Goal: Task Accomplishment & Management: Manage account settings

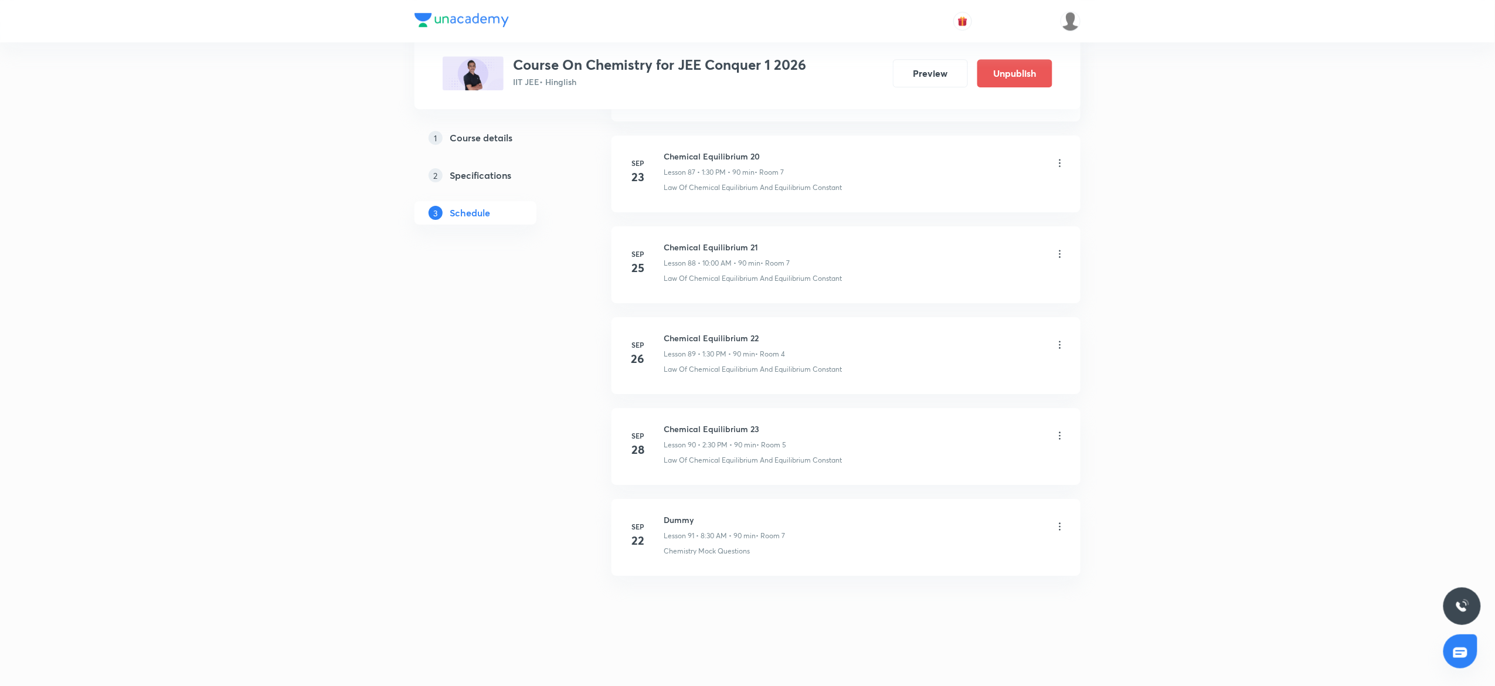
click at [706, 426] on h6 "Chemical Equilibrium 23" at bounding box center [725, 429] width 123 height 12
copy h6 "Chemical Equilibrium 23"
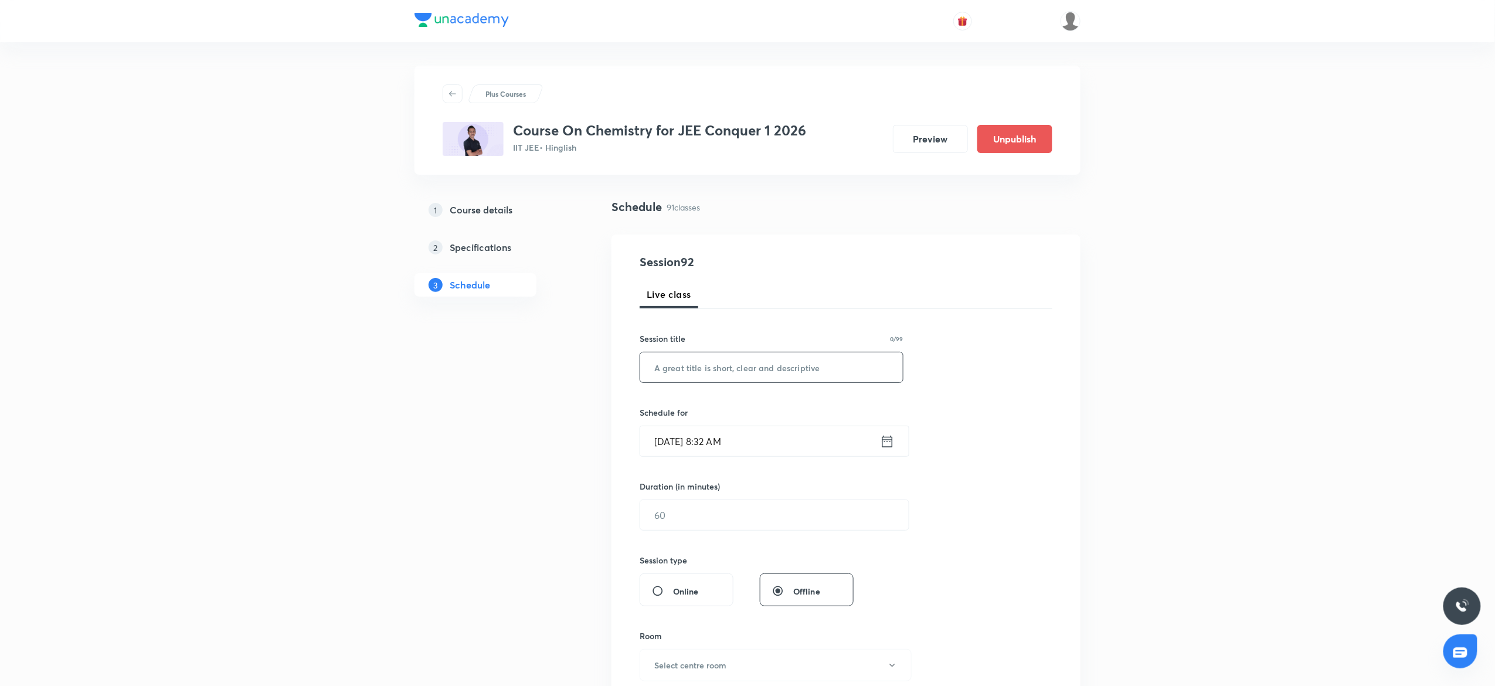
click at [713, 354] on input "text" at bounding box center [771, 367] width 263 height 30
paste input "Chemical Equilibrium 23"
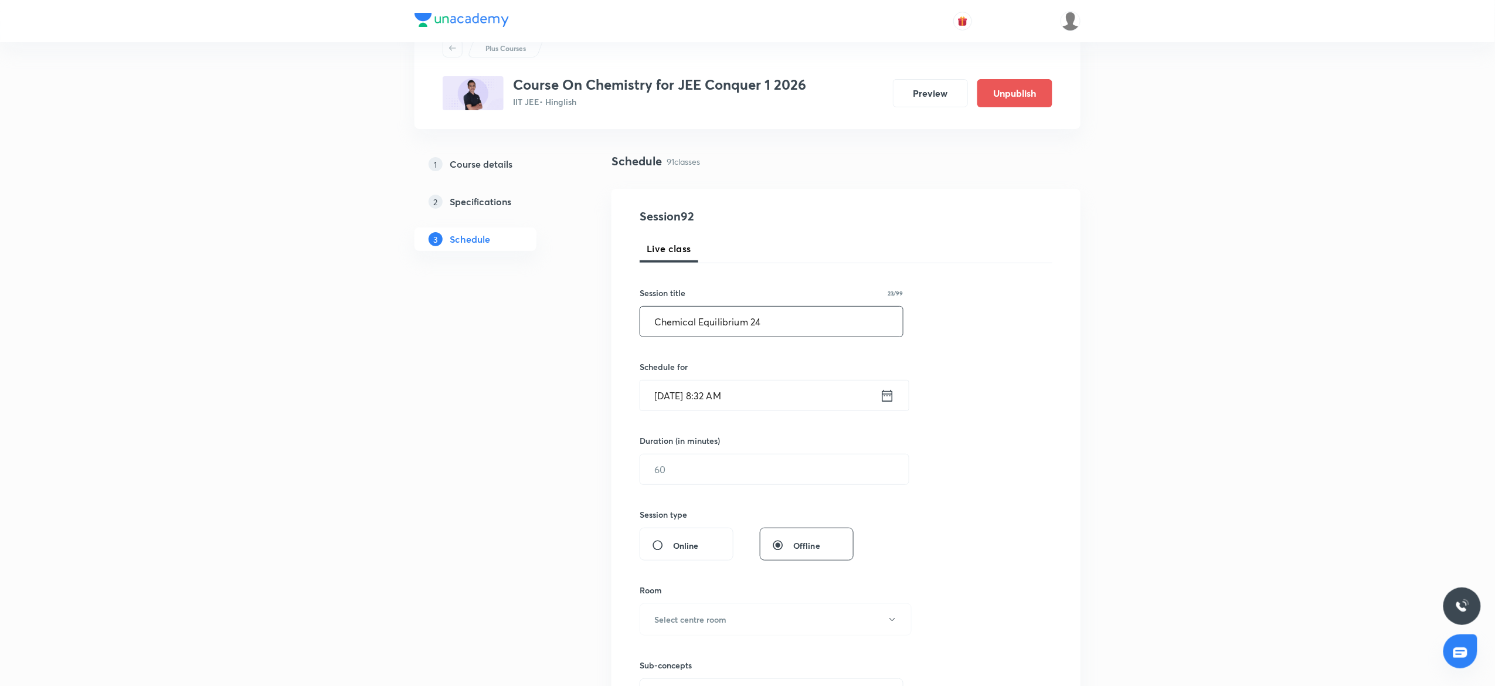
scroll to position [156, 0]
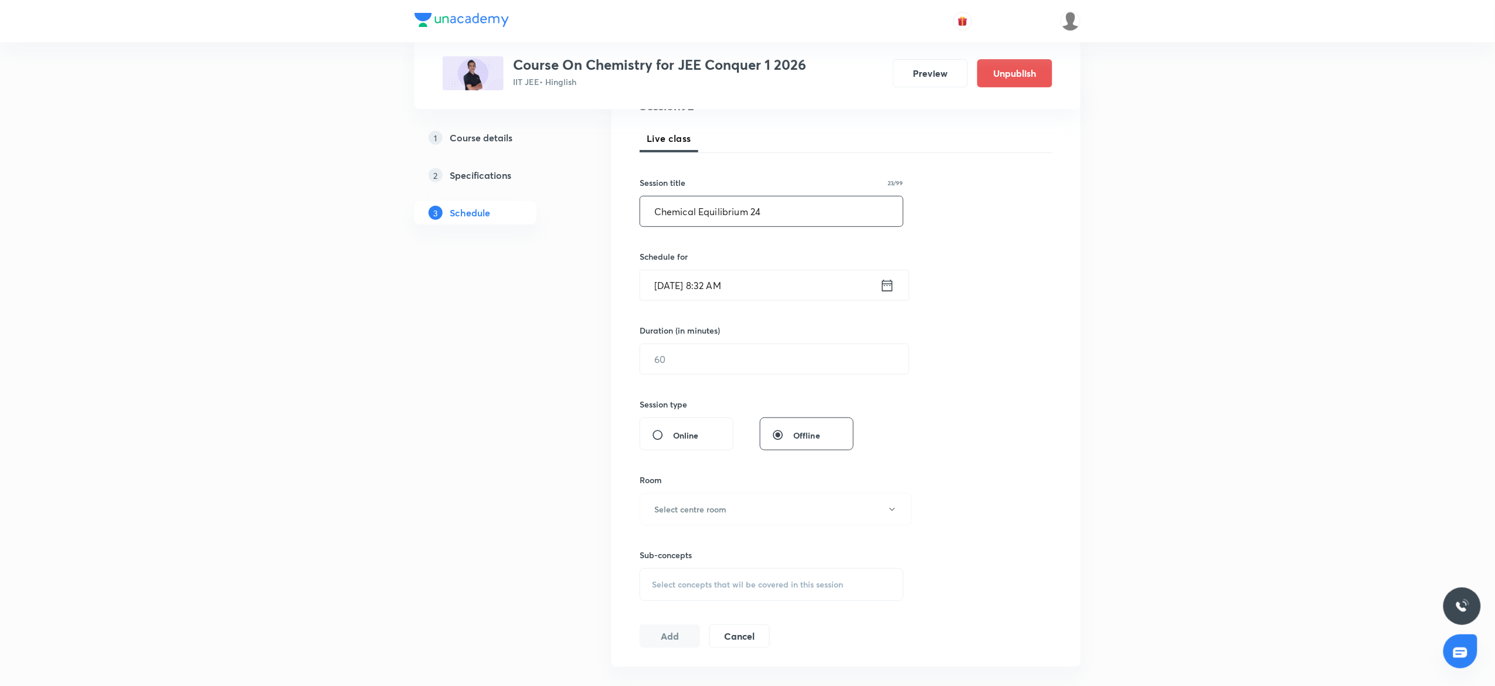
type input "Chemical Equilibrium 24"
click at [802, 283] on input "[DATE] 8:32 AM" at bounding box center [760, 285] width 240 height 30
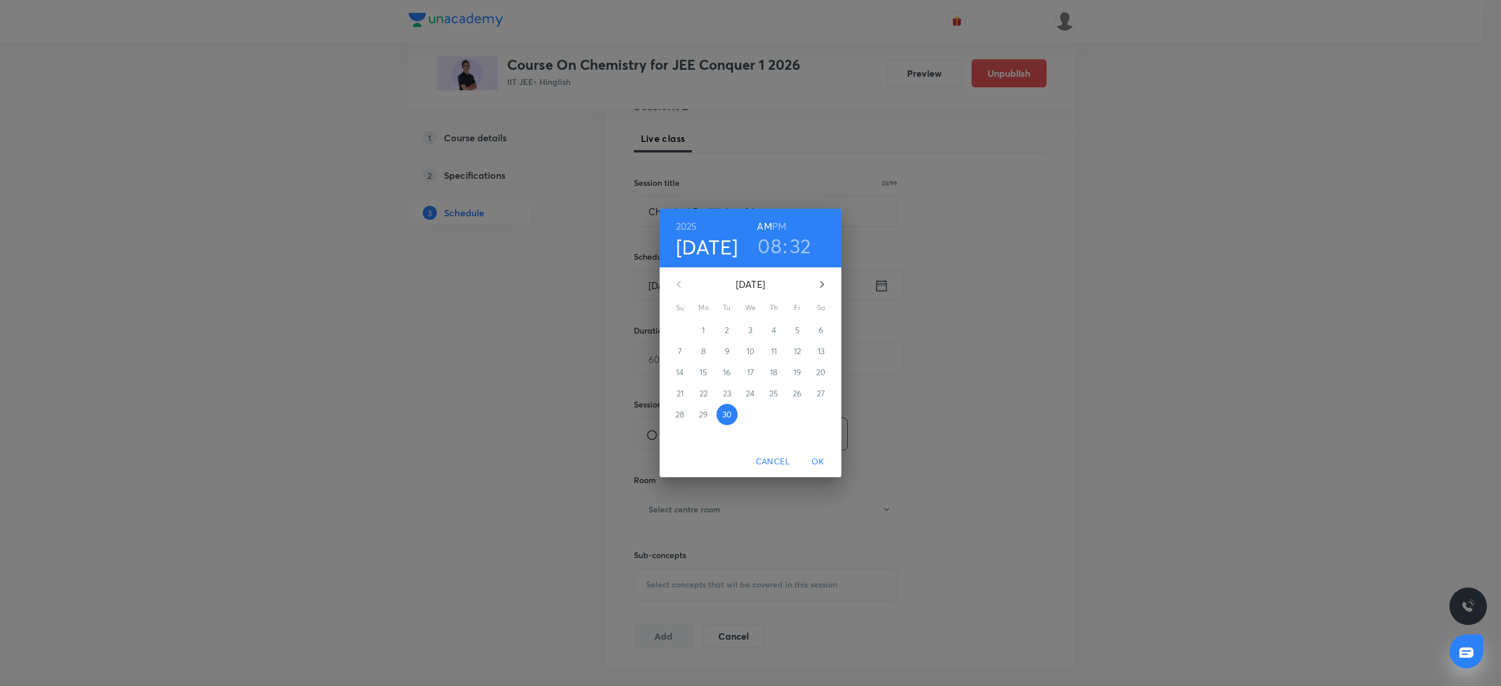
click at [772, 246] on h3 "08" at bounding box center [769, 245] width 24 height 25
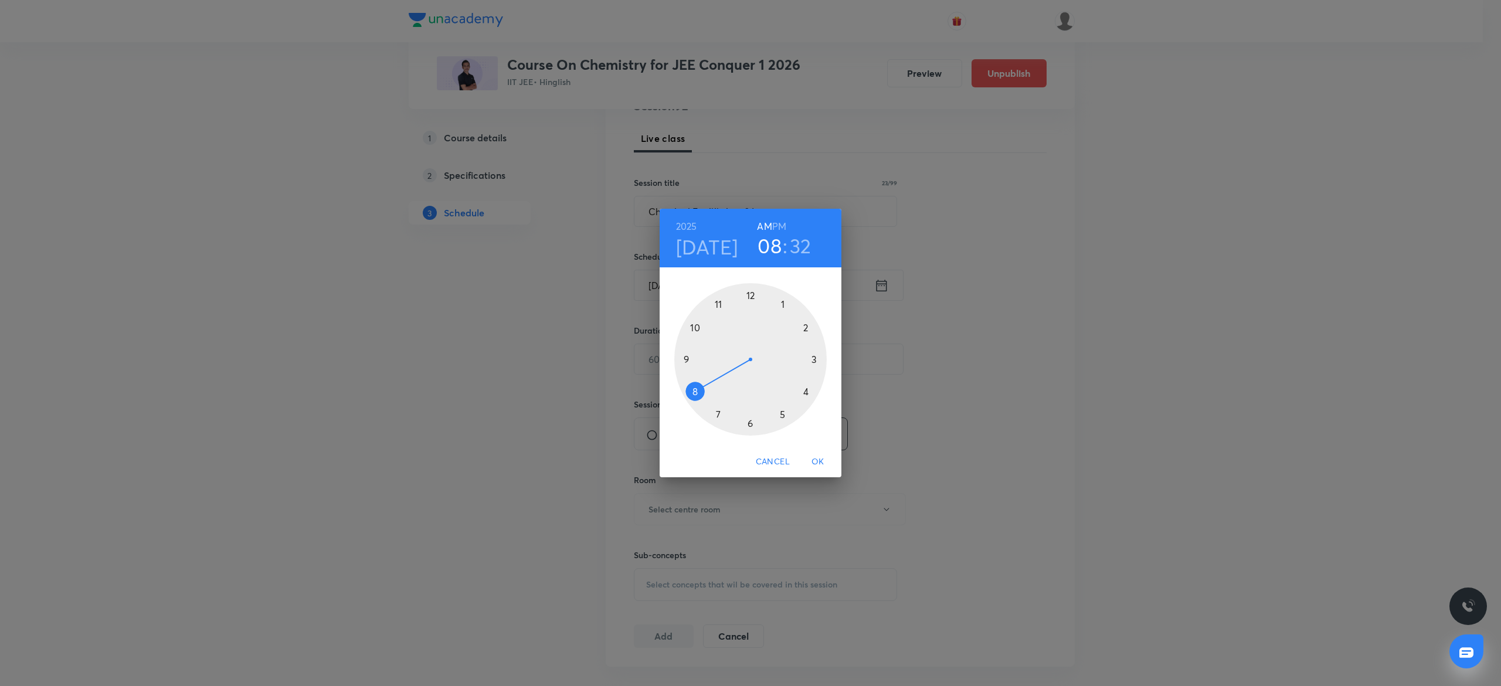
click at [693, 323] on div at bounding box center [750, 359] width 152 height 152
click at [749, 291] on div at bounding box center [750, 359] width 152 height 152
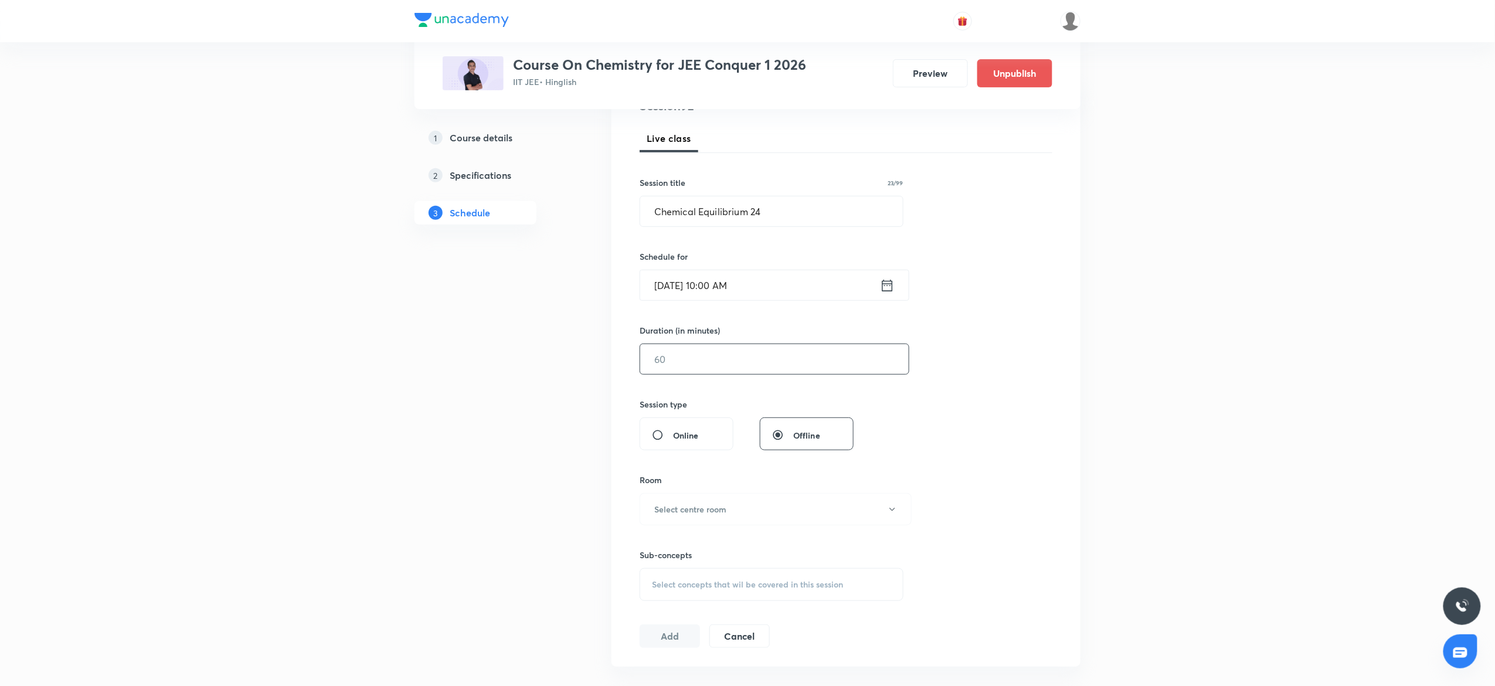
click at [723, 356] on input "text" at bounding box center [774, 359] width 268 height 30
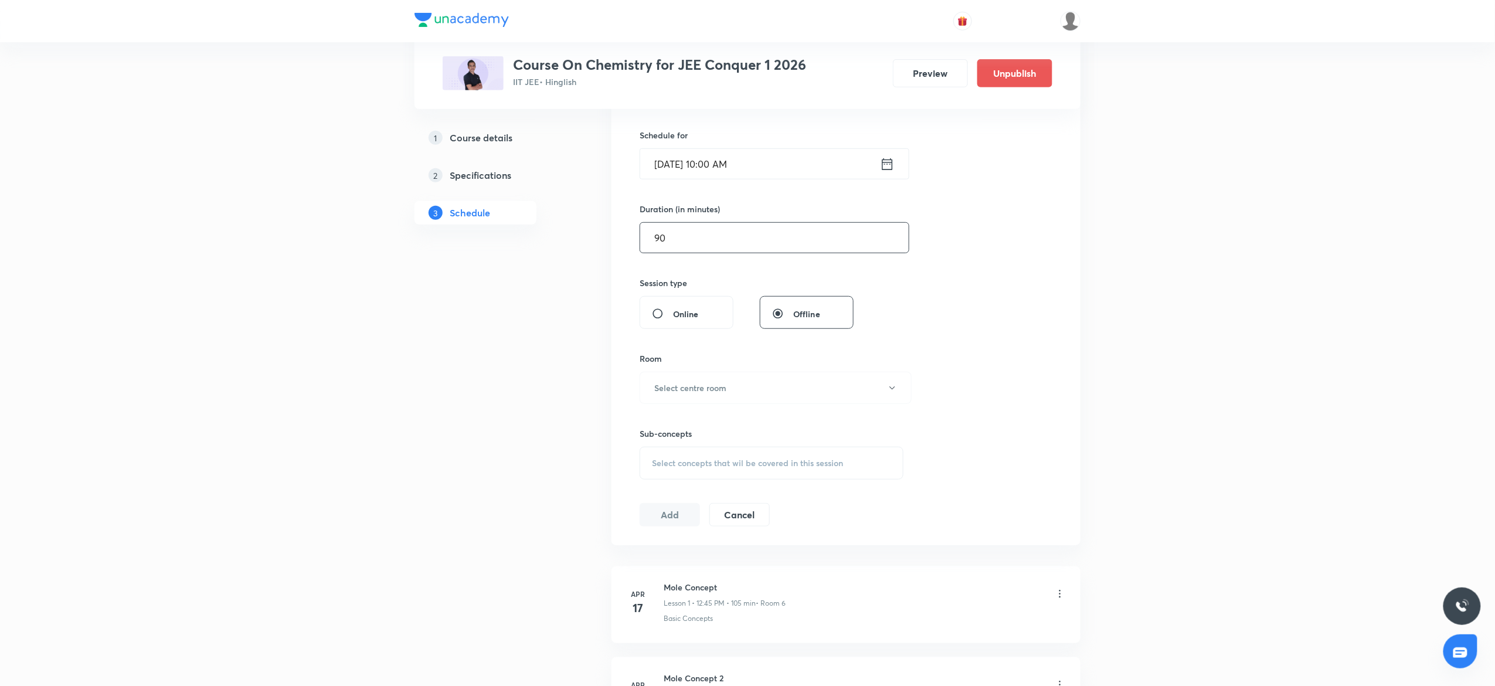
scroll to position [293, 0]
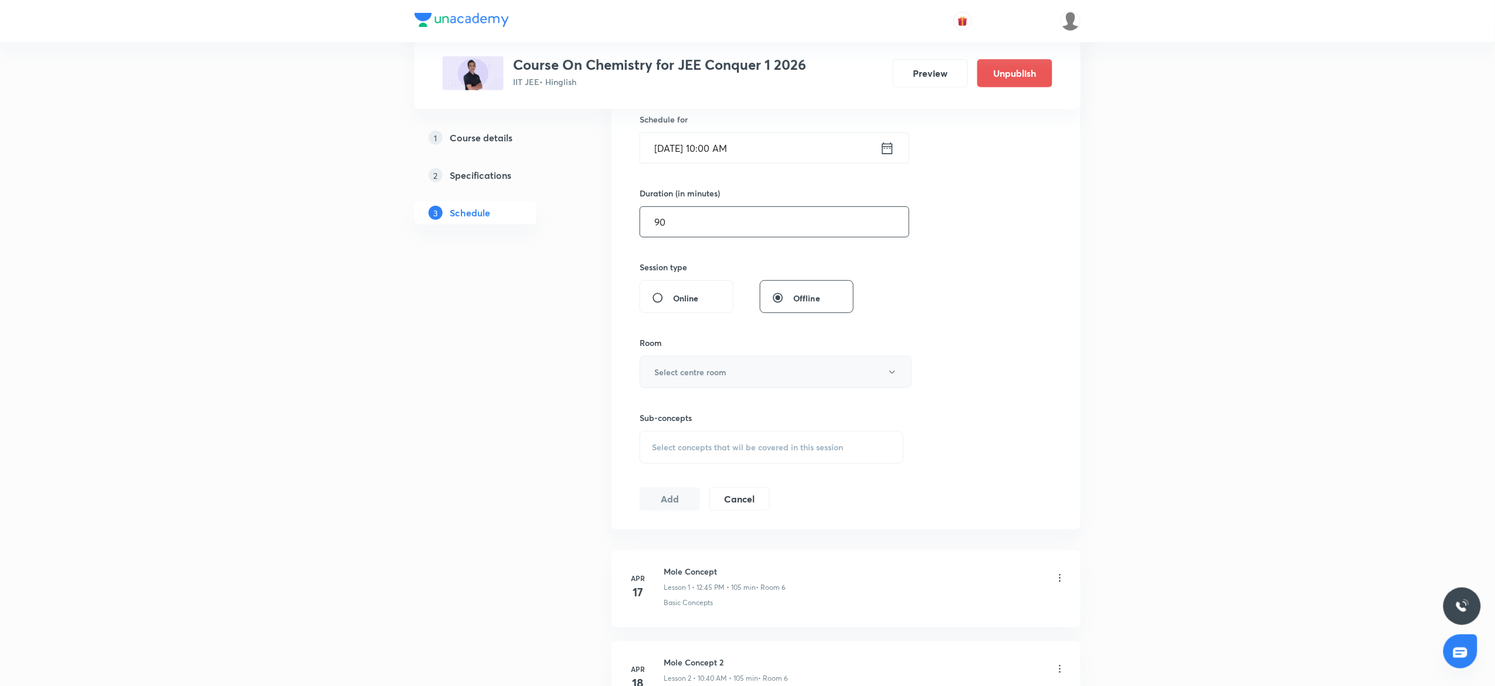
type input "90"
click at [695, 362] on button "Select centre room" at bounding box center [776, 372] width 272 height 32
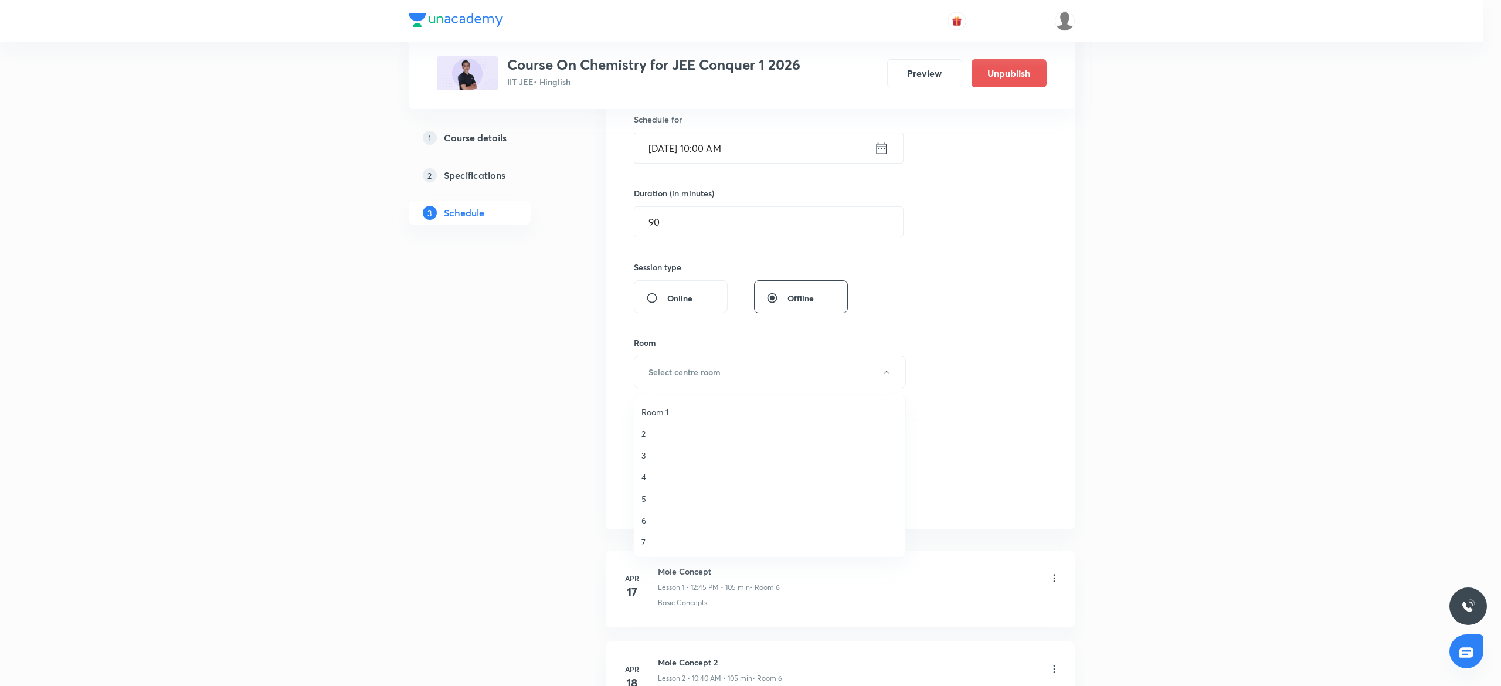
click at [657, 543] on span "7" at bounding box center [769, 542] width 257 height 12
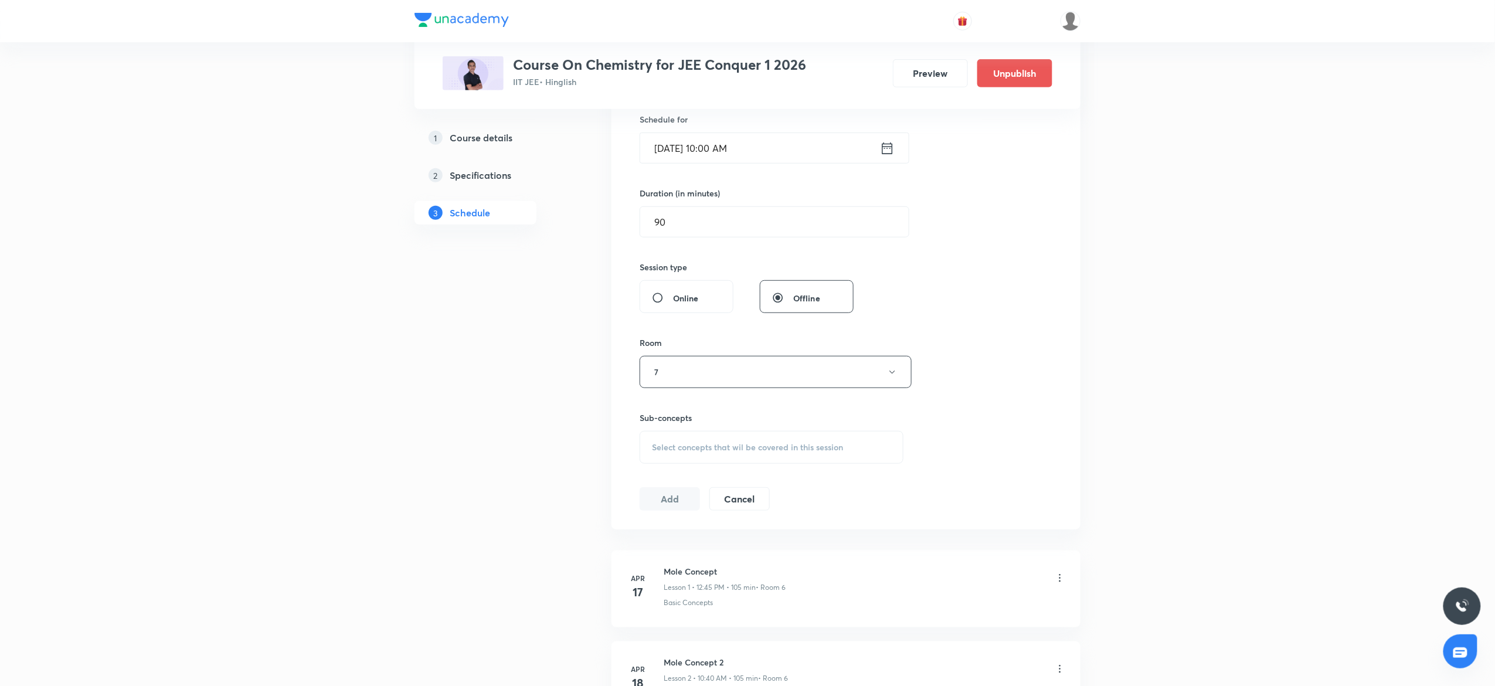
click at [669, 447] on span "Select concepts that wil be covered in this session" at bounding box center [747, 447] width 191 height 9
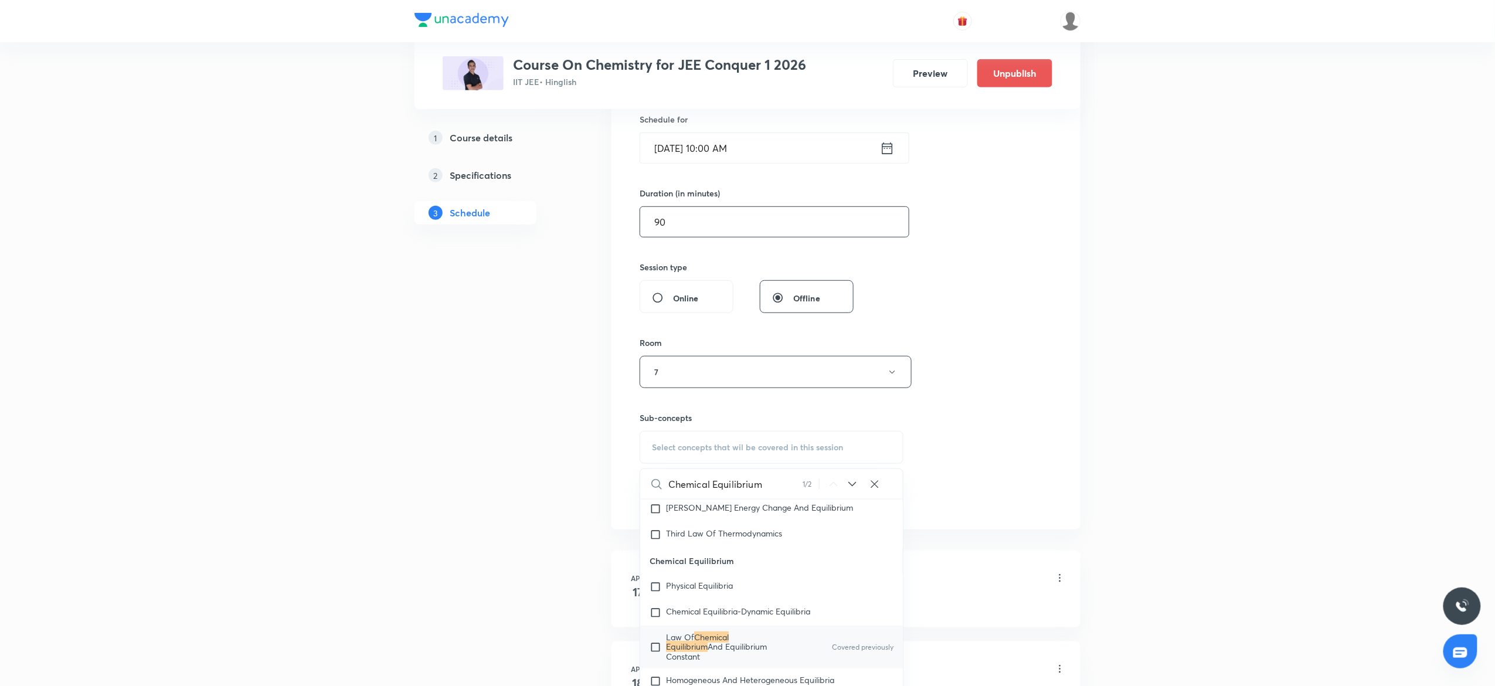
scroll to position [2525, 0]
type input "Chemical Equilibrium"
click at [729, 650] on mark "Chemical Equilibrium" at bounding box center [697, 639] width 63 height 21
checkbox input "true"
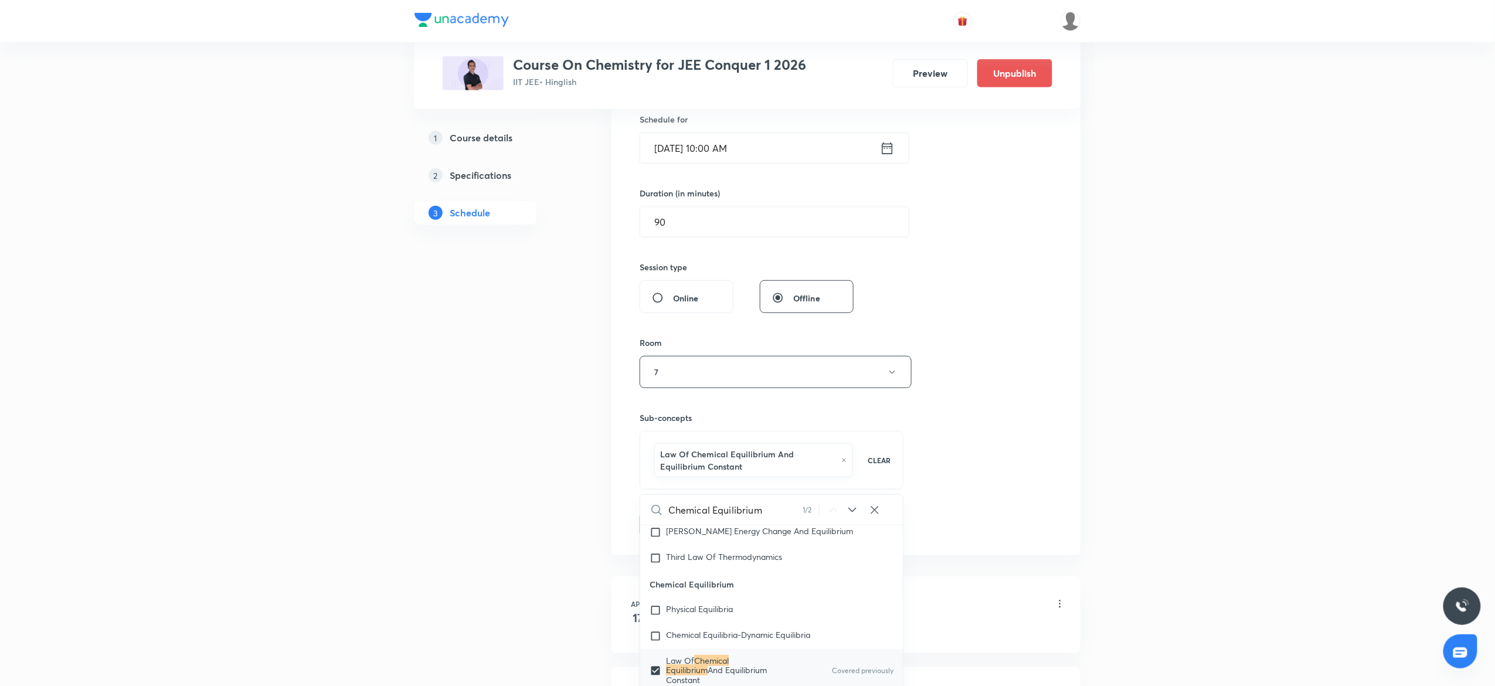
click at [960, 420] on div "Session 92 Live class Session title 23/99 Chemical Equilibrium 24 ​ Schedule fo…" at bounding box center [846, 248] width 413 height 576
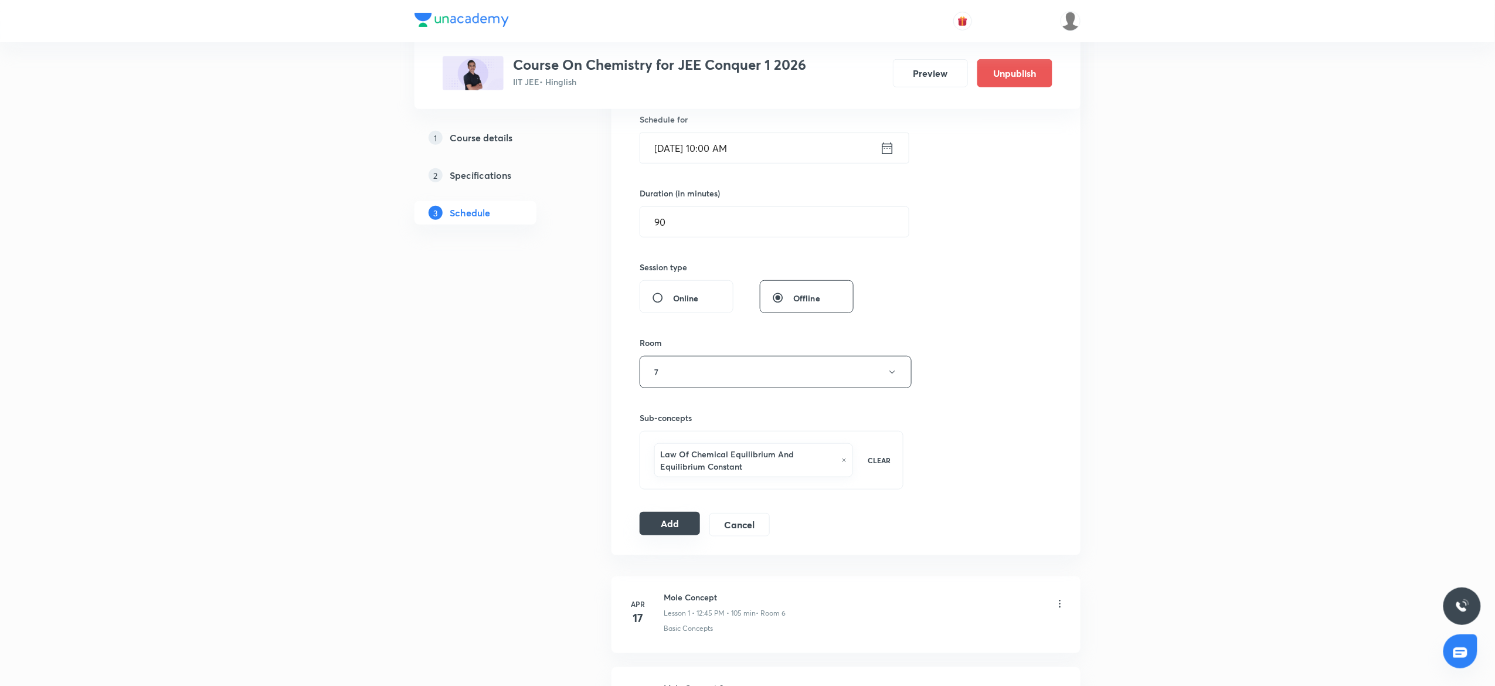
click at [662, 525] on button "Add" at bounding box center [670, 523] width 60 height 23
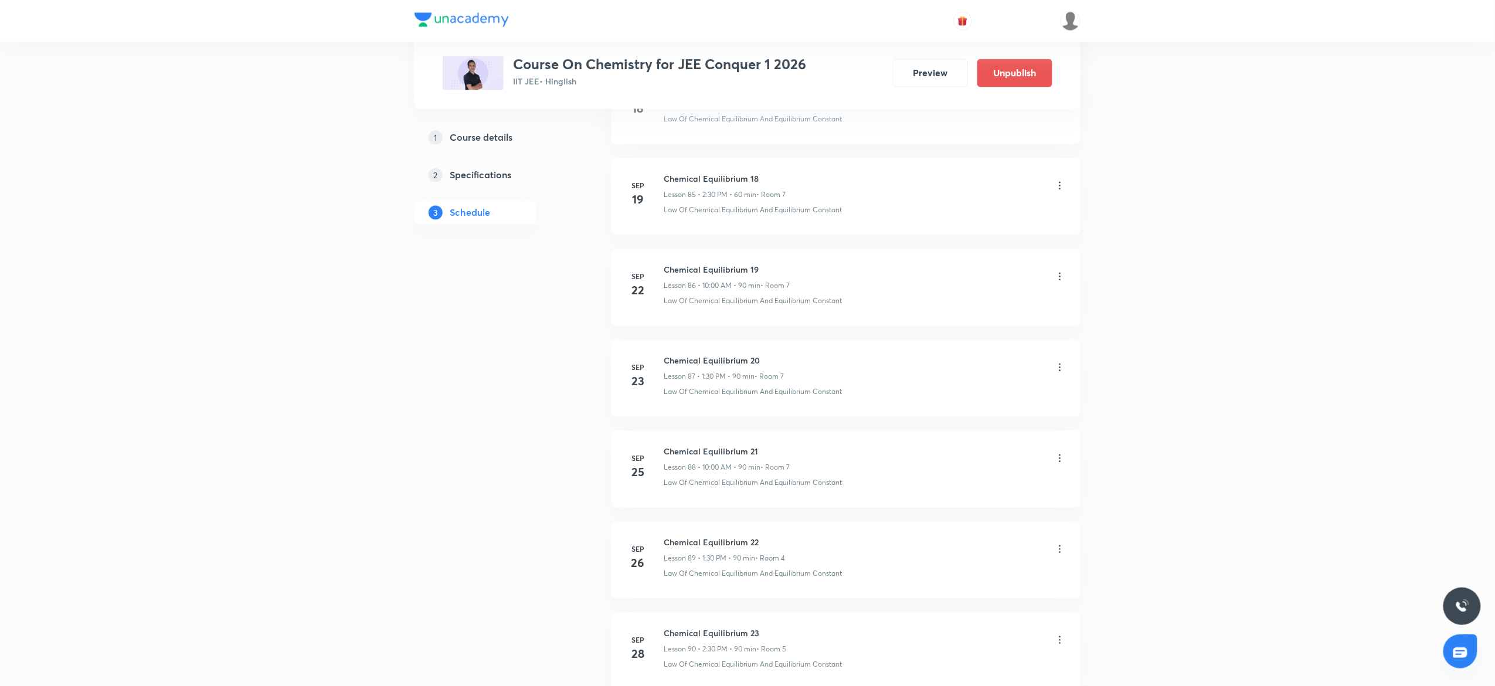
scroll to position [8112, 0]
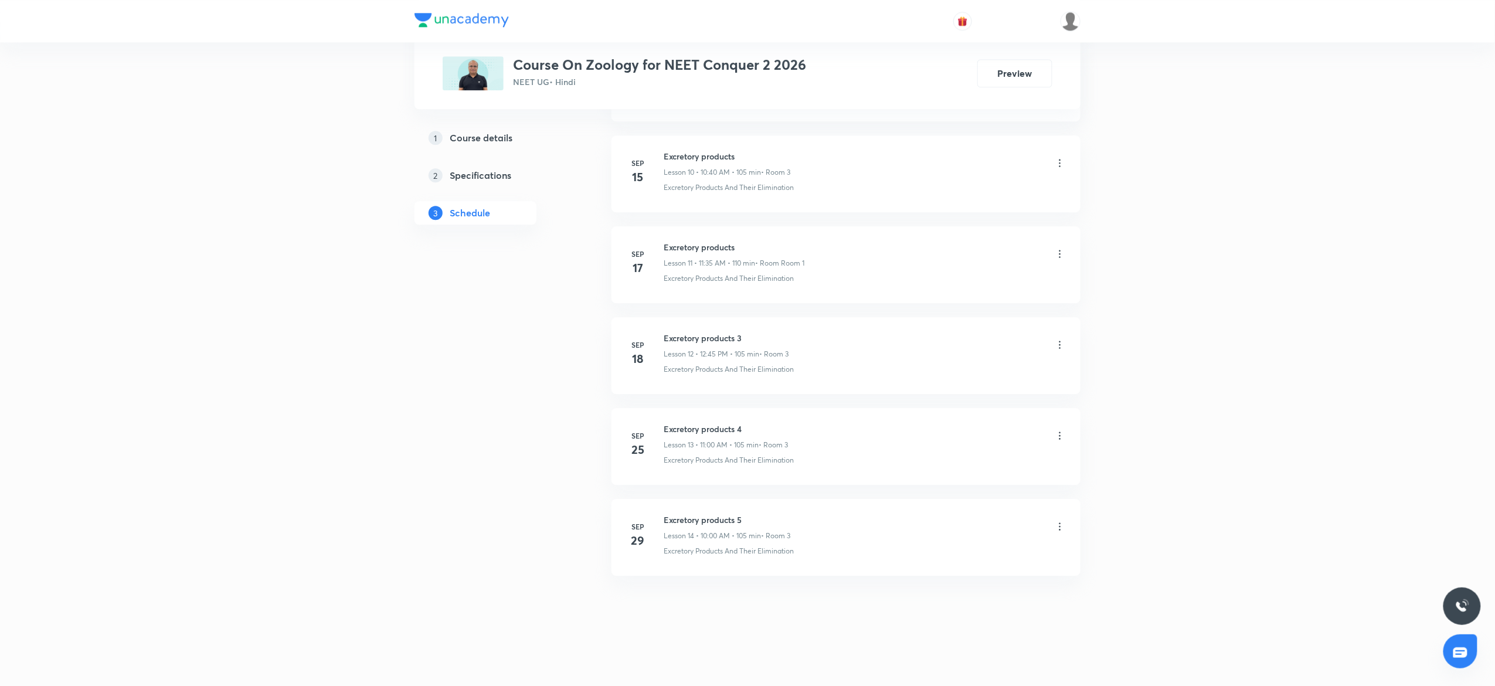
click at [703, 515] on h6 "Excretory products 5" at bounding box center [727, 520] width 127 height 12
copy h6 "Excretory products 5"
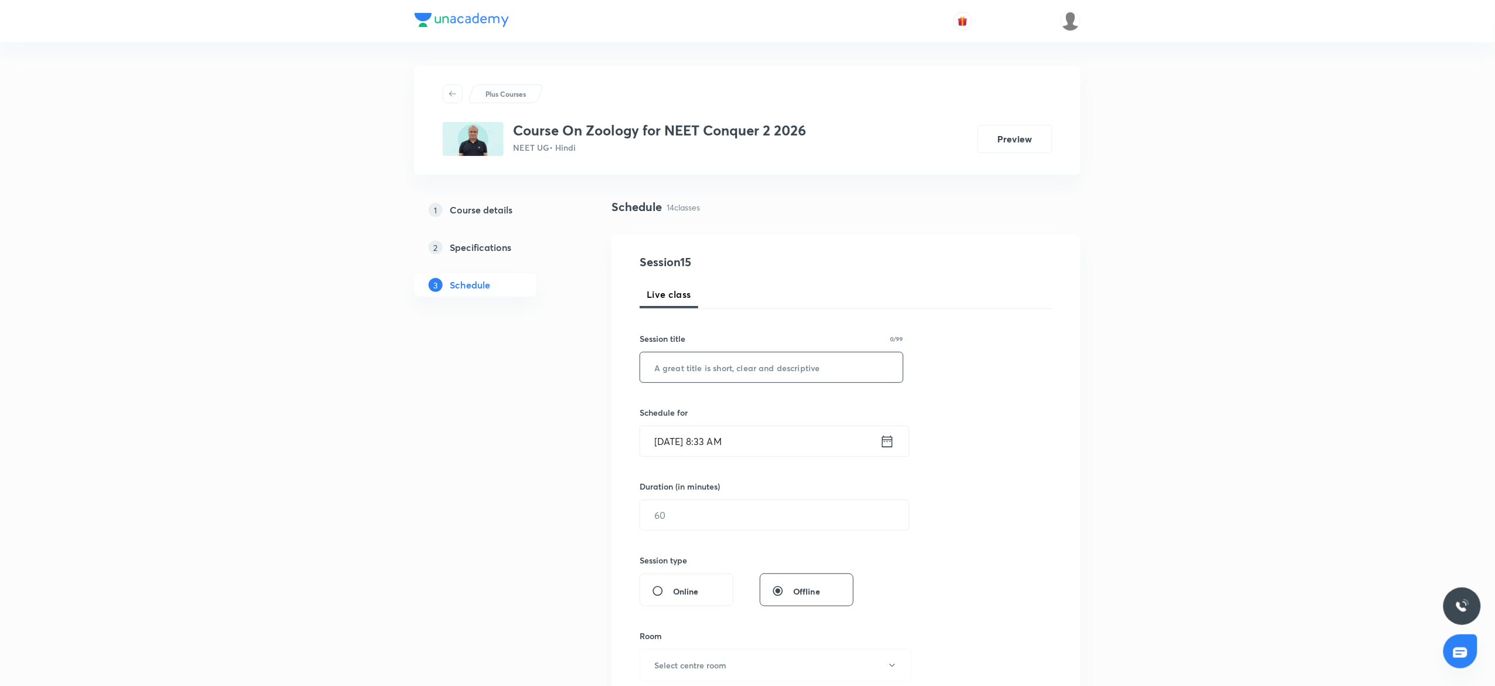
click at [697, 365] on input "text" at bounding box center [771, 367] width 263 height 30
paste input "Excretory products 5"
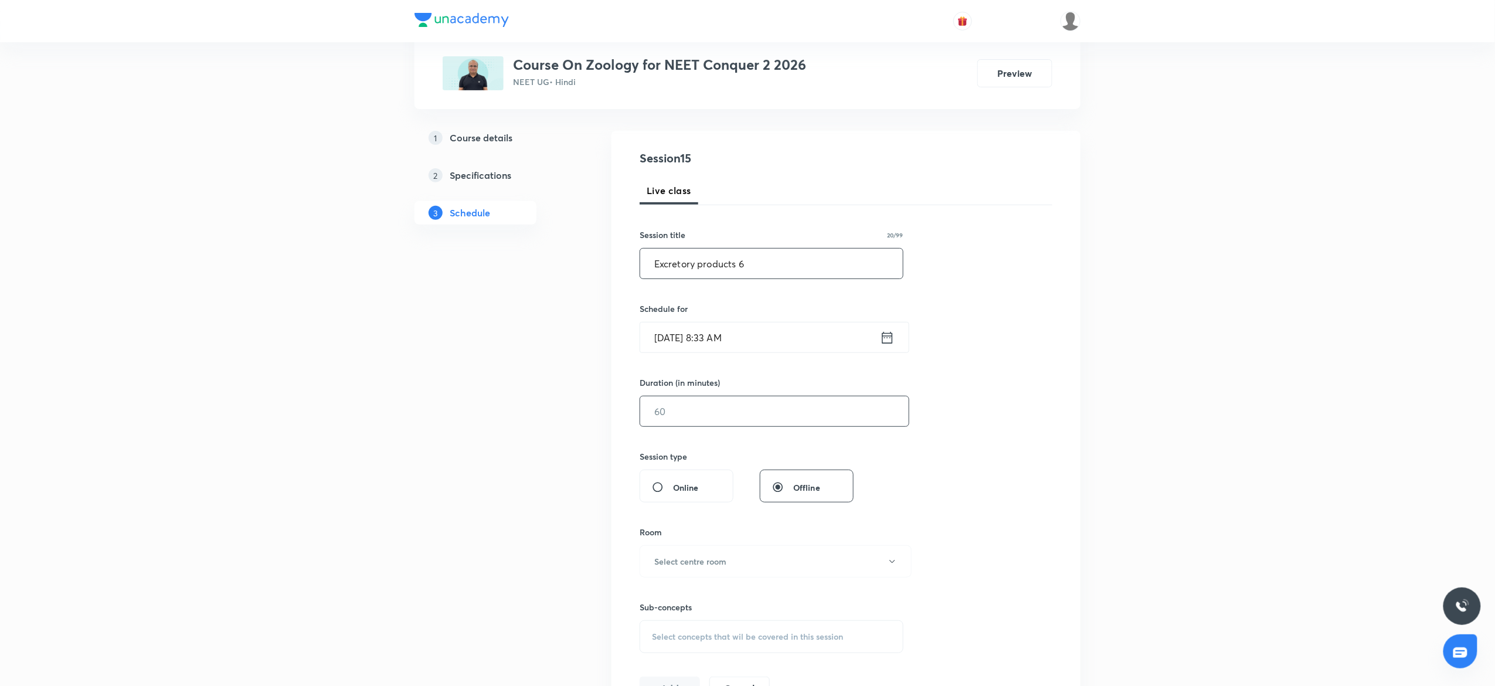
scroll to position [141, 0]
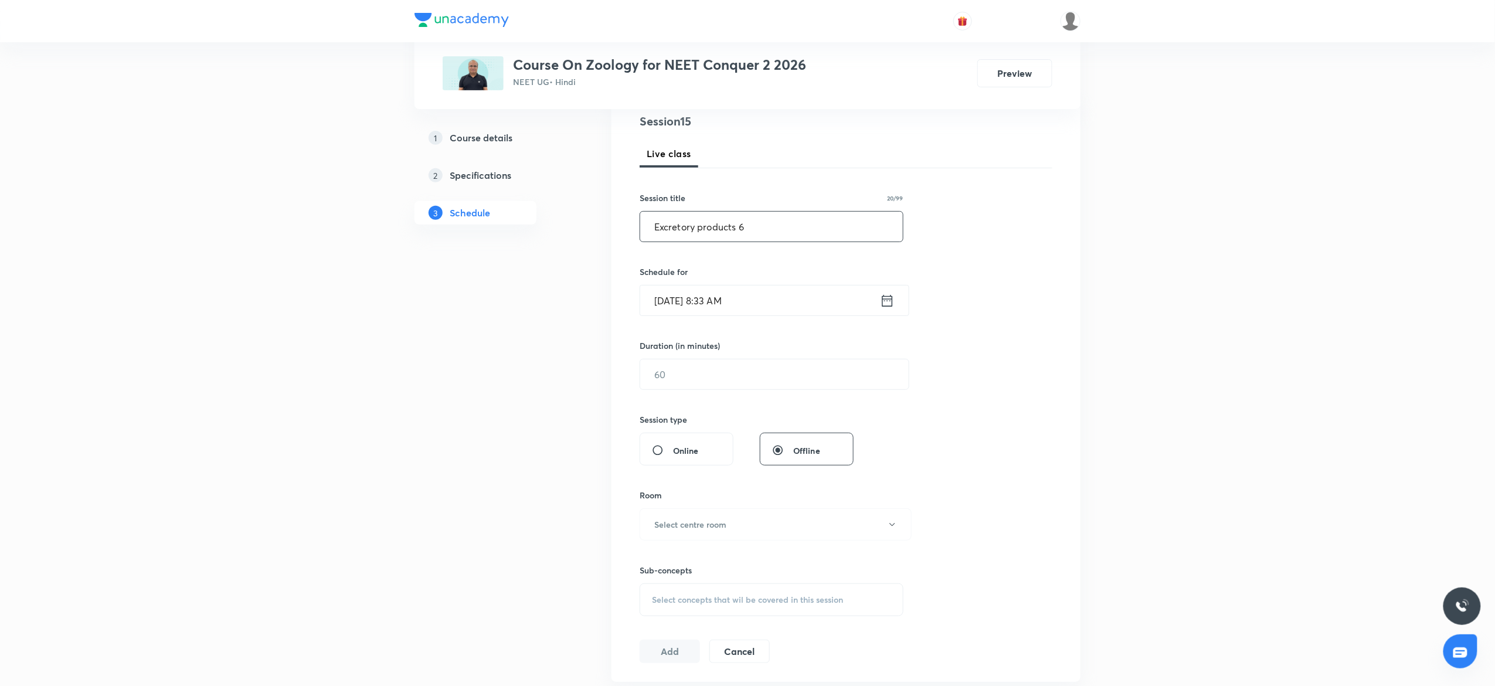
type input "Excretory products 6"
click at [829, 304] on input "Sep 30, 2025, 8:33 AM" at bounding box center [760, 300] width 240 height 30
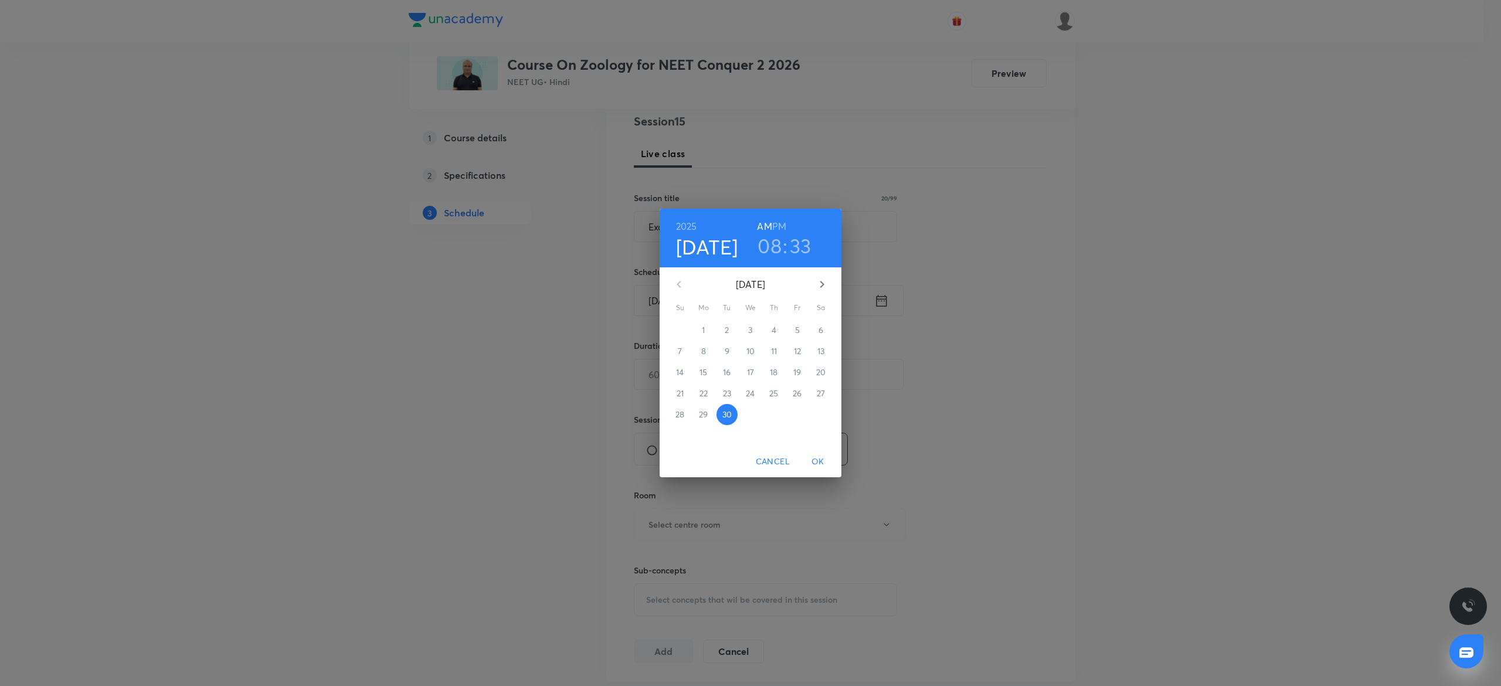
click at [776, 243] on h3 "08" at bounding box center [769, 245] width 24 height 25
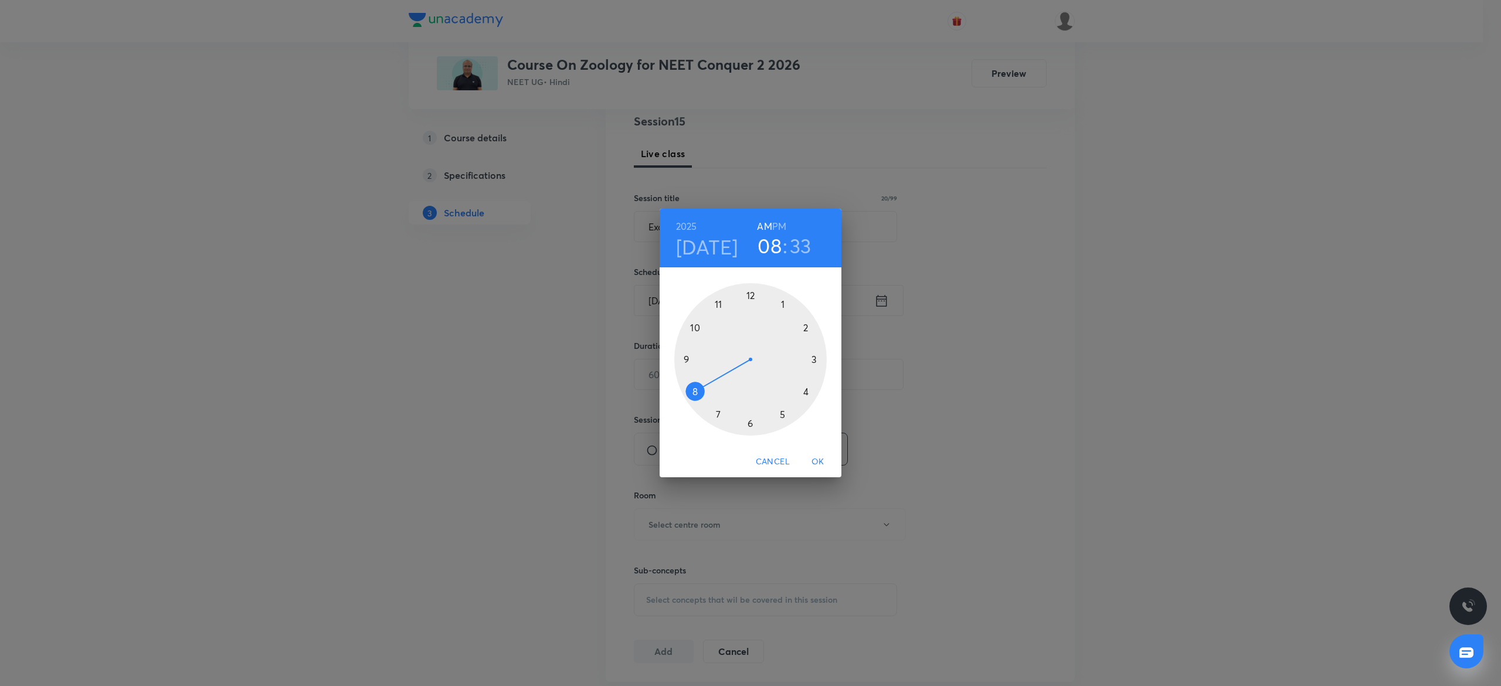
click at [698, 327] on div at bounding box center [750, 359] width 152 height 152
click at [749, 288] on div at bounding box center [750, 359] width 152 height 152
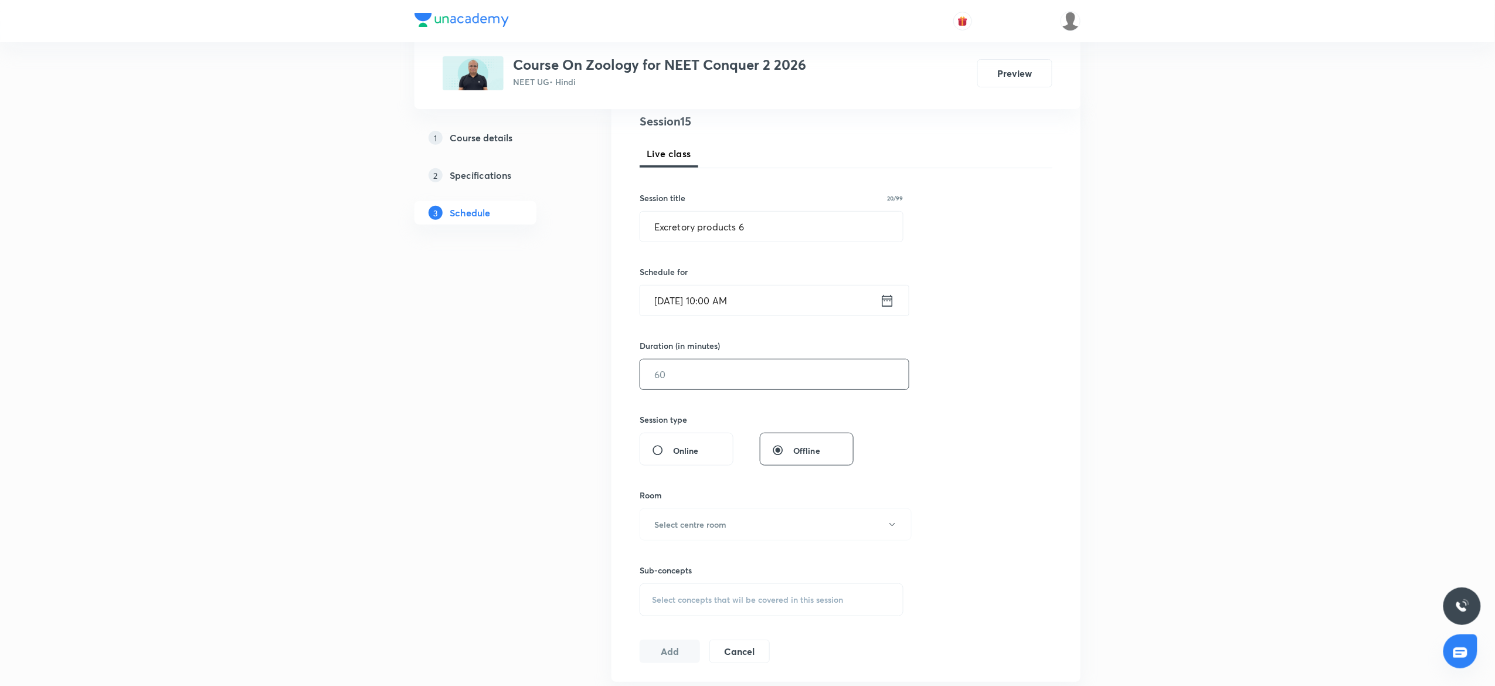
click at [716, 373] on input "text" at bounding box center [774, 374] width 268 height 30
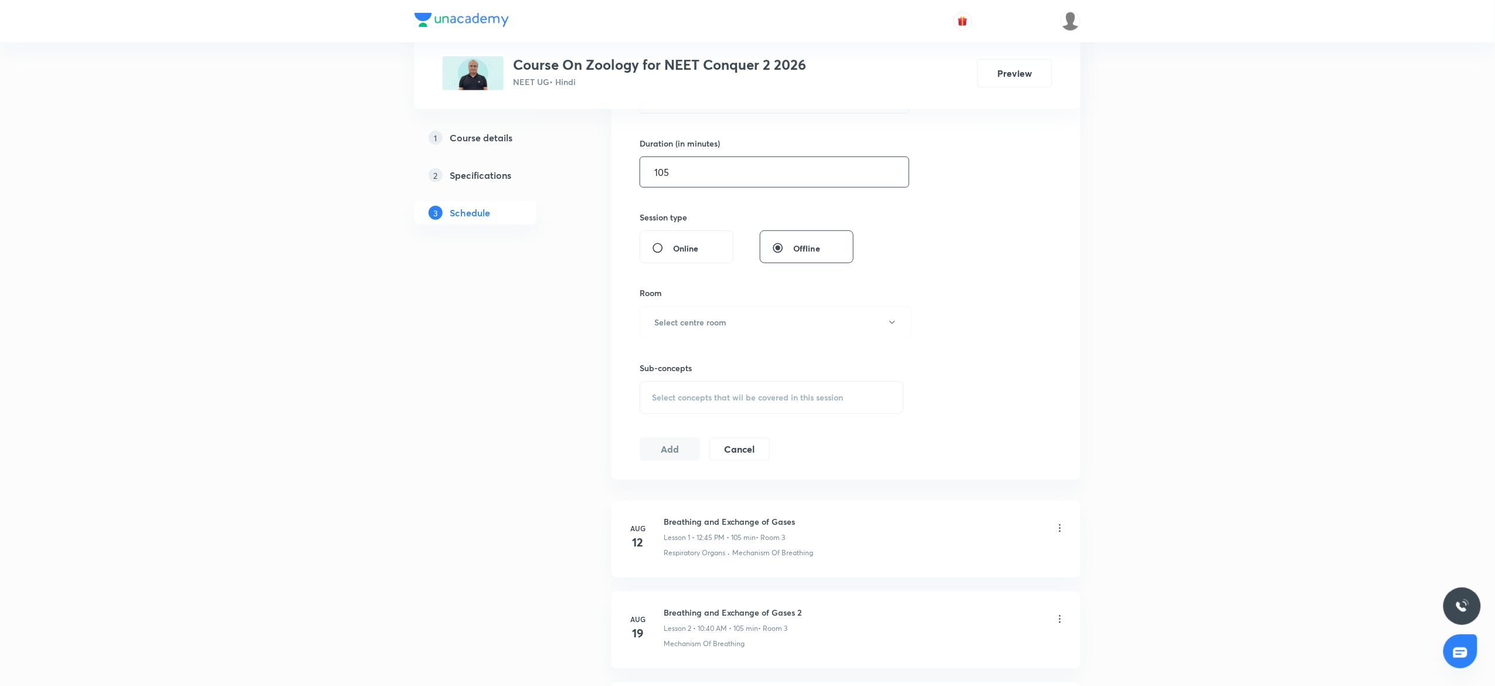
scroll to position [344, 0]
type input "105"
click at [708, 331] on button "Select centre room" at bounding box center [776, 321] width 272 height 32
click at [657, 401] on span "3" at bounding box center [769, 404] width 257 height 12
click at [716, 401] on span "Select concepts that wil be covered in this session" at bounding box center [747, 396] width 191 height 9
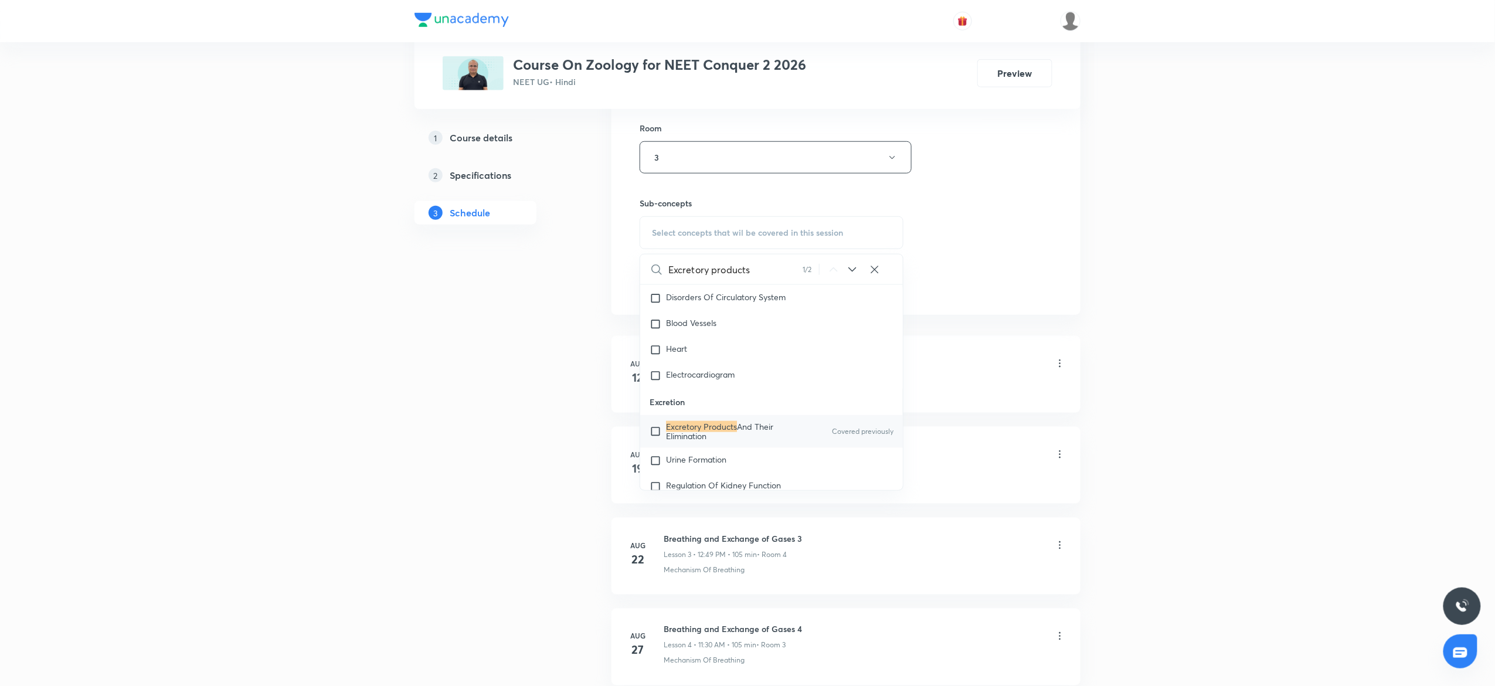
scroll to position [5108, 0]
type input "Excretory products"
click at [716, 426] on mark "Excretory Products" at bounding box center [701, 420] width 71 height 11
checkbox input "true"
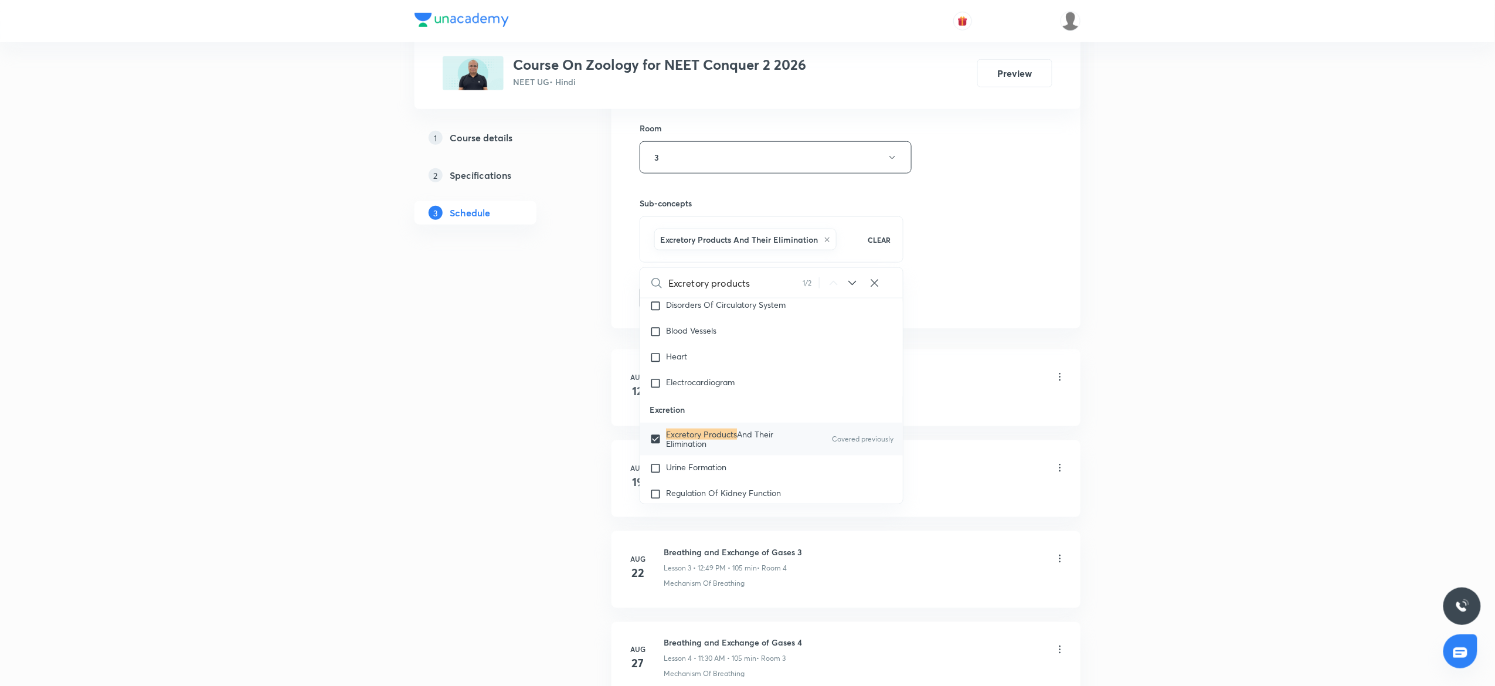
click at [1041, 114] on div "Session 15 Live class Session title 20/99 Excretory products 6 ​ Schedule for S…" at bounding box center [846, 28] width 413 height 564
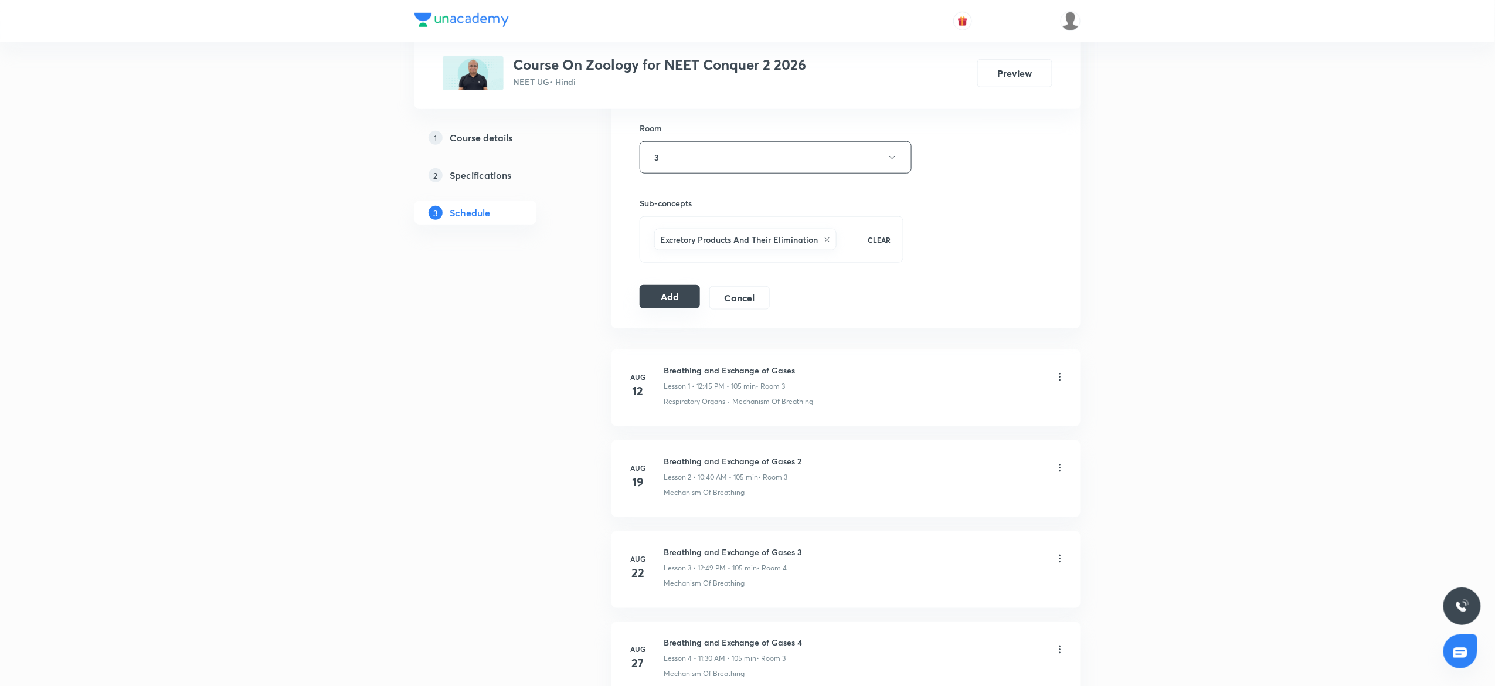
click at [652, 295] on button "Add" at bounding box center [670, 296] width 60 height 23
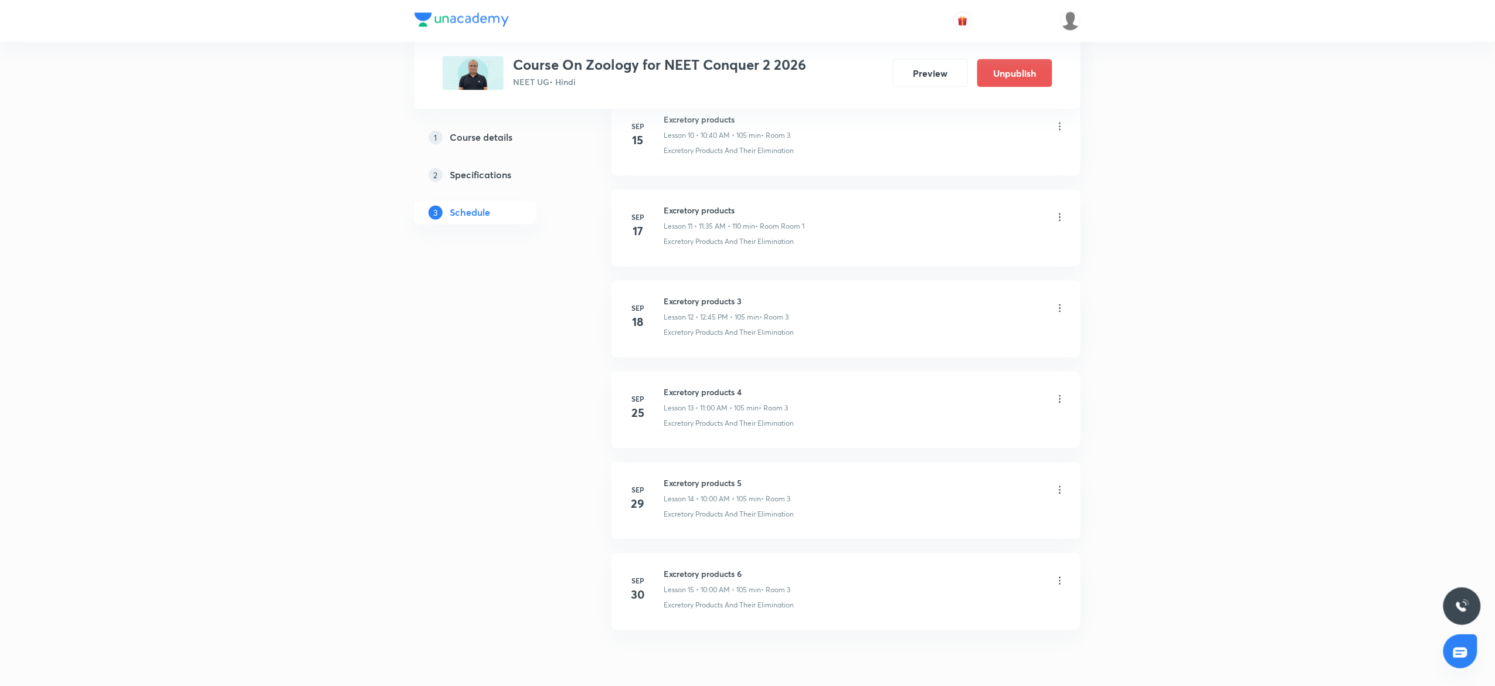
scroll to position [1084, 0]
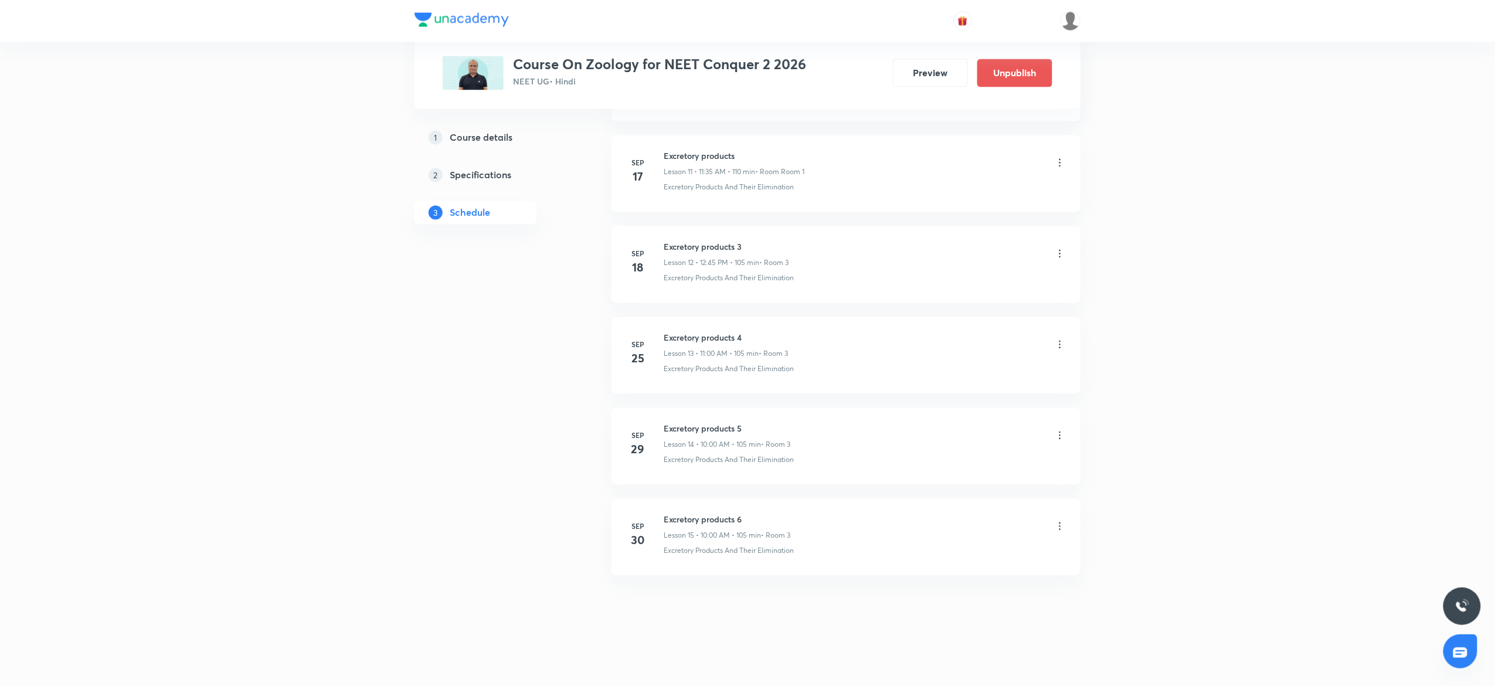
click at [1060, 519] on div "Excretory products 6 Lesson 15 • 10:00 AM • 105 min • Room 3" at bounding box center [865, 528] width 402 height 28
click at [1061, 527] on icon at bounding box center [1060, 527] width 12 height 12
click at [952, 546] on li "Edit" at bounding box center [994, 556] width 128 height 22
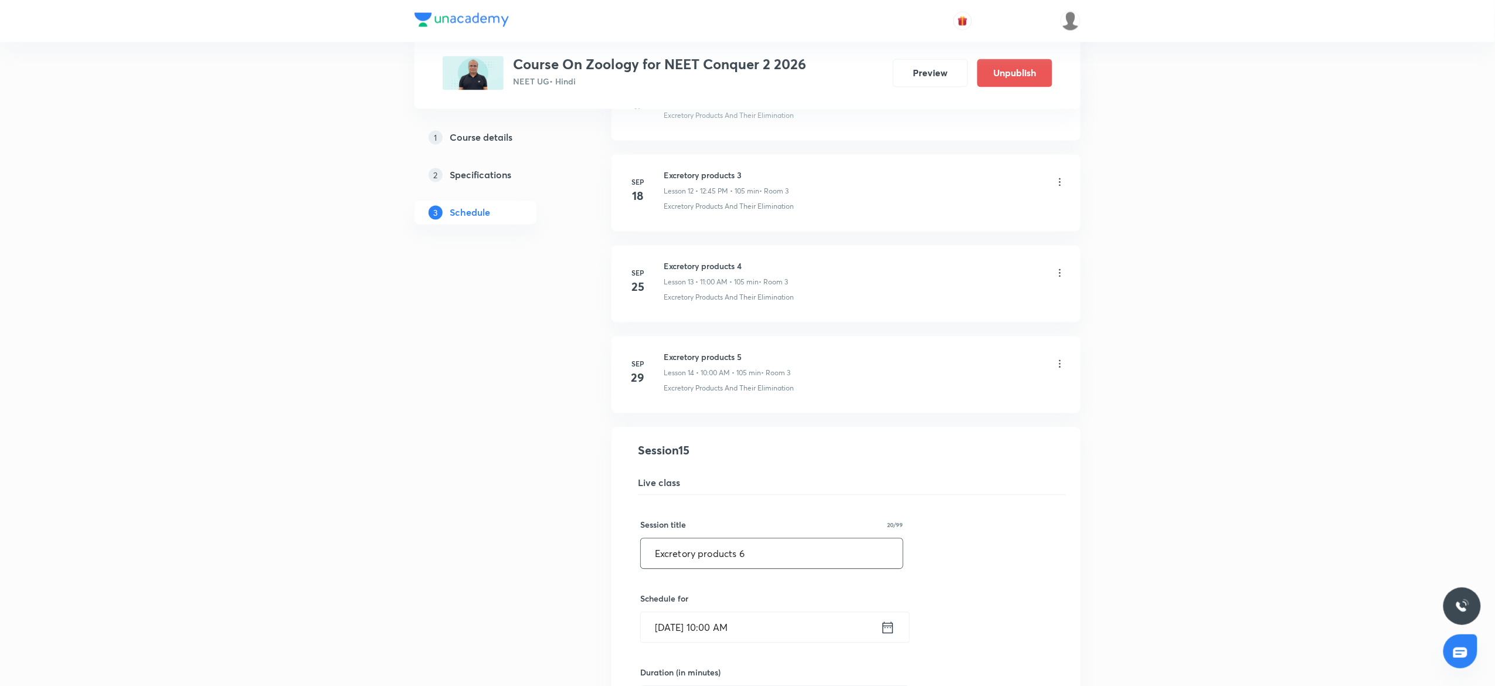
click at [825, 569] on input "Excretory products 6" at bounding box center [772, 554] width 262 height 30
paste input "Locomotion and Movement"
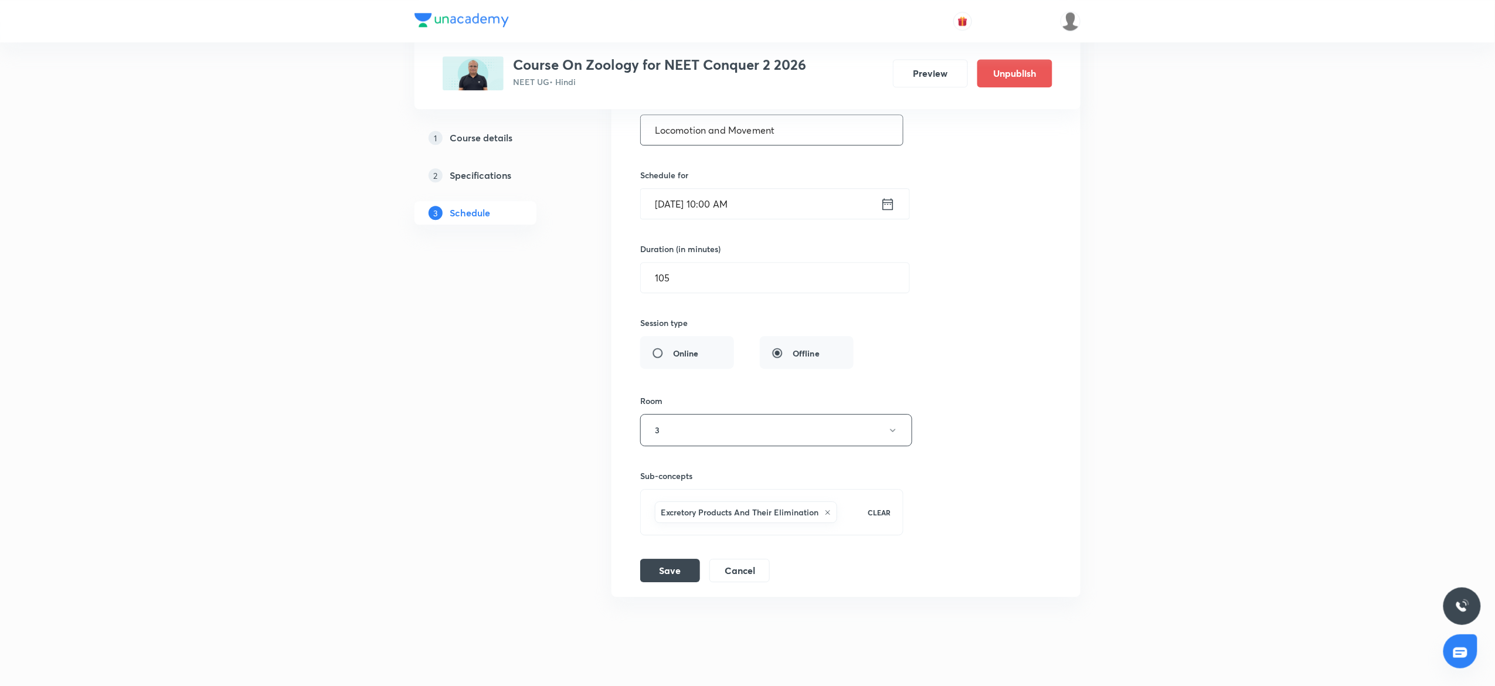
scroll to position [1537, 0]
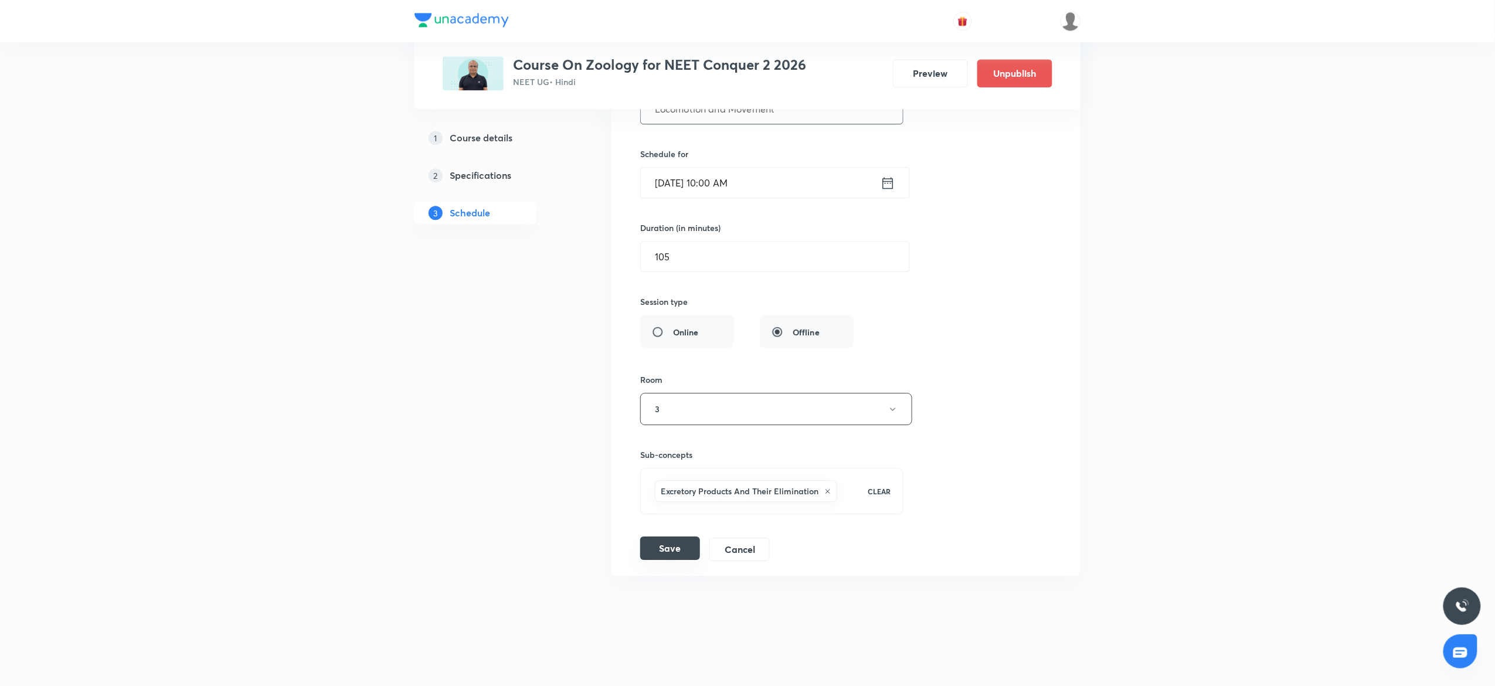
type input "Locomotion and Movement"
click at [671, 541] on button "Save" at bounding box center [670, 547] width 60 height 23
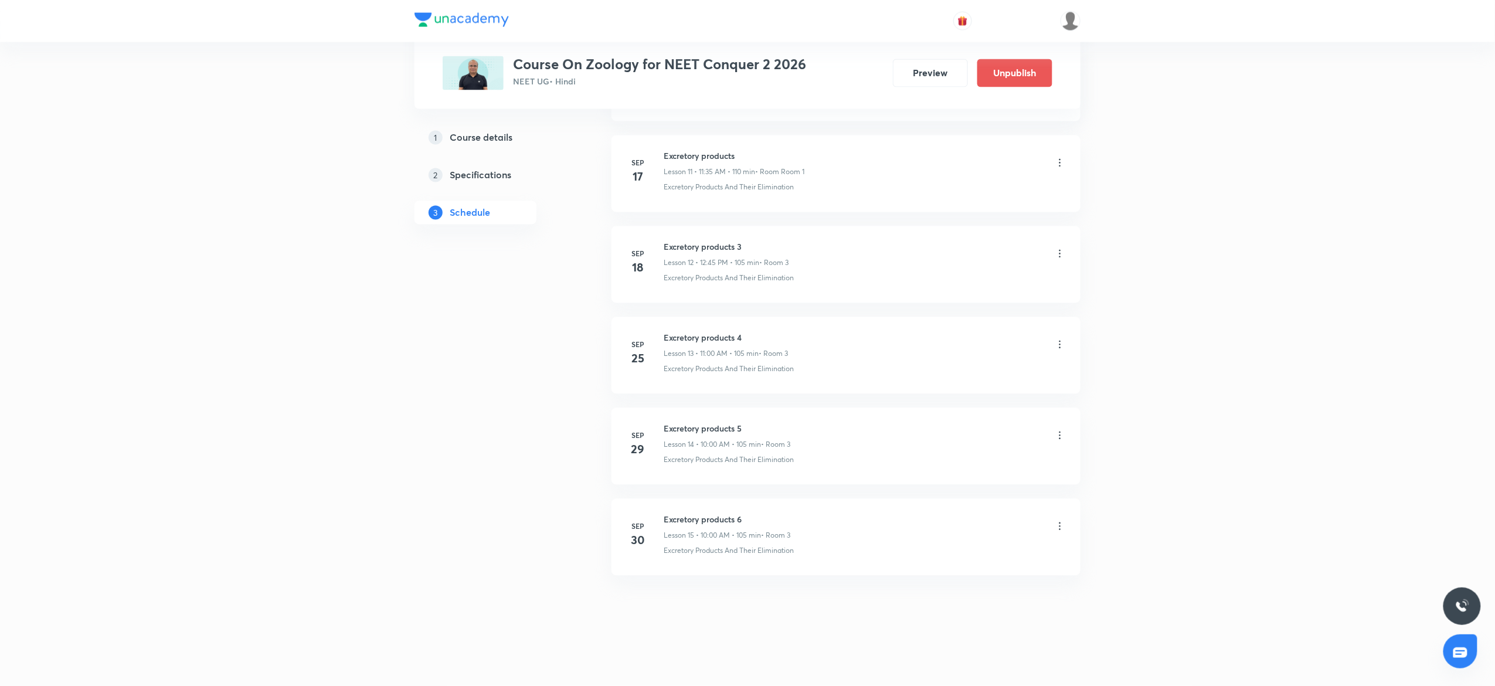
scroll to position [1084, 0]
click at [1056, 530] on icon at bounding box center [1060, 527] width 12 height 12
click at [943, 550] on p "Edit" at bounding box center [947, 556] width 15 height 12
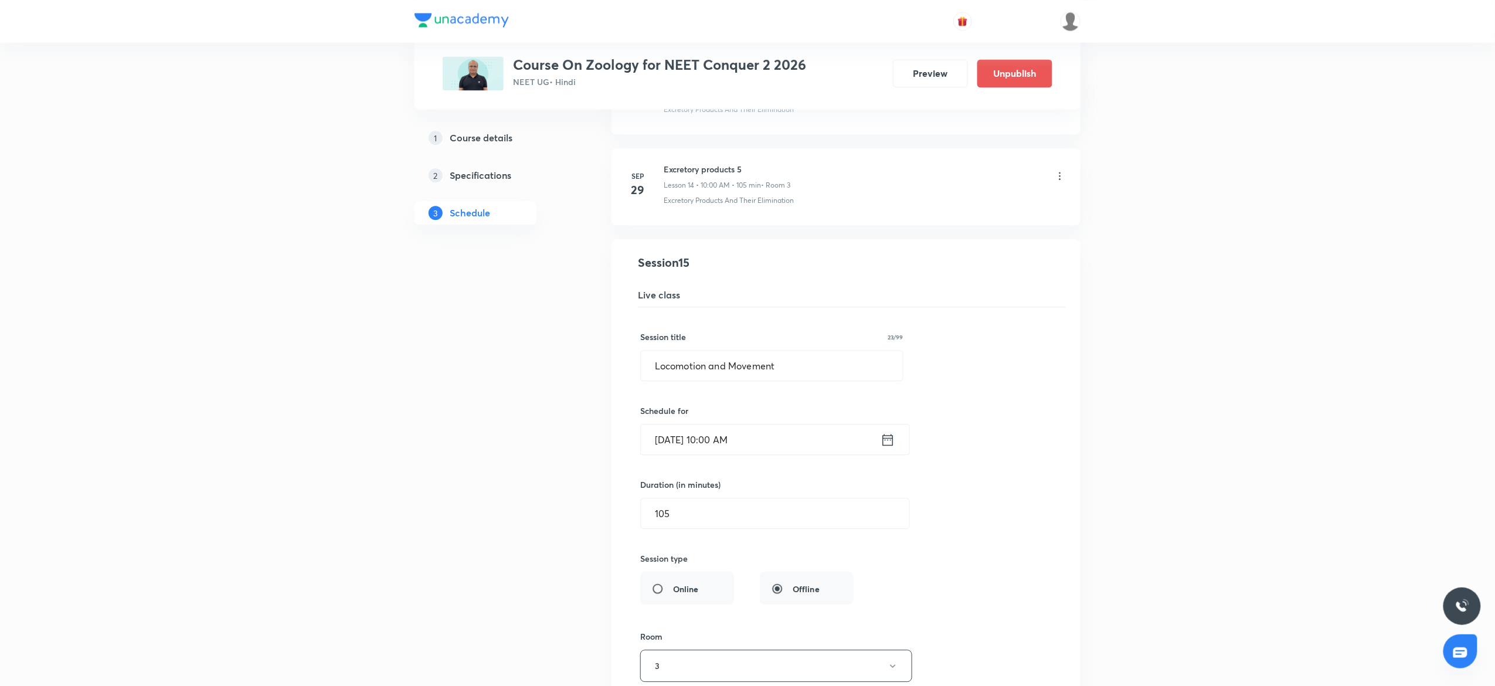
scroll to position [1295, 0]
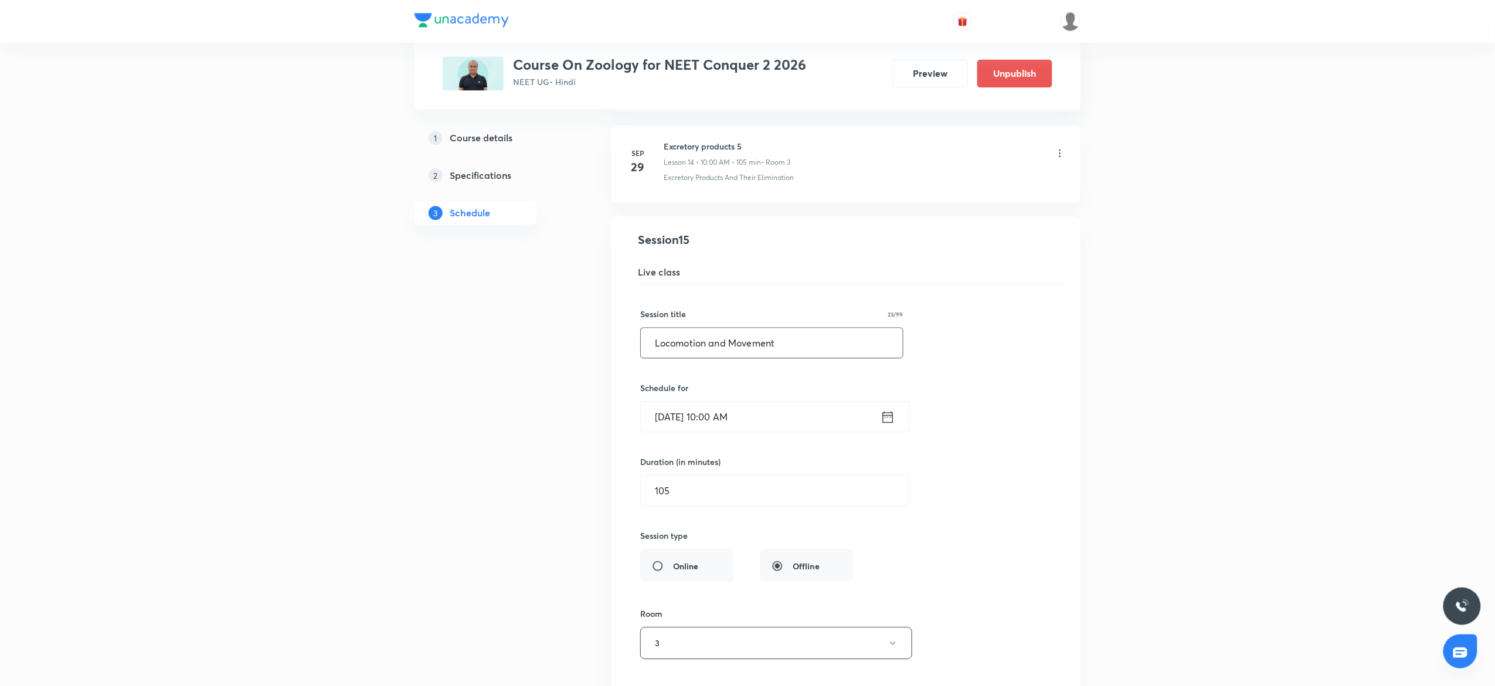
click at [855, 348] on input "Locomotion and Movement" at bounding box center [772, 343] width 262 height 30
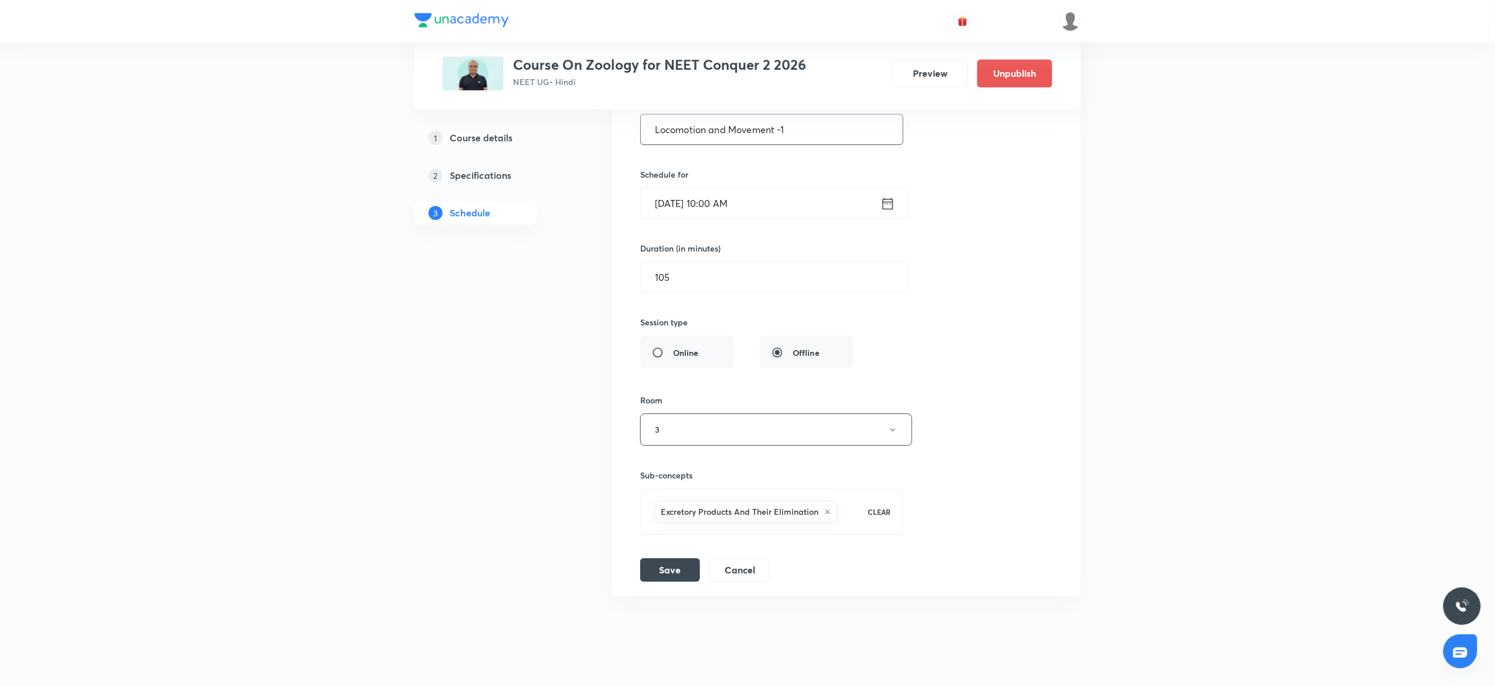
scroll to position [1537, 0]
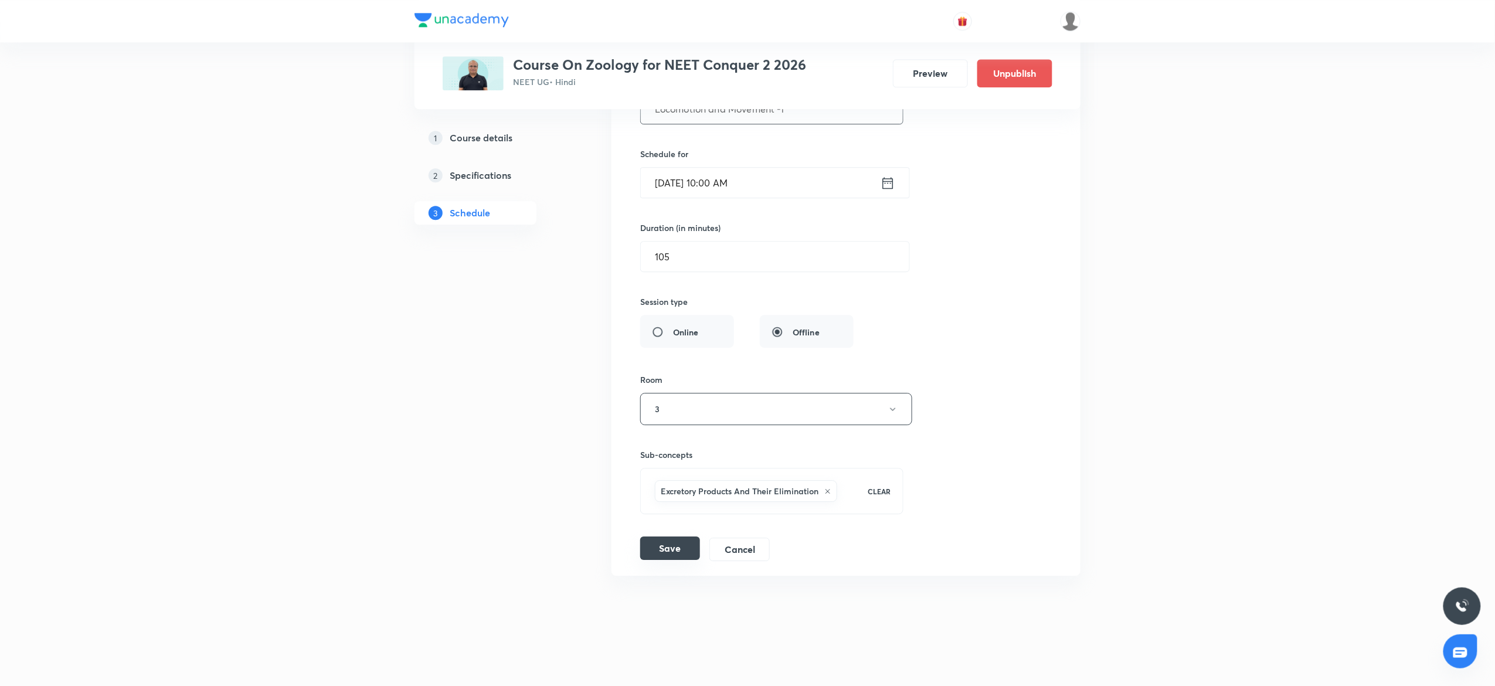
type input "Locomotion and Movement -1"
click at [654, 553] on button "Save" at bounding box center [670, 547] width 60 height 23
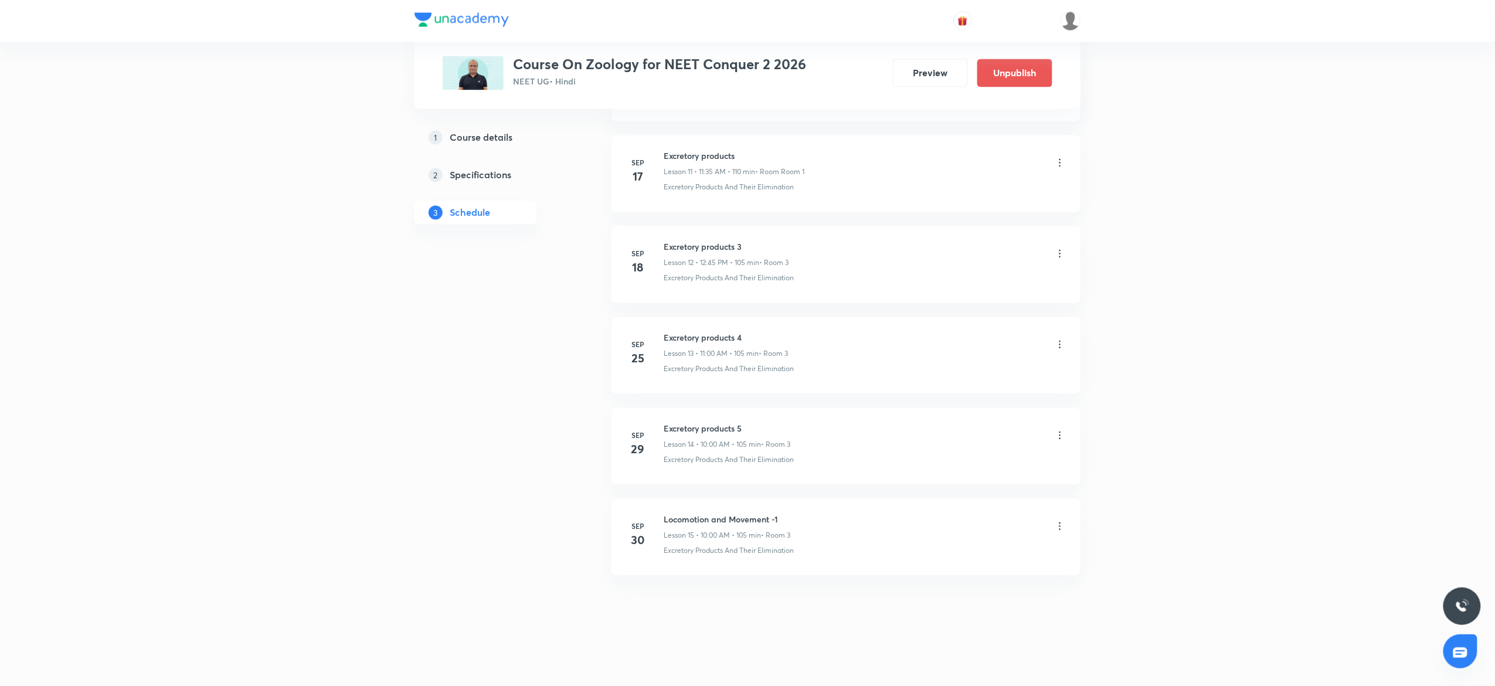
scroll to position [1084, 0]
click at [672, 424] on h6 "Thermochemistry 4" at bounding box center [728, 429] width 128 height 12
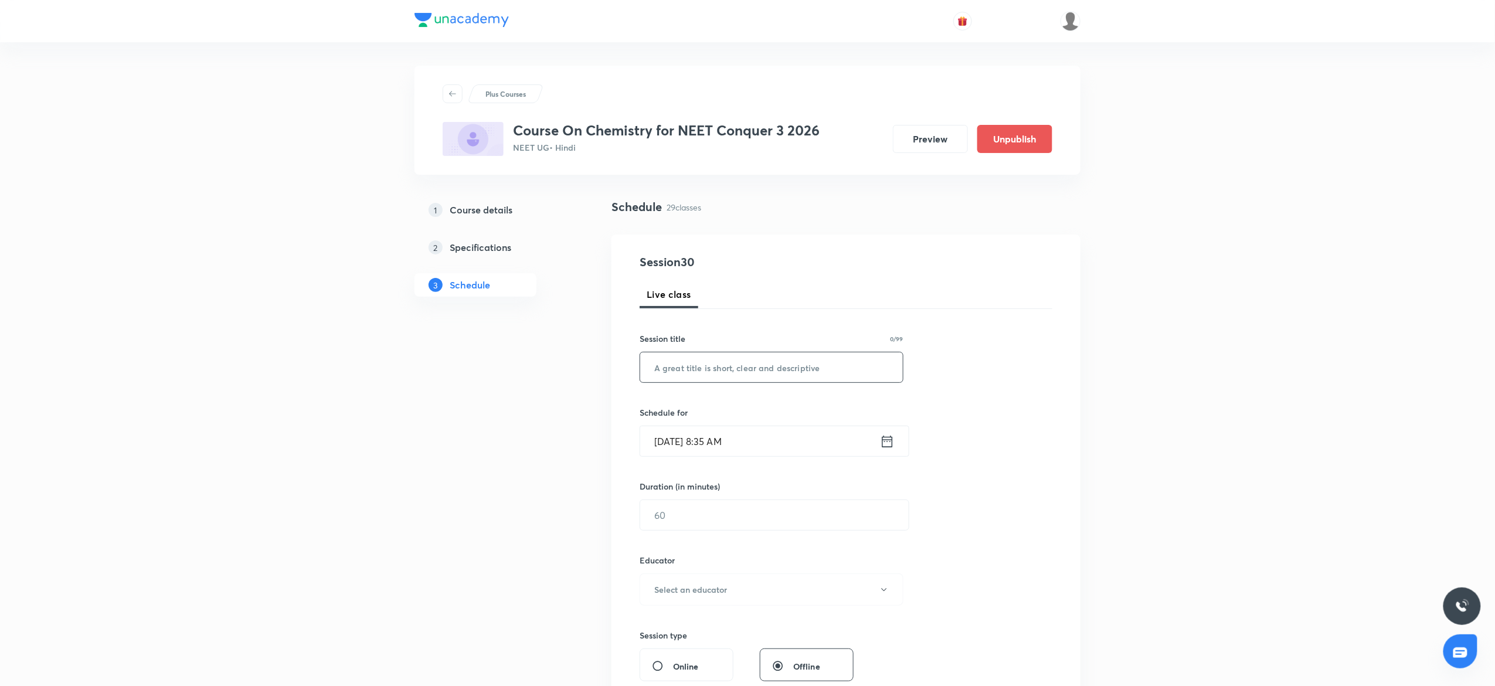
click at [695, 365] on input "text" at bounding box center [771, 367] width 263 height 30
paste input "Equilibrium"
type input "Equilibrium"
click at [791, 445] on input "Sep 30, 2025, 8:35 AM" at bounding box center [760, 441] width 240 height 30
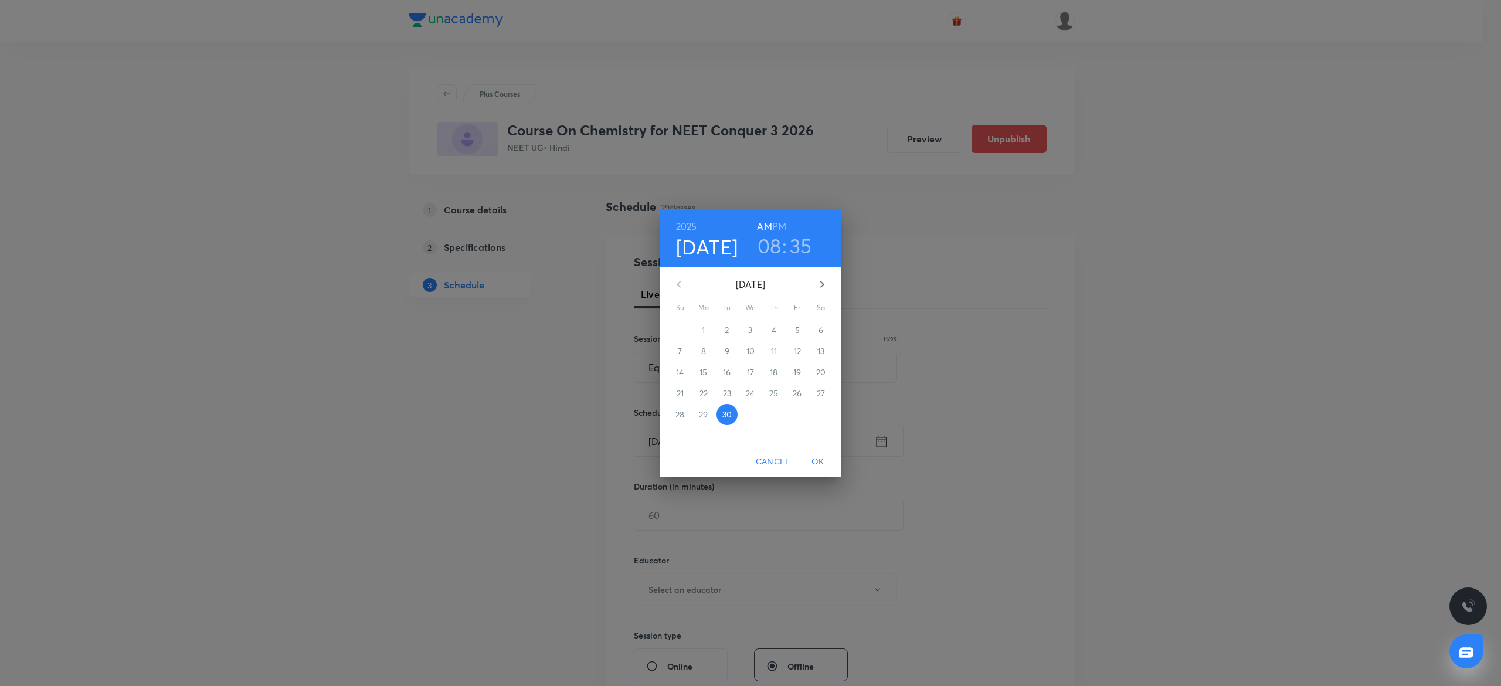
click at [773, 250] on h3 "08" at bounding box center [769, 245] width 24 height 25
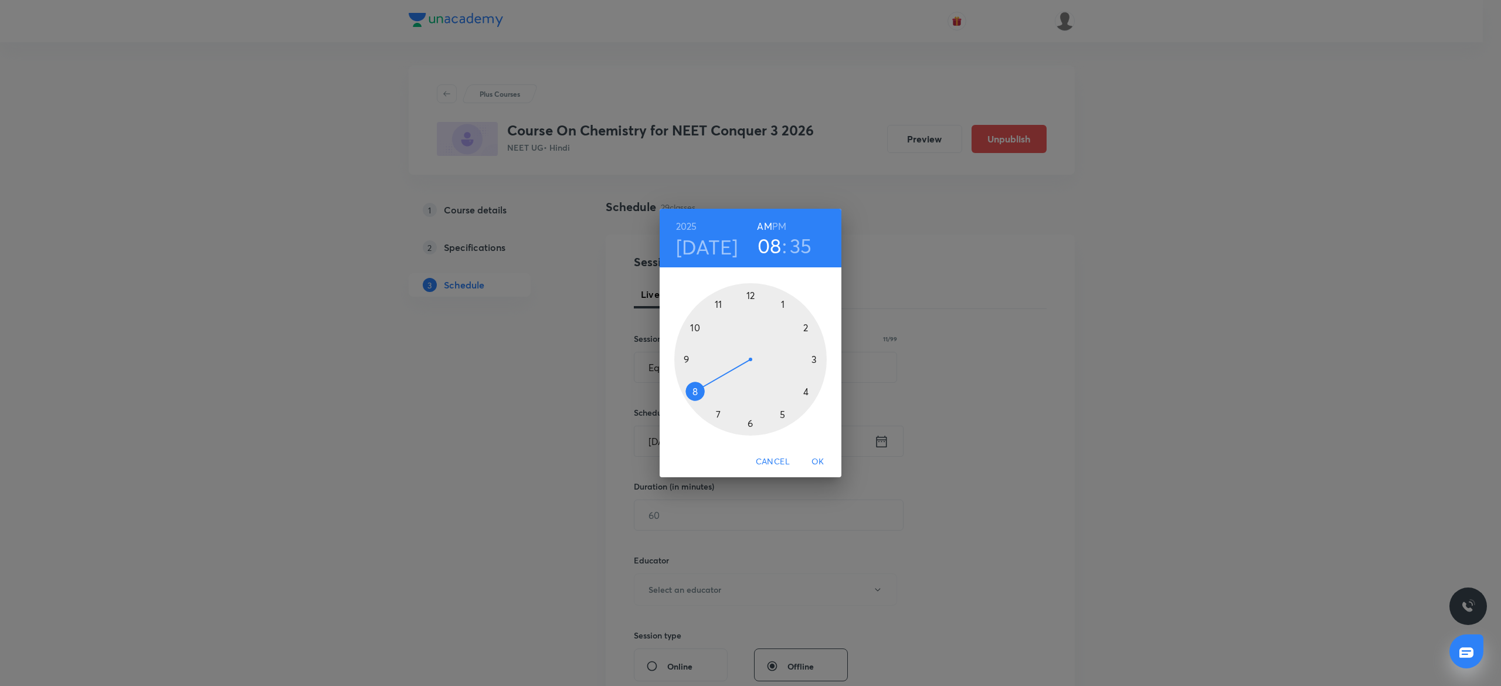
click at [696, 326] on div at bounding box center [750, 359] width 152 height 152
click at [749, 292] on div at bounding box center [750, 359] width 152 height 152
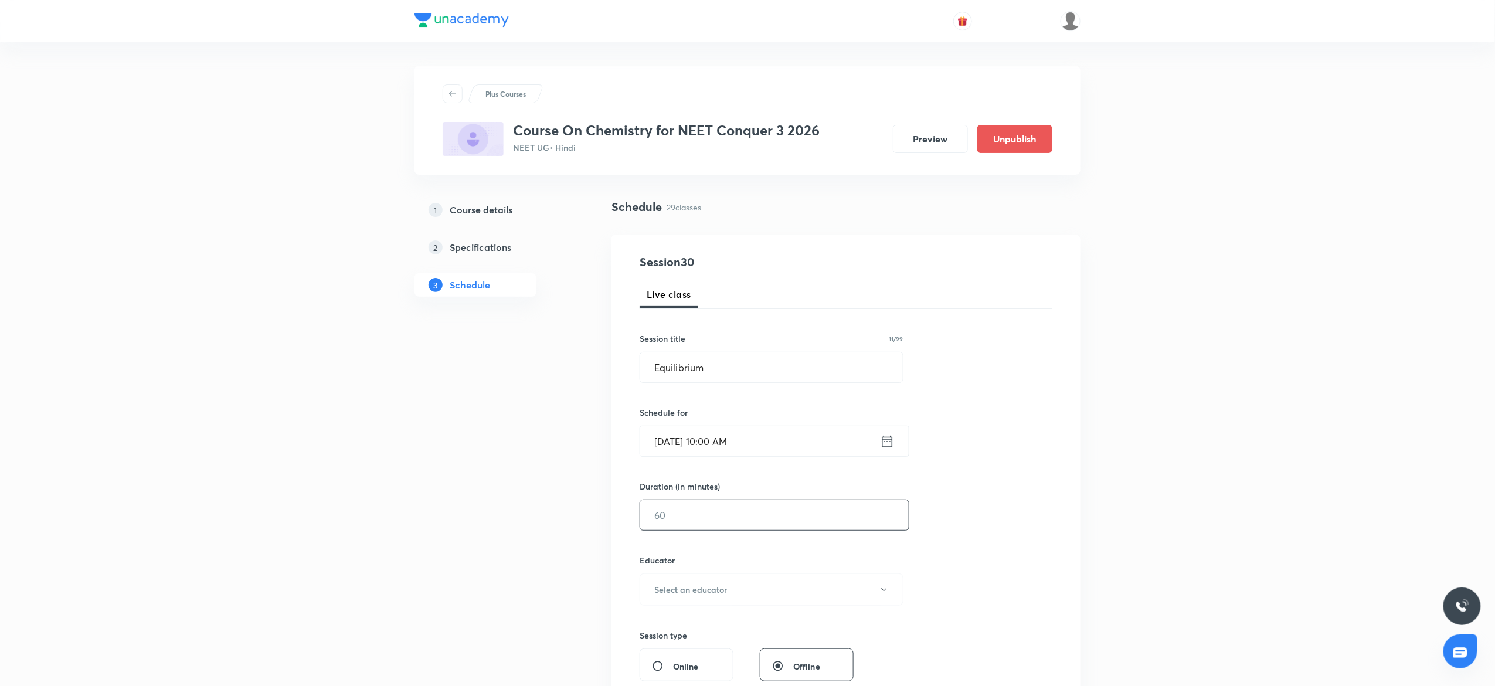
click at [685, 508] on input "text" at bounding box center [774, 515] width 268 height 30
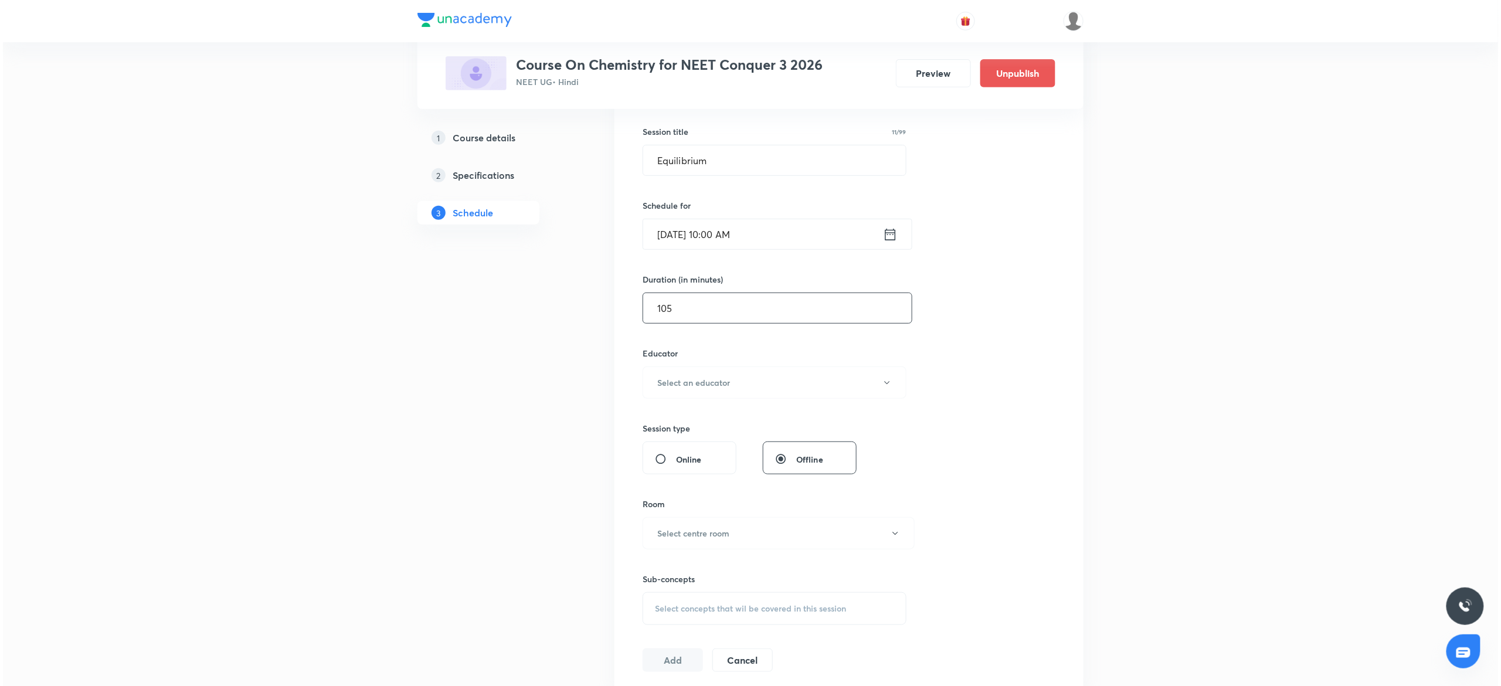
scroll to position [223, 0]
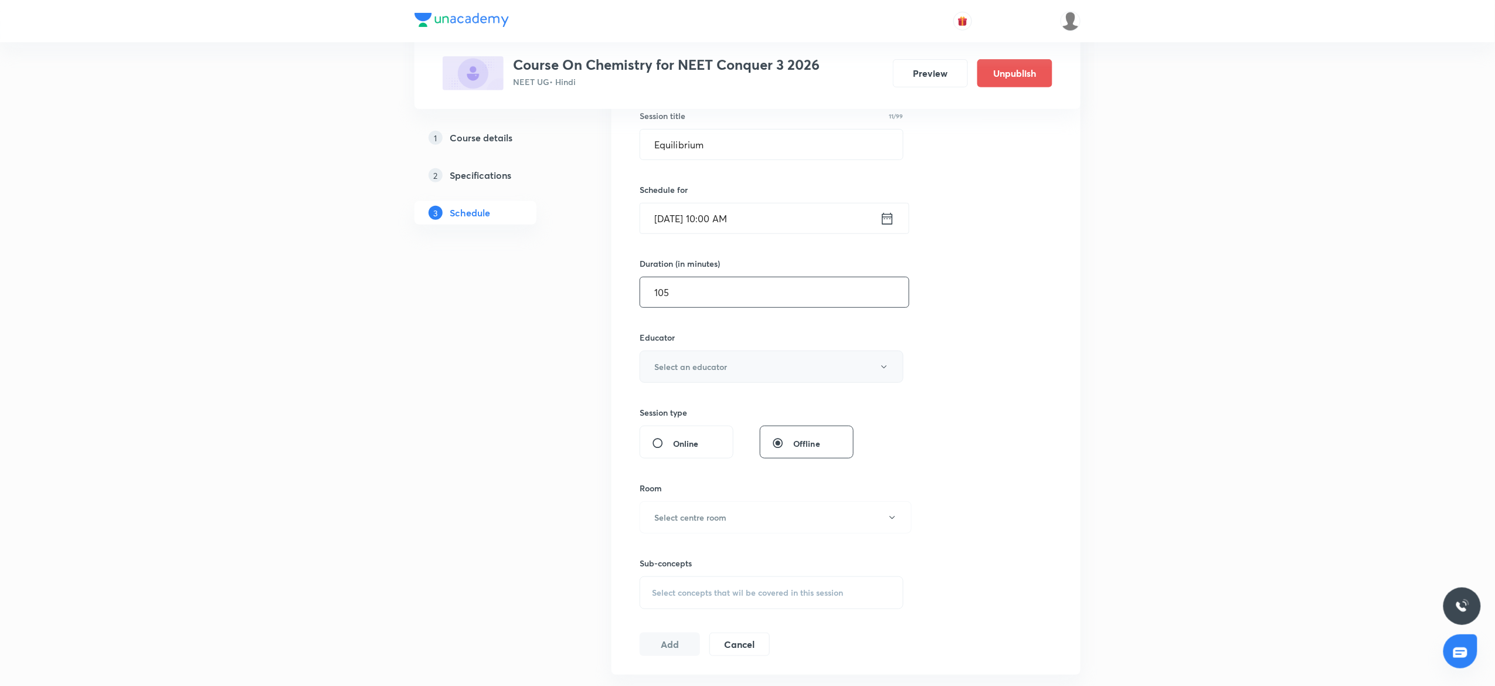
type input "105"
click at [743, 368] on button "Select an educator" at bounding box center [772, 367] width 264 height 32
click at [681, 400] on span "Parvesh Bansal" at bounding box center [769, 406] width 257 height 12
click at [675, 525] on button "Select centre room" at bounding box center [776, 517] width 272 height 32
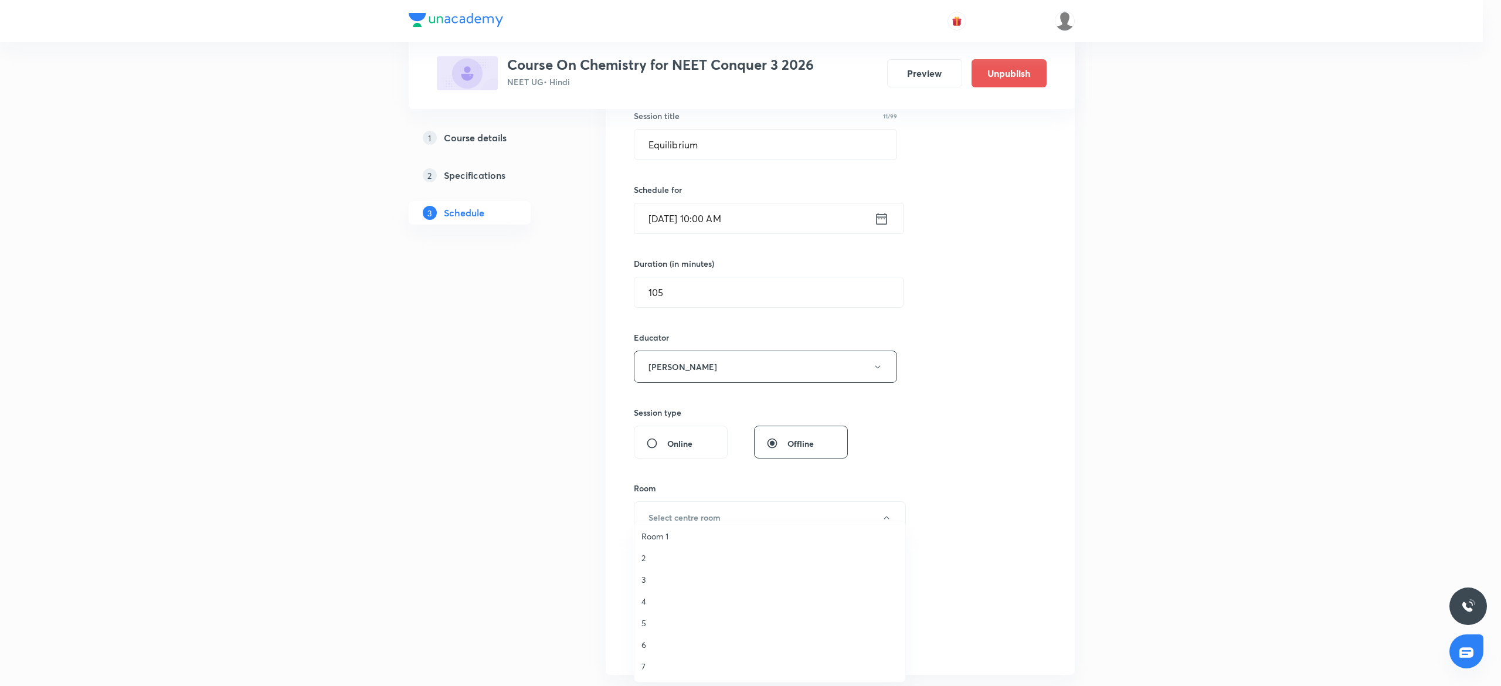
click at [677, 532] on span "Room 1" at bounding box center [769, 536] width 257 height 12
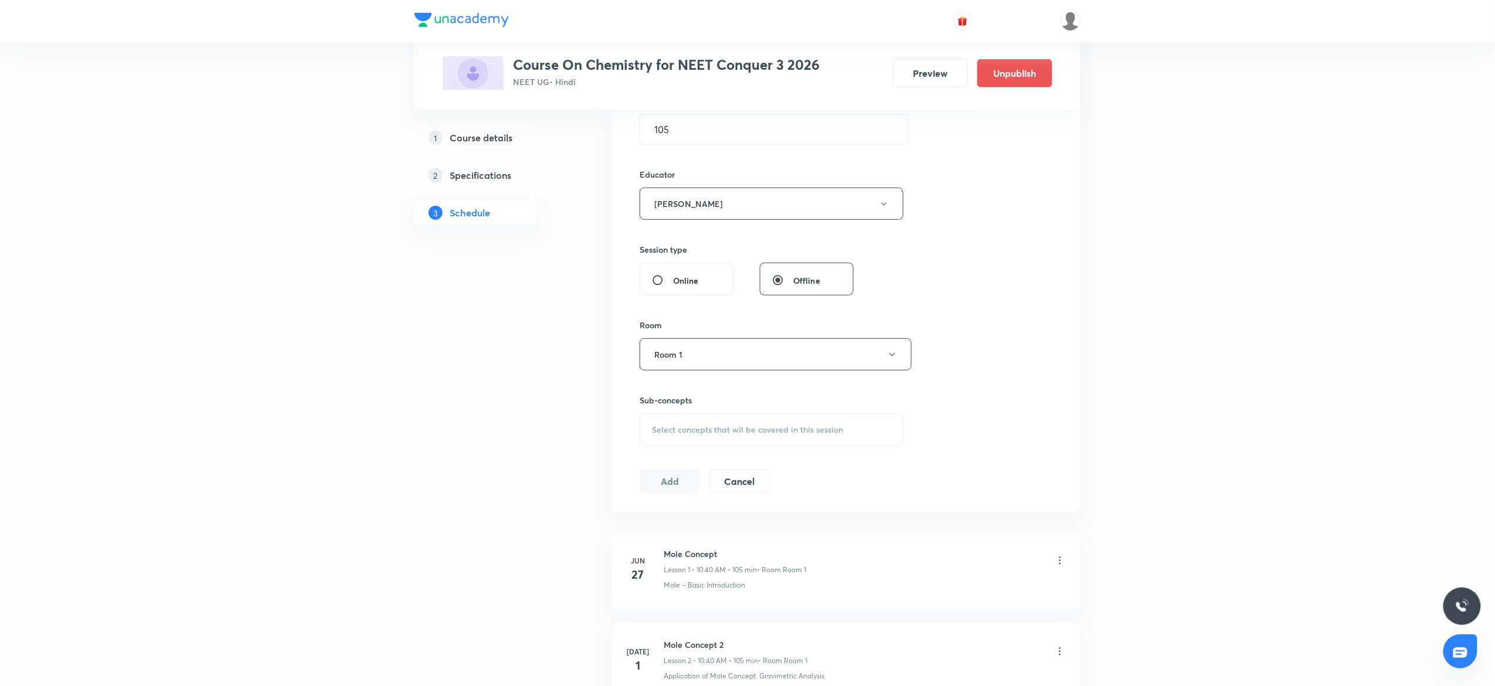
scroll to position [399, 0]
click at [699, 420] on span "Select concepts that wil be covered in this session" at bounding box center [747, 416] width 191 height 9
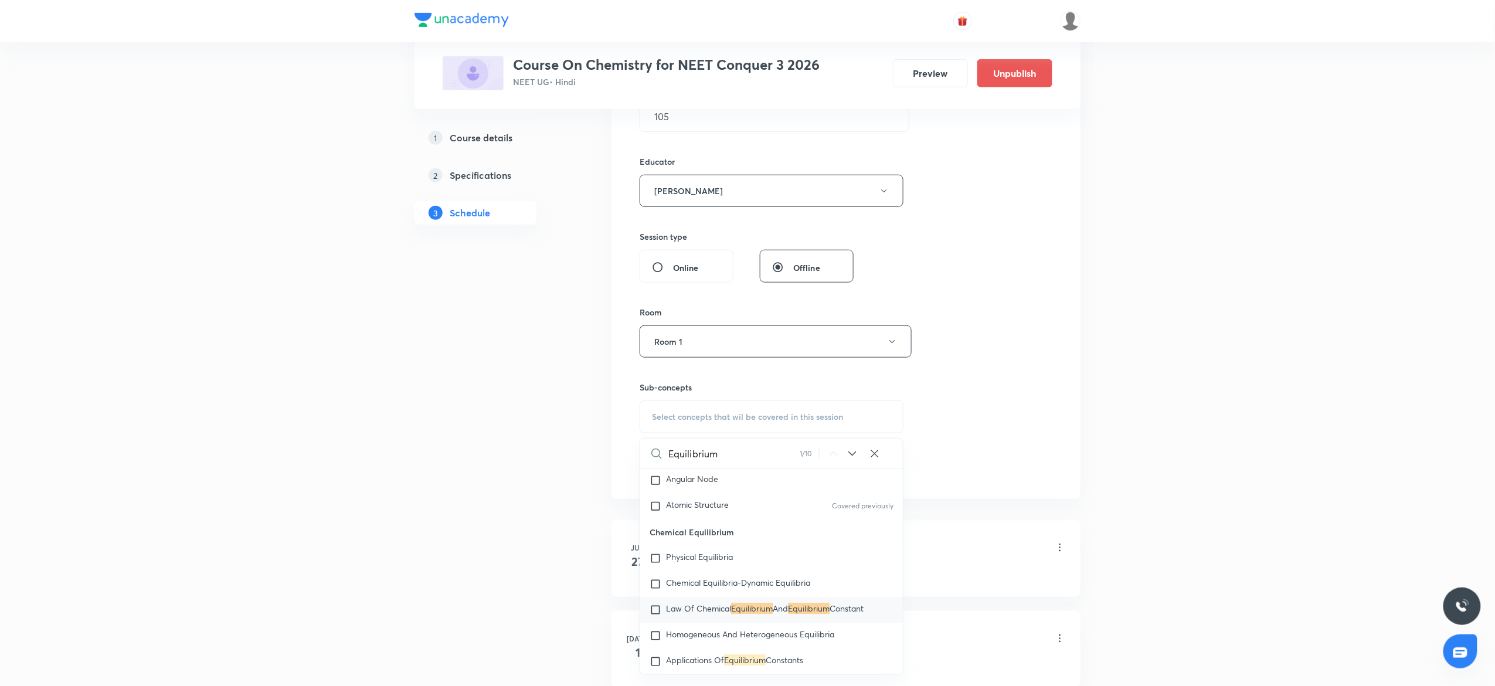
scroll to position [1879, 0]
type input "Equilibrium"
click at [997, 352] on div "Session 30 Live class Session title 11/99 Equilibrium ​ Schedule for Sep 30, 20…" at bounding box center [846, 168] width 413 height 626
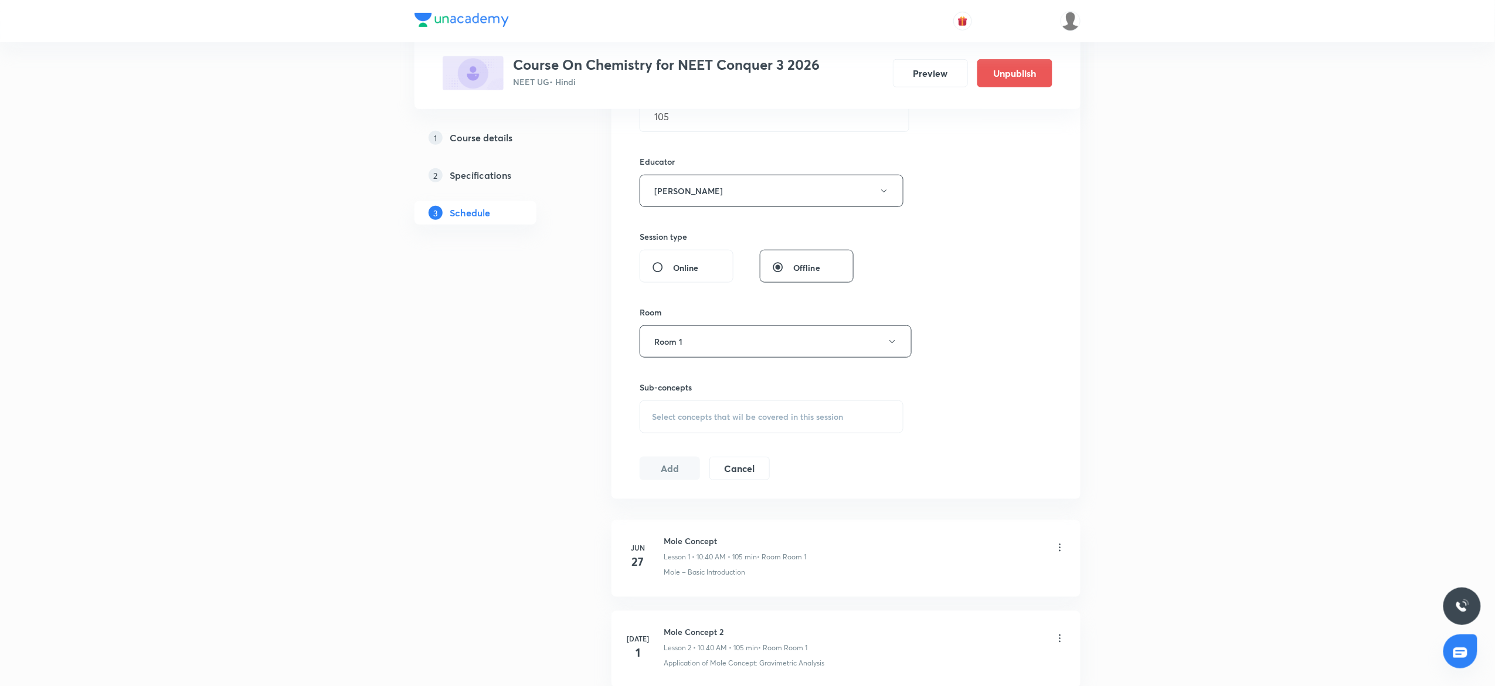
click at [788, 414] on span "Select concepts that wil be covered in this session" at bounding box center [747, 416] width 191 height 9
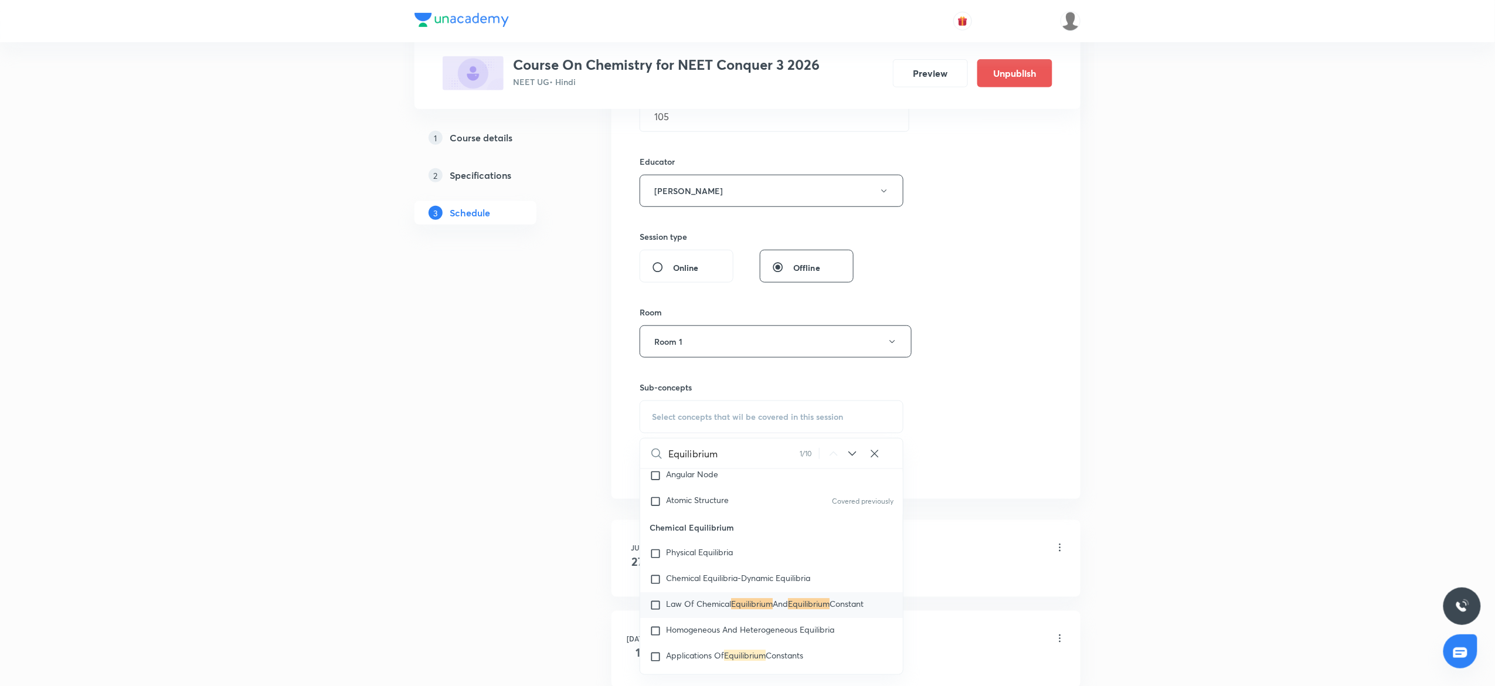
type input "Equilibrium"
click at [711, 611] on p "Law Of Chemical Equilibrium And Equilibrium Constant" at bounding box center [765, 606] width 198 height 12
checkbox input "true"
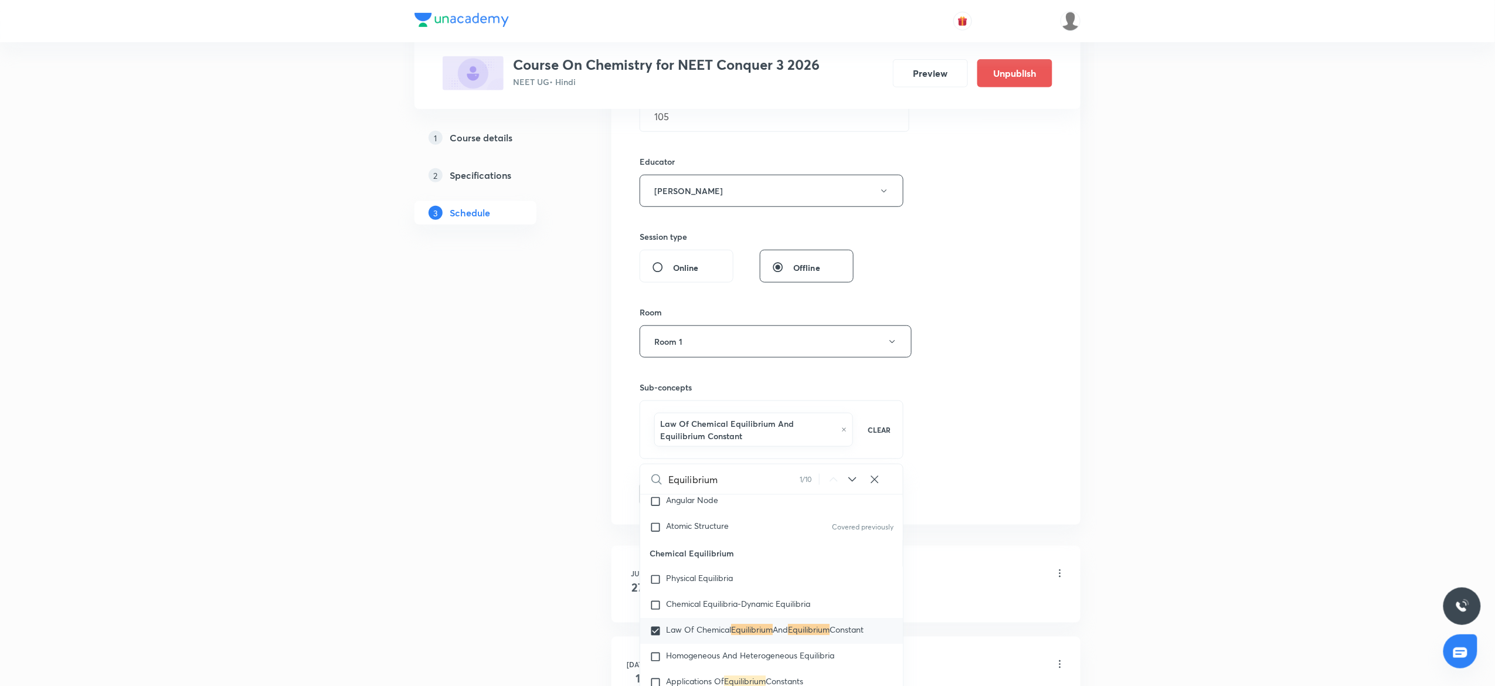
click at [1029, 433] on div "Session 30 Live class Session title 11/99 Equilibrium ​ Schedule for Sep 30, 20…" at bounding box center [846, 180] width 413 height 651
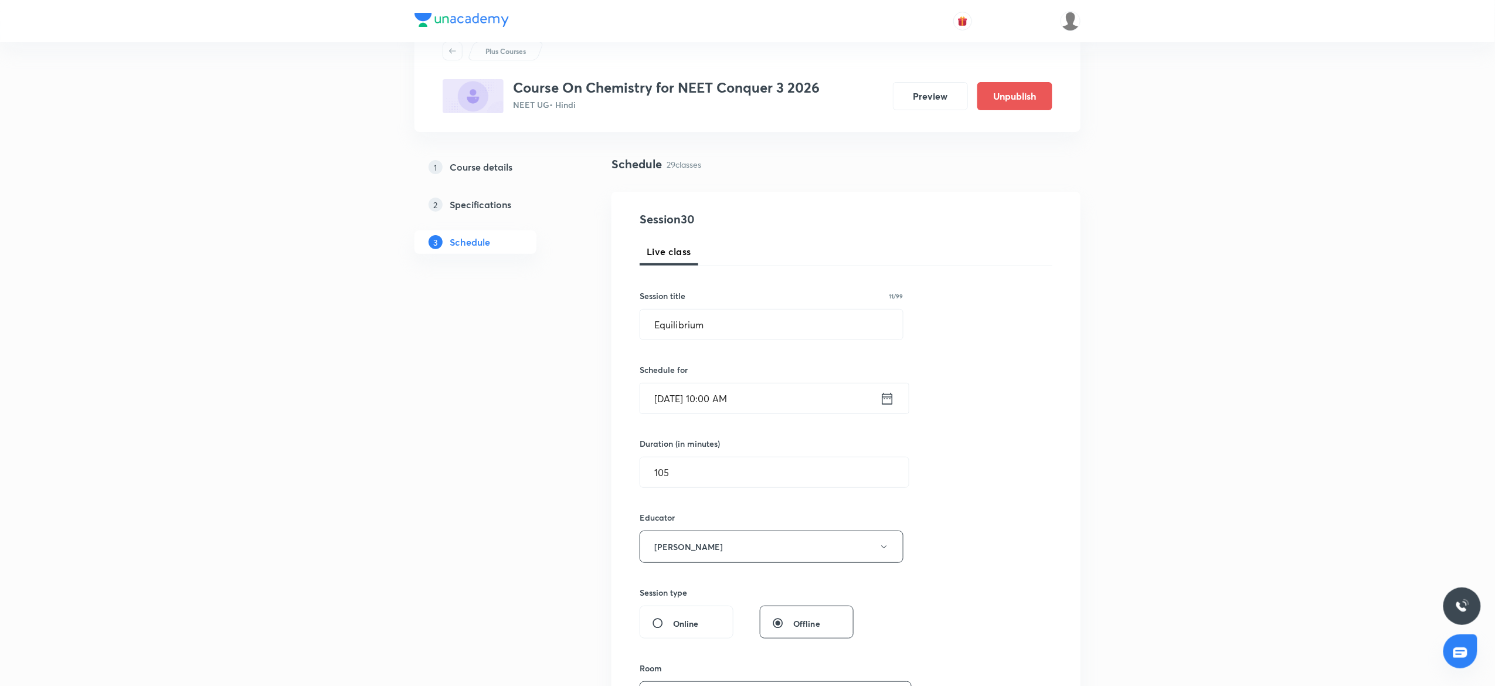
scroll to position [0, 0]
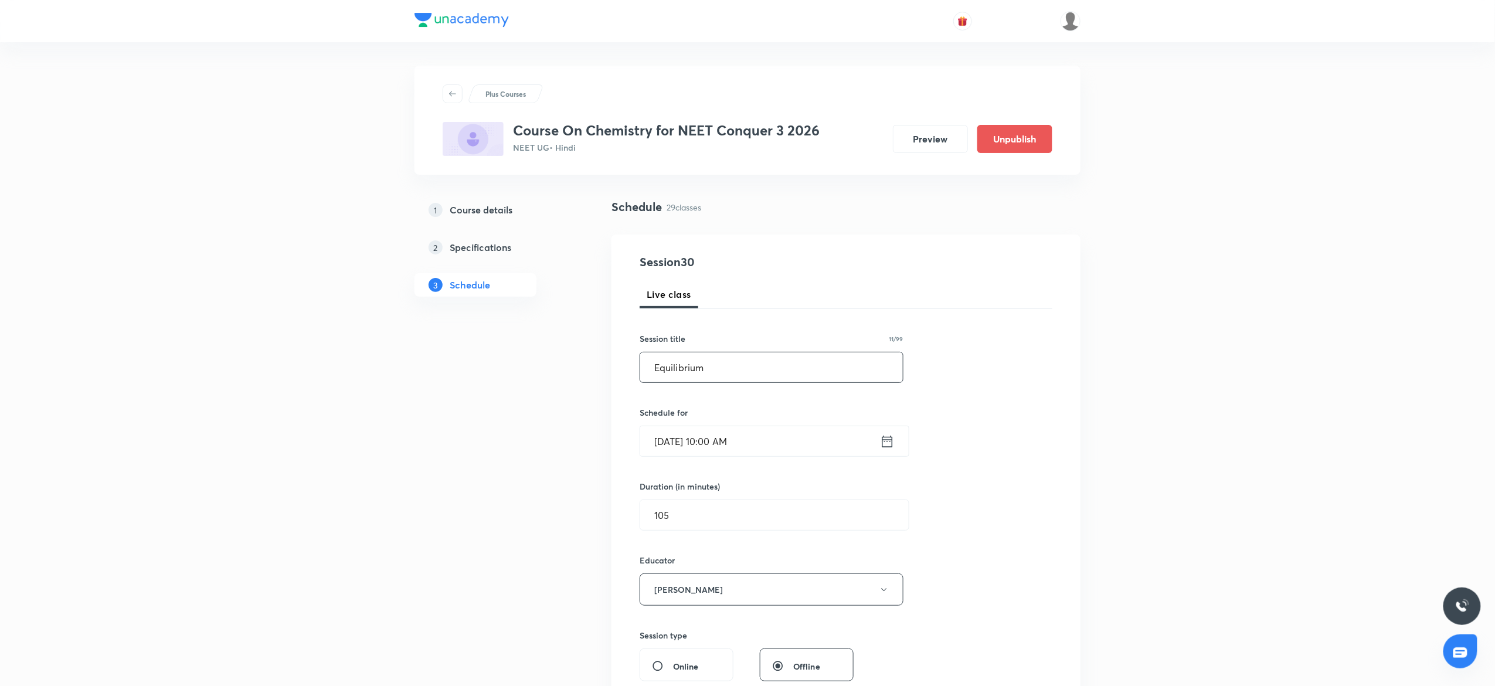
click at [764, 377] on input "Equilibrium" at bounding box center [771, 367] width 263 height 30
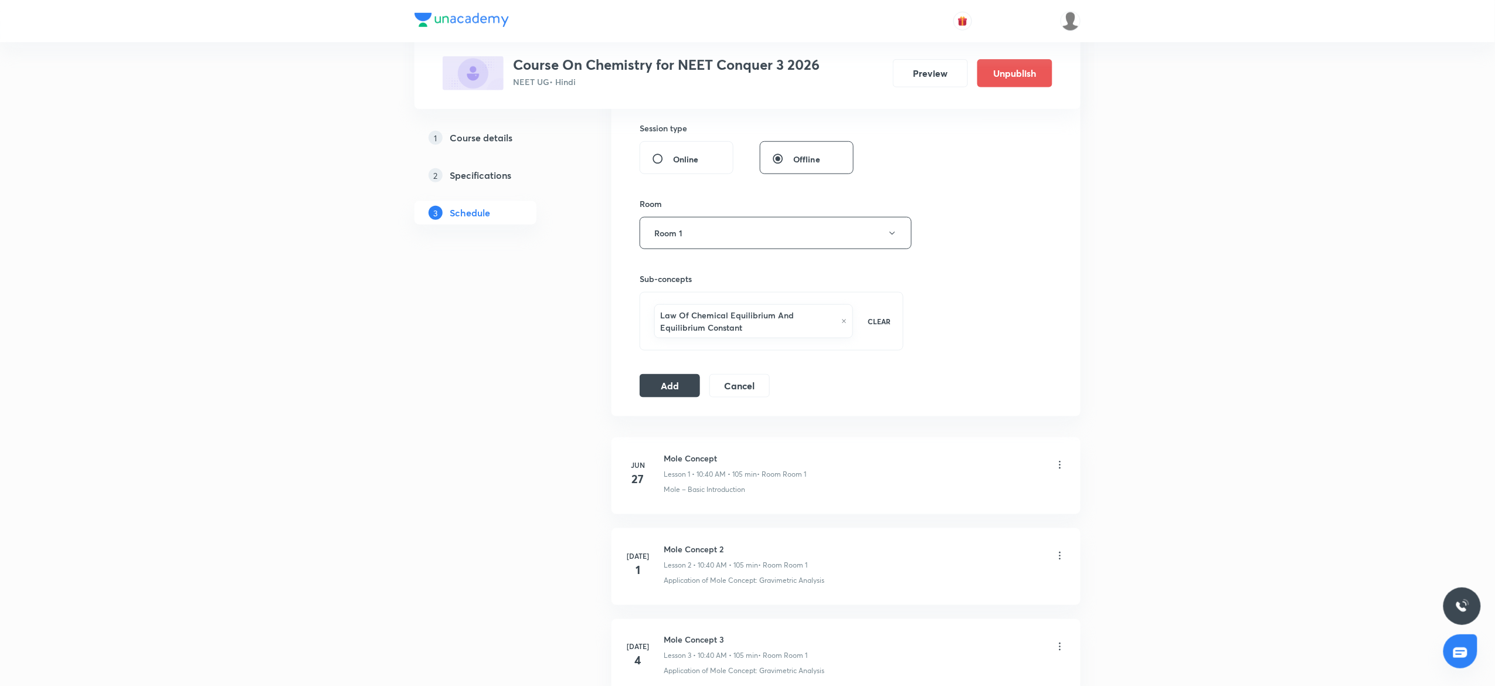
scroll to position [508, 0]
type input "Equilibrium -1"
click at [685, 377] on button "Add" at bounding box center [670, 383] width 60 height 23
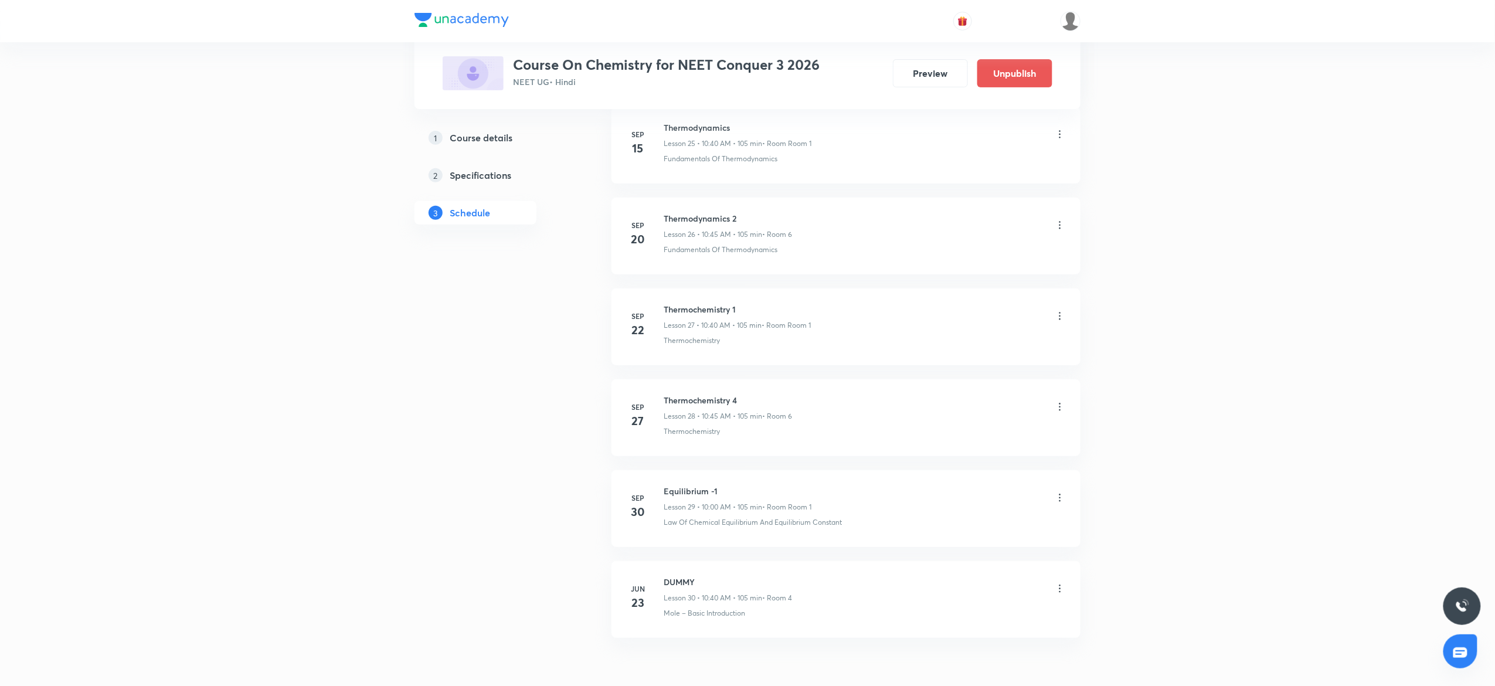
scroll to position [2453, 0]
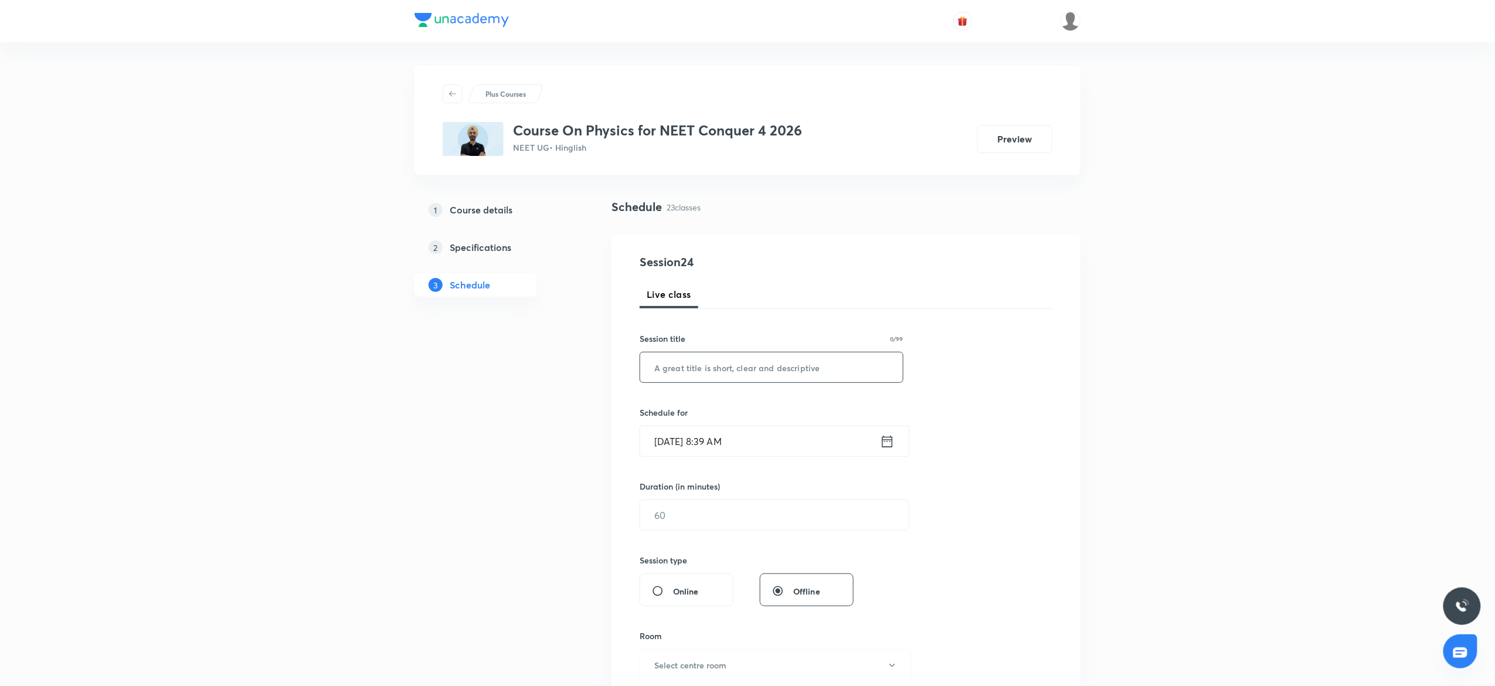
click at [686, 356] on input "text" at bounding box center [771, 367] width 263 height 30
paste input "Work and Energy"
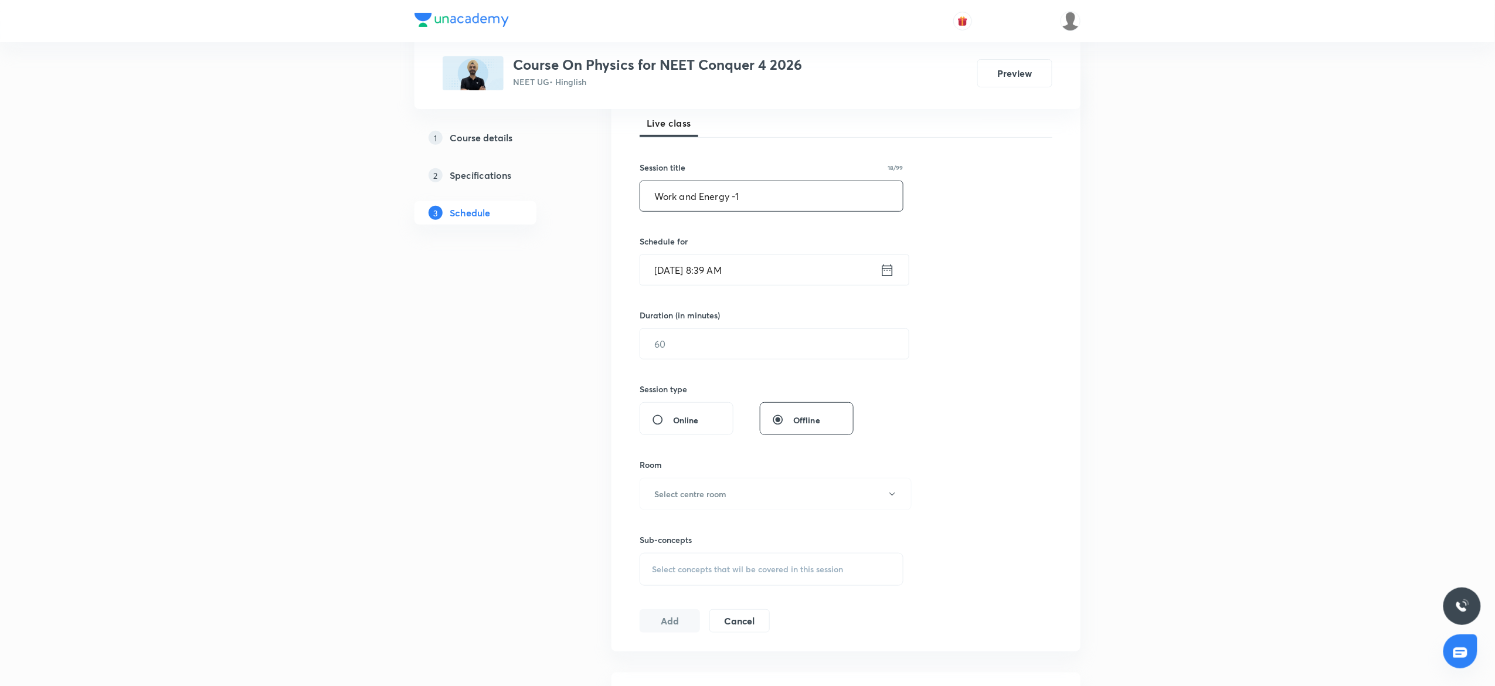
scroll to position [176, 0]
type input "Work and Energy"
click at [776, 274] on input "Sep 30, 2025, 8:39 AM" at bounding box center [760, 265] width 240 height 30
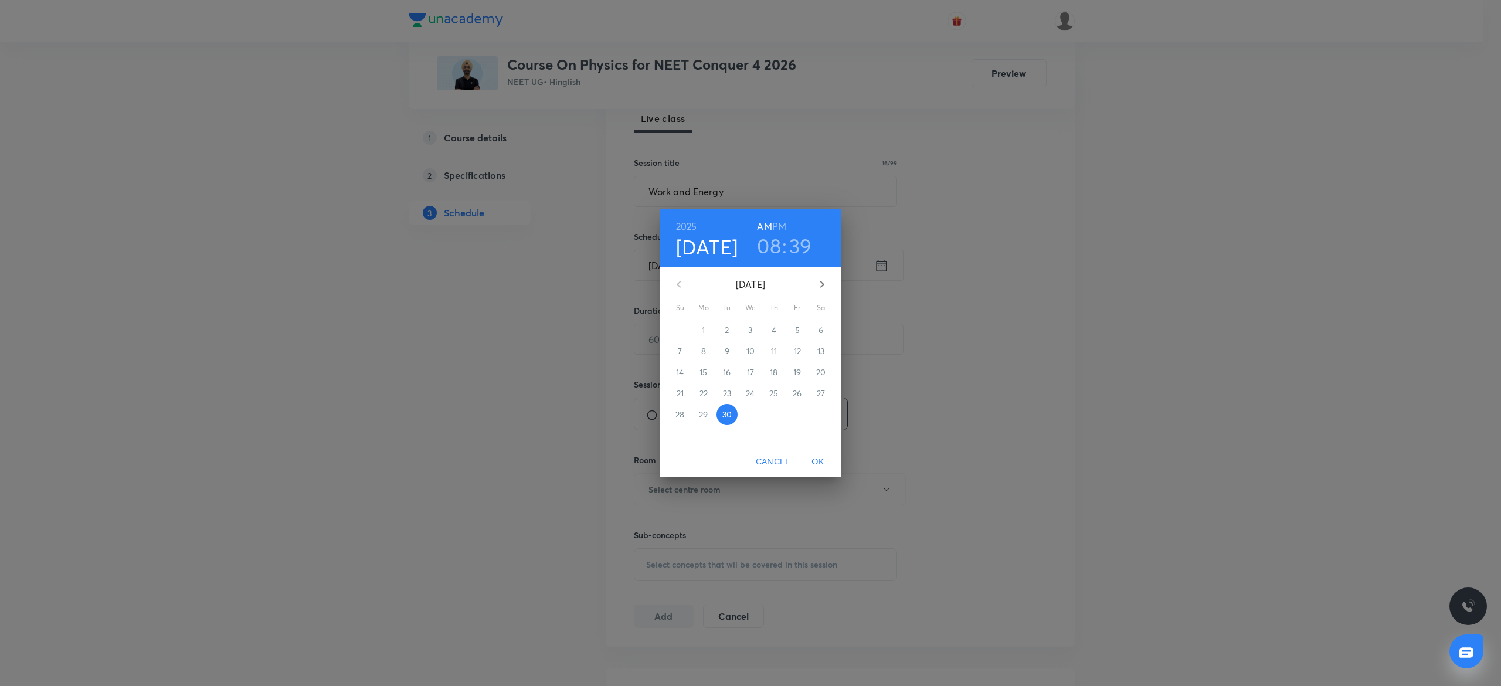
click at [762, 239] on h3 "08" at bounding box center [769, 245] width 24 height 25
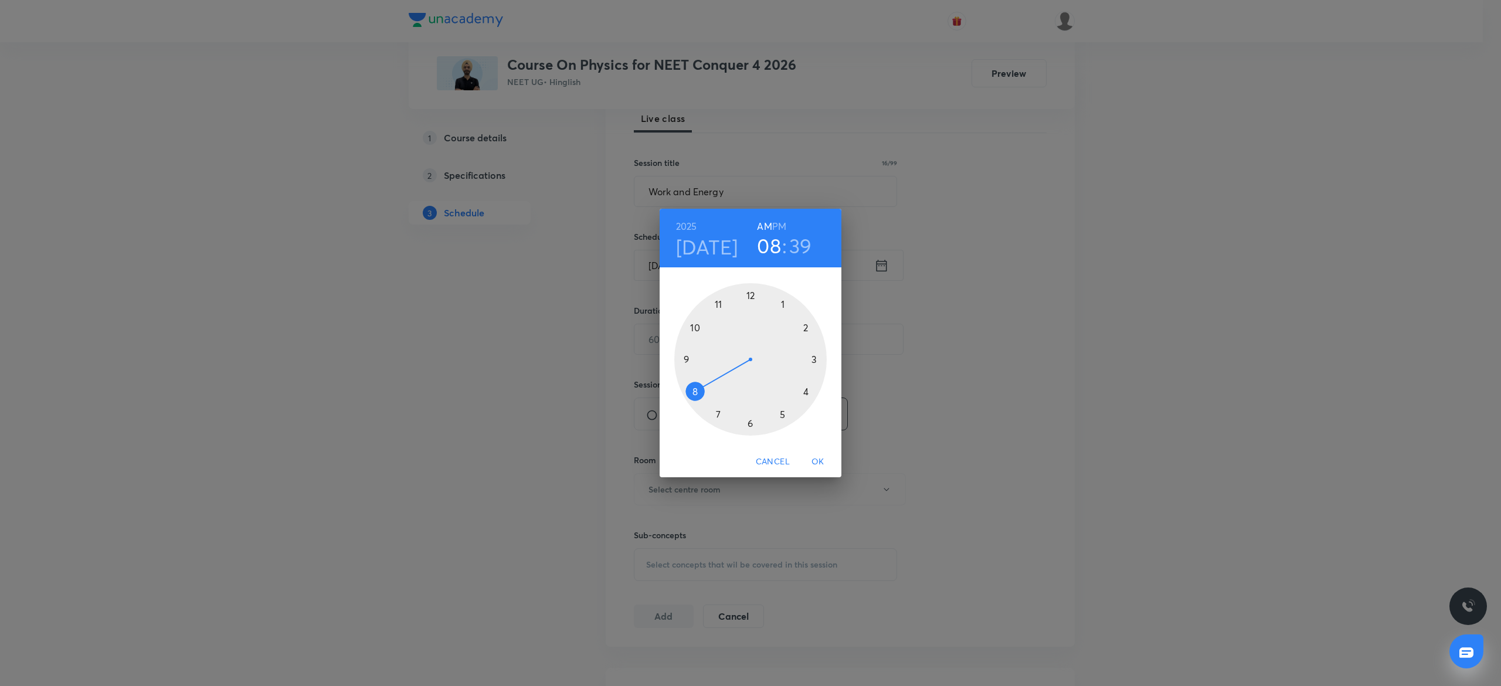
click at [695, 327] on div at bounding box center [750, 359] width 152 height 152
click at [749, 295] on div at bounding box center [750, 359] width 152 height 152
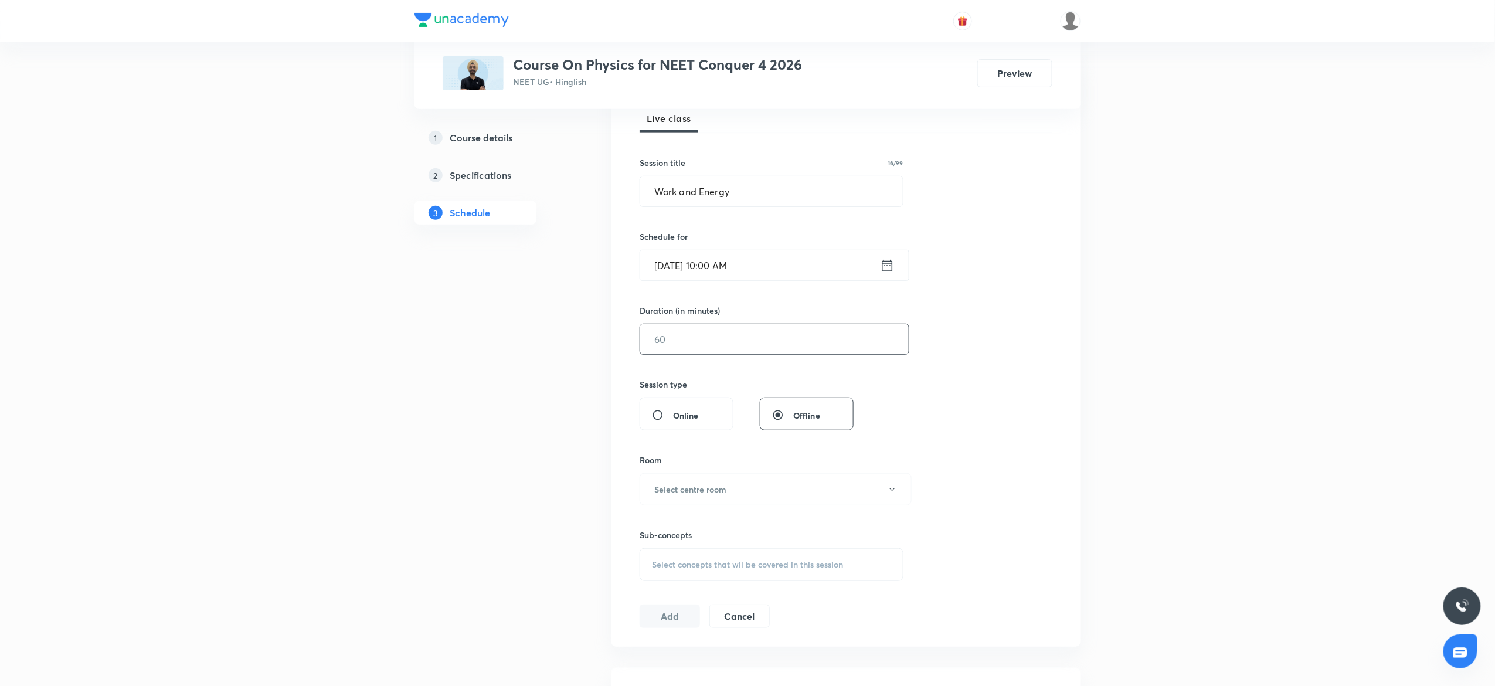
click at [711, 342] on input "text" at bounding box center [774, 339] width 268 height 30
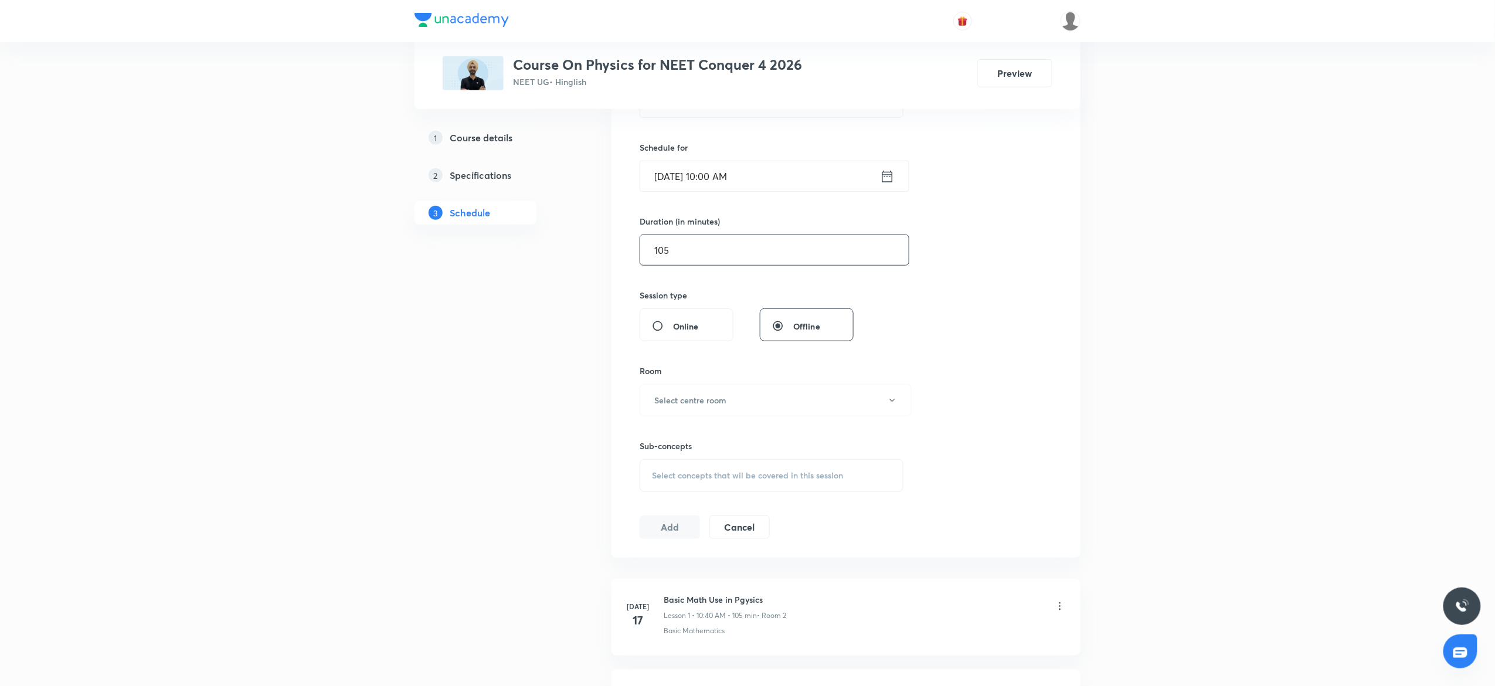
scroll to position [418, 0]
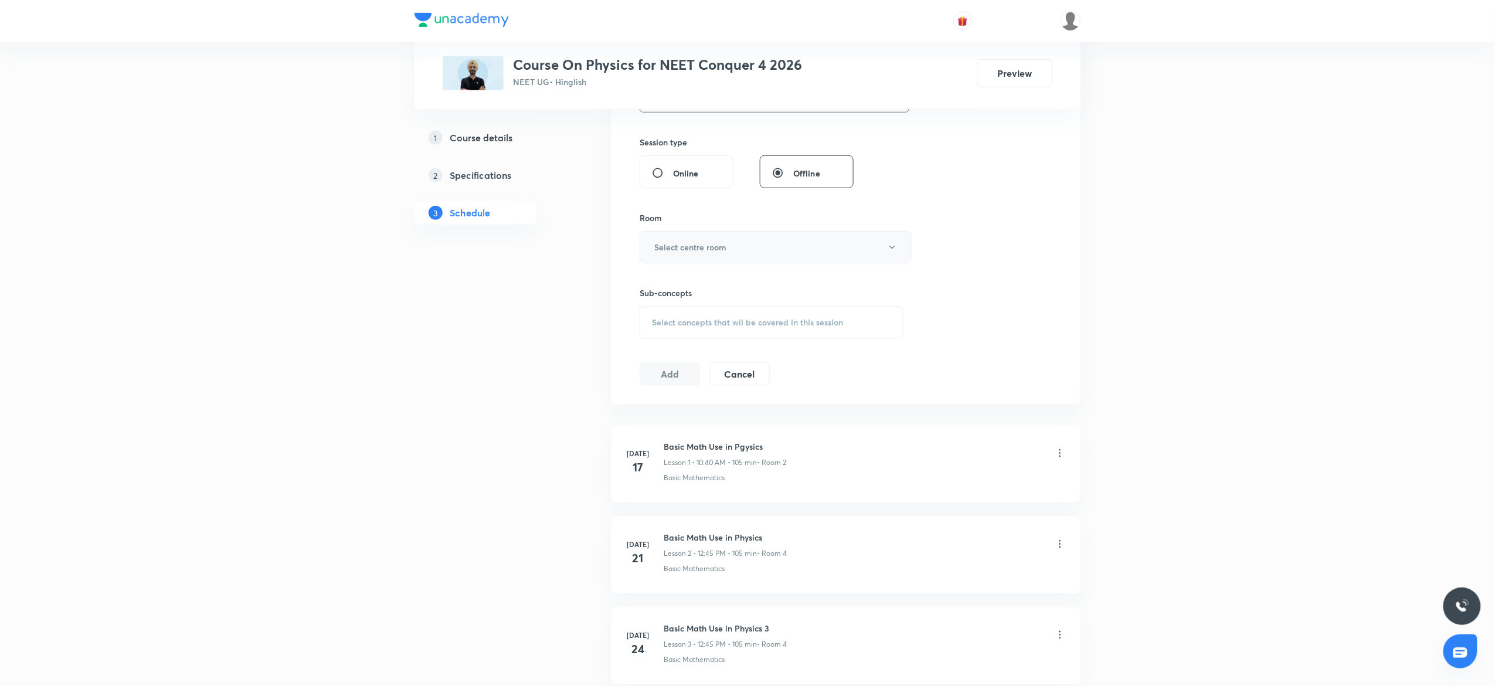
type input "105"
click at [700, 241] on button "Select centre room" at bounding box center [776, 247] width 272 height 32
click at [654, 353] on span "4" at bounding box center [769, 352] width 257 height 12
click at [702, 323] on span "Select concepts that wil be covered in this session" at bounding box center [747, 322] width 191 height 9
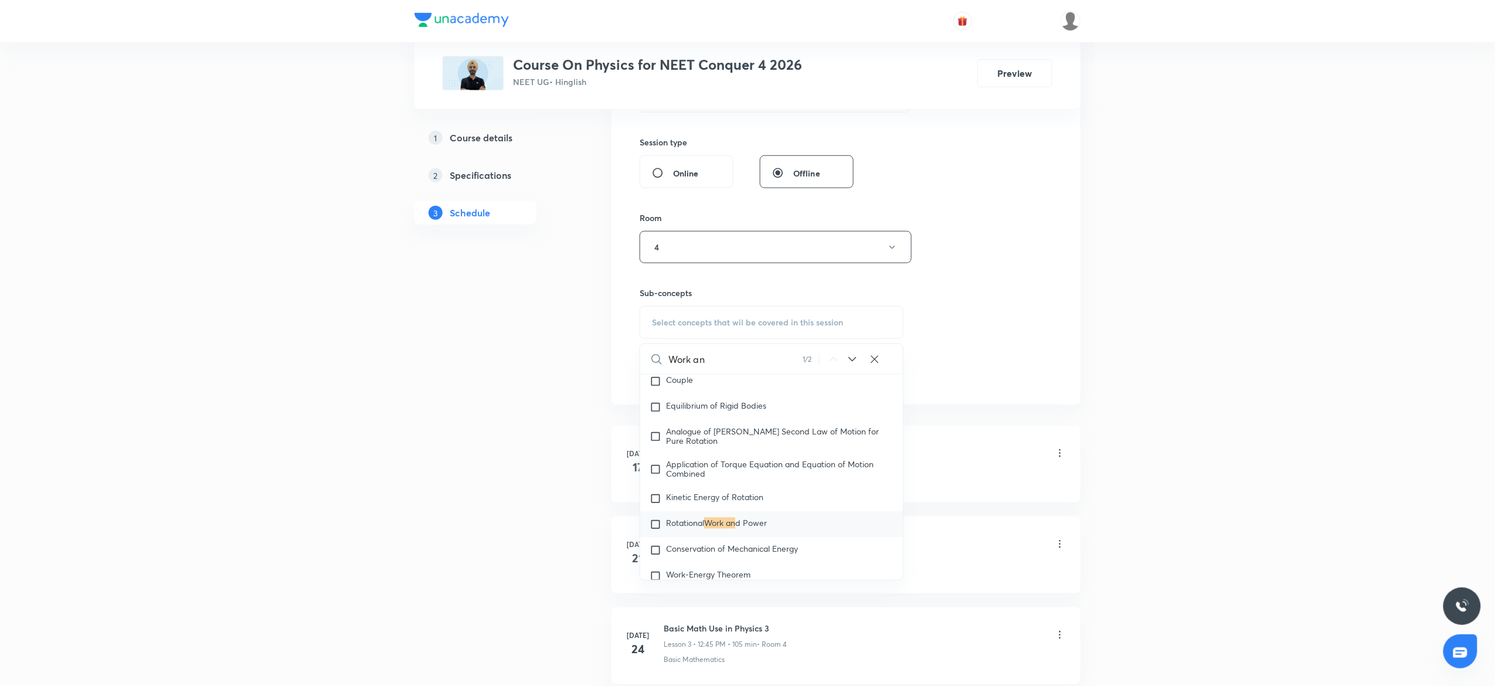
scroll to position [3713, 0]
type input "Work an"
click at [696, 523] on span "Rotational" at bounding box center [685, 517] width 38 height 11
checkbox input "true"
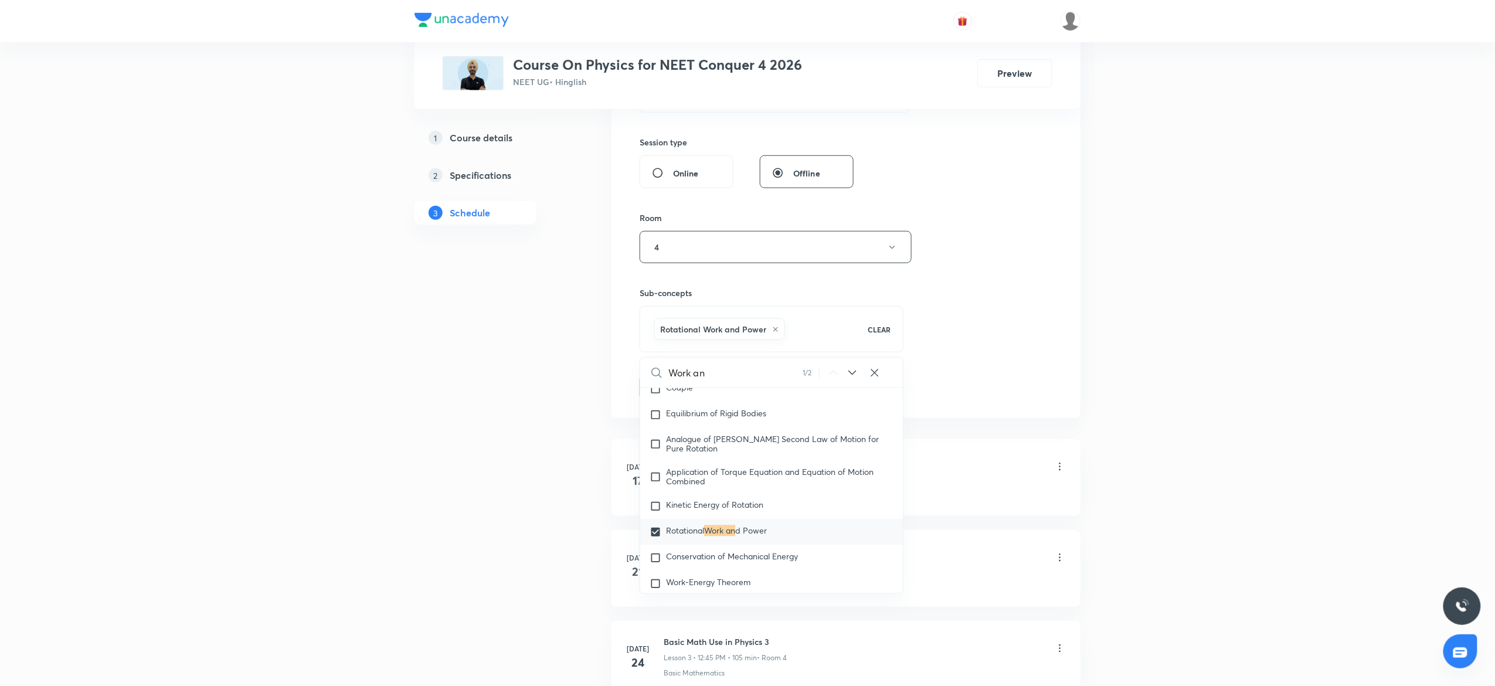
click at [988, 414] on div "Session 24 Live class Session title 16/99 Work and Energy ​ Schedule for Sep 30…" at bounding box center [845, 117] width 469 height 601
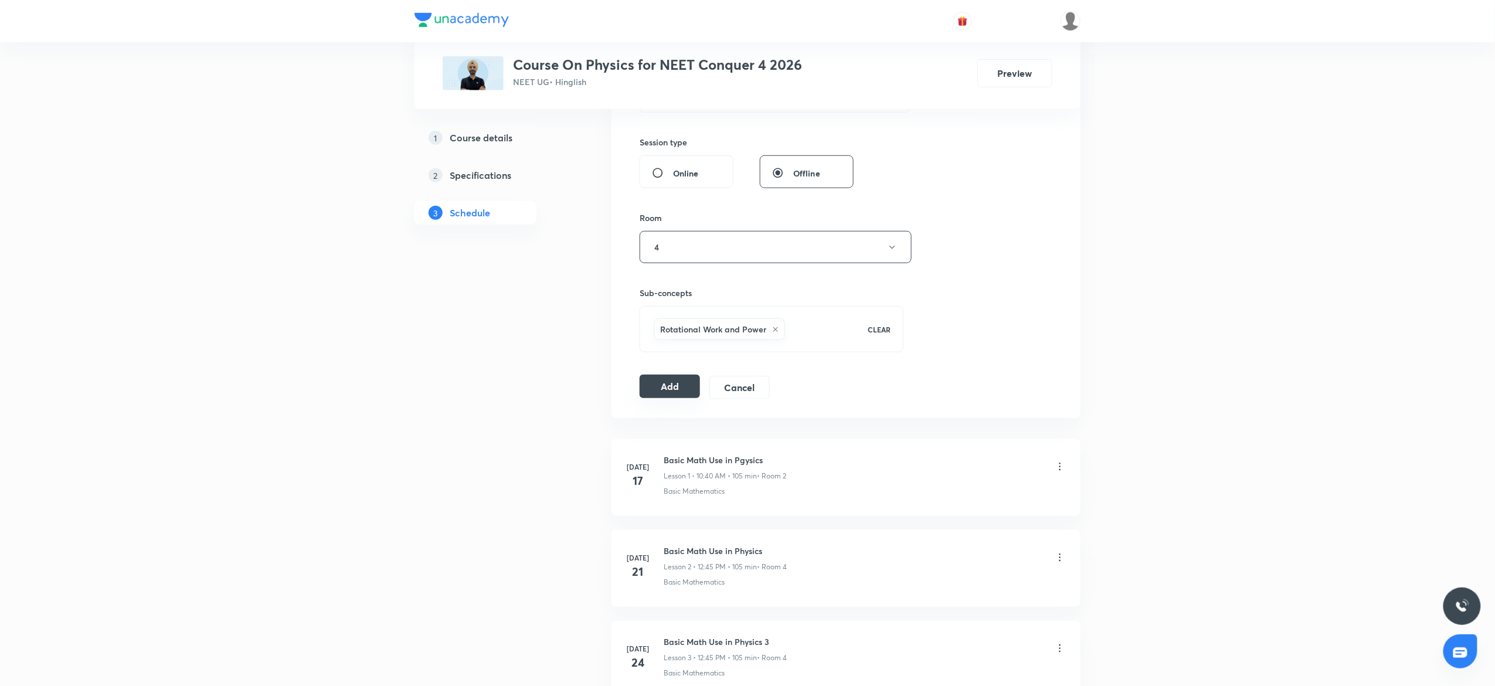
click at [669, 387] on button "Add" at bounding box center [670, 386] width 60 height 23
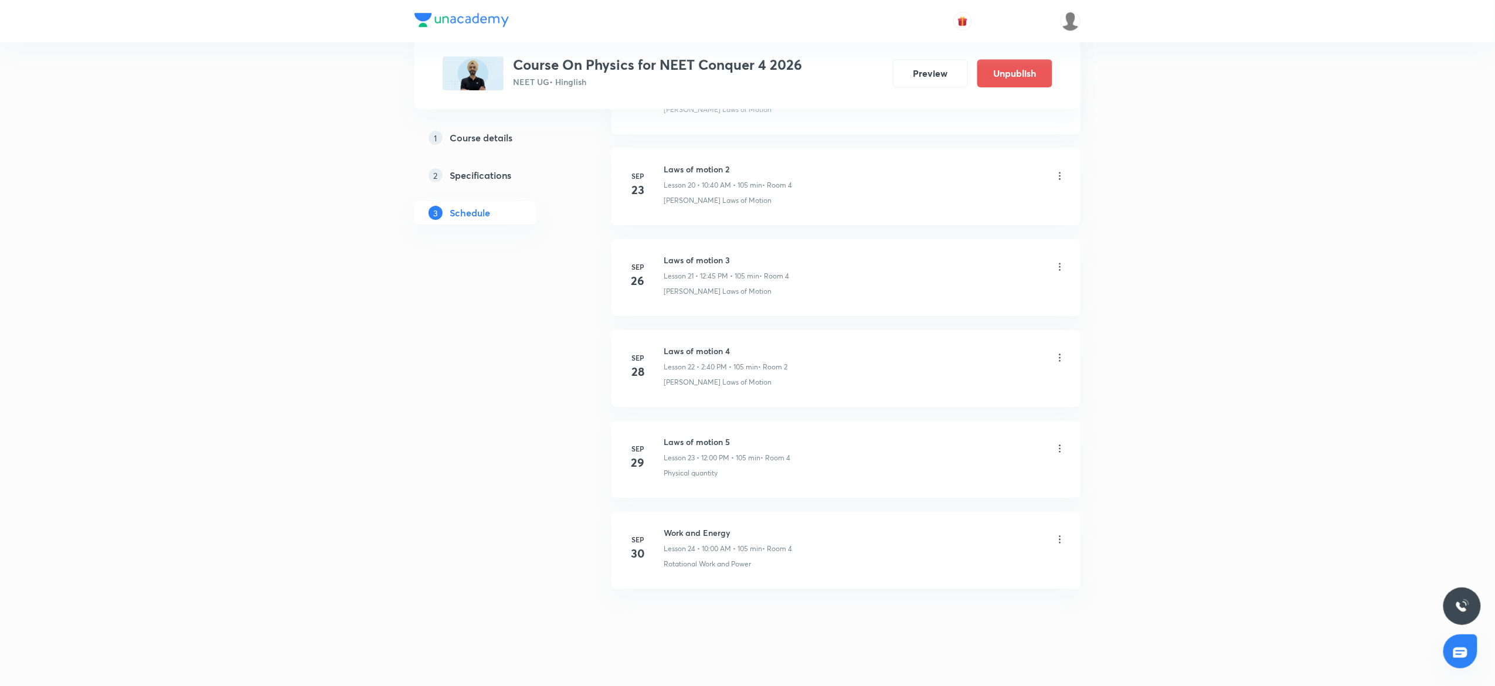
scroll to position [1905, 0]
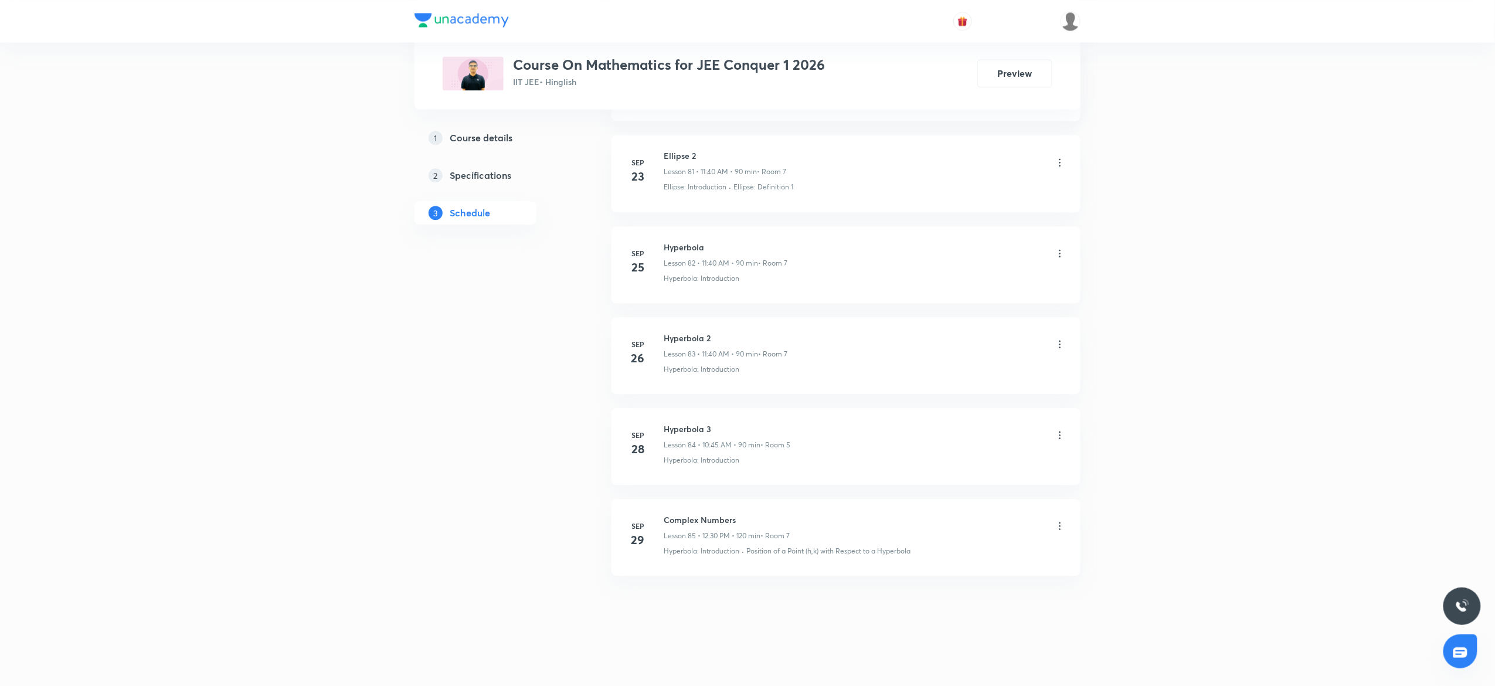
click at [689, 521] on h6 "Complex Numbers" at bounding box center [727, 520] width 126 height 12
copy h6 "Complex Numbers"
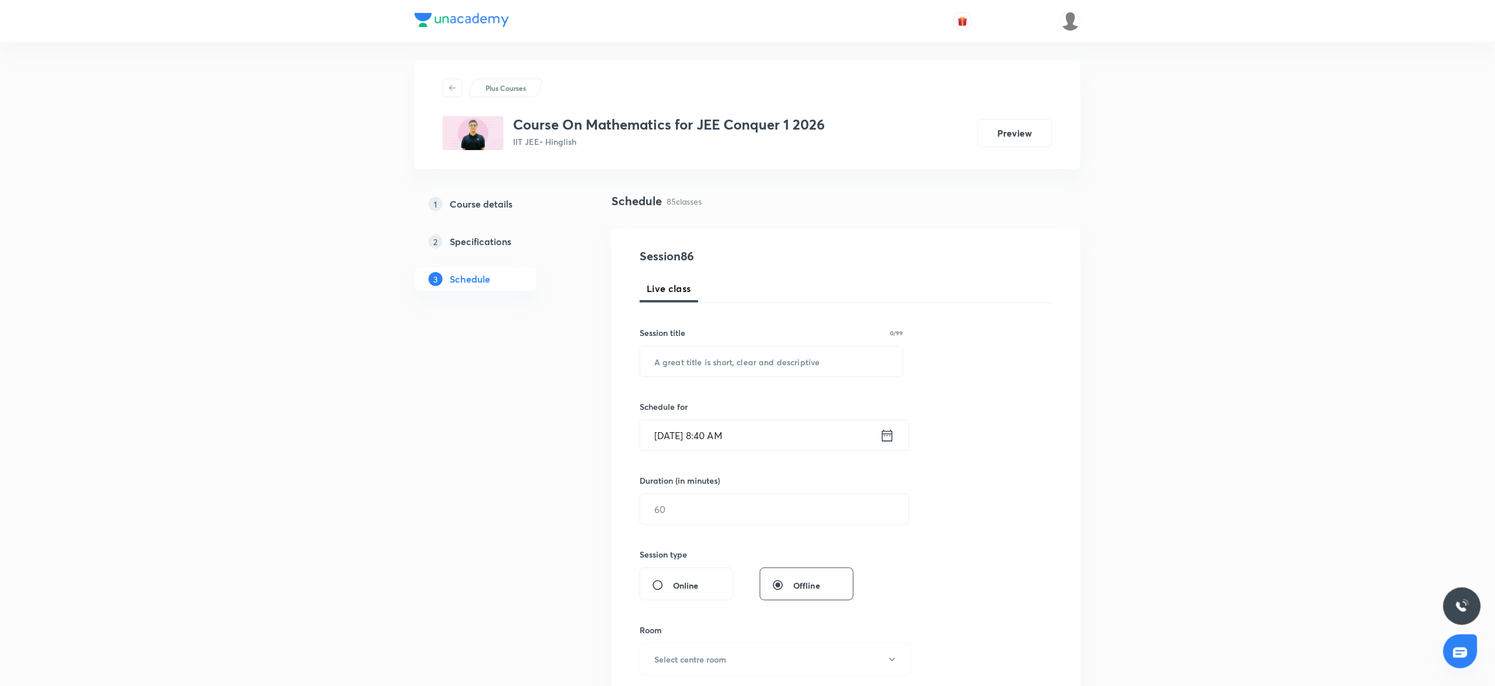
scroll to position [0, 0]
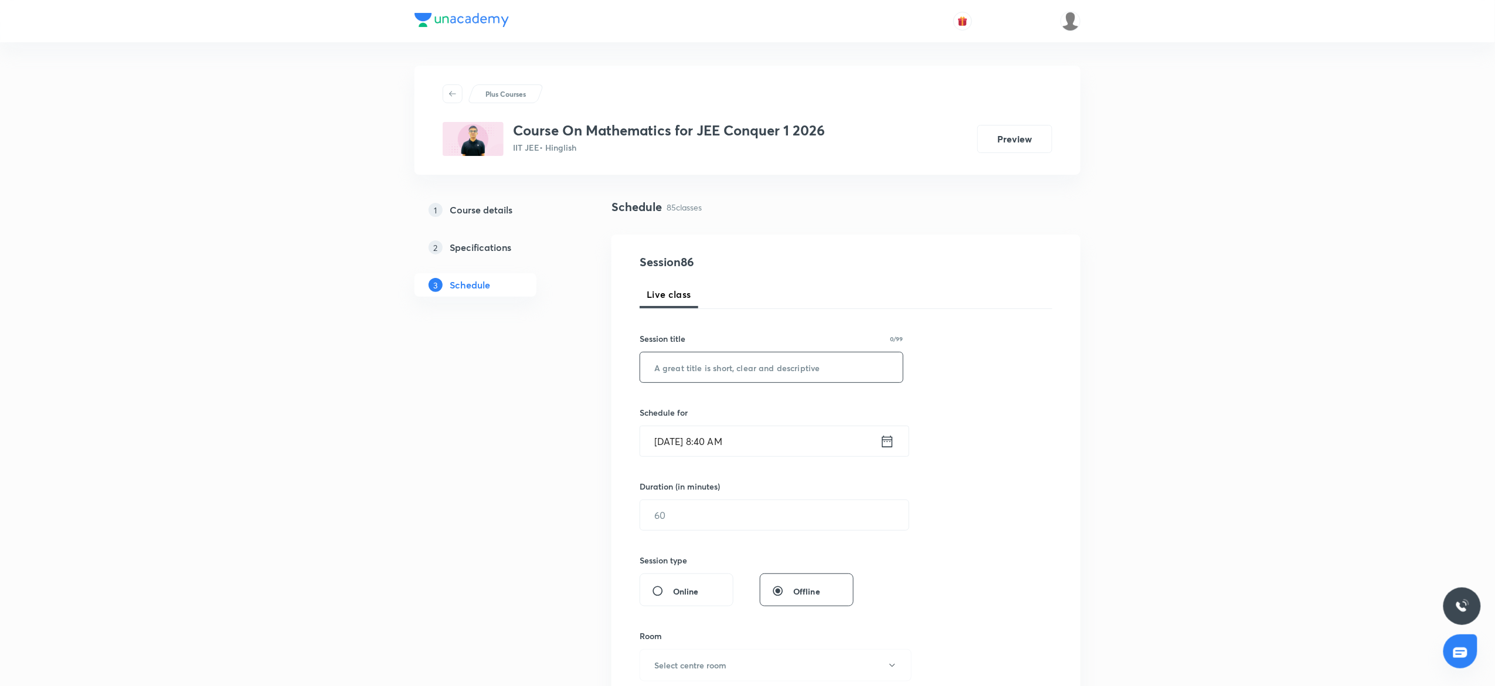
click at [684, 369] on input "text" at bounding box center [771, 367] width 263 height 30
paste input "Complex Numbers"
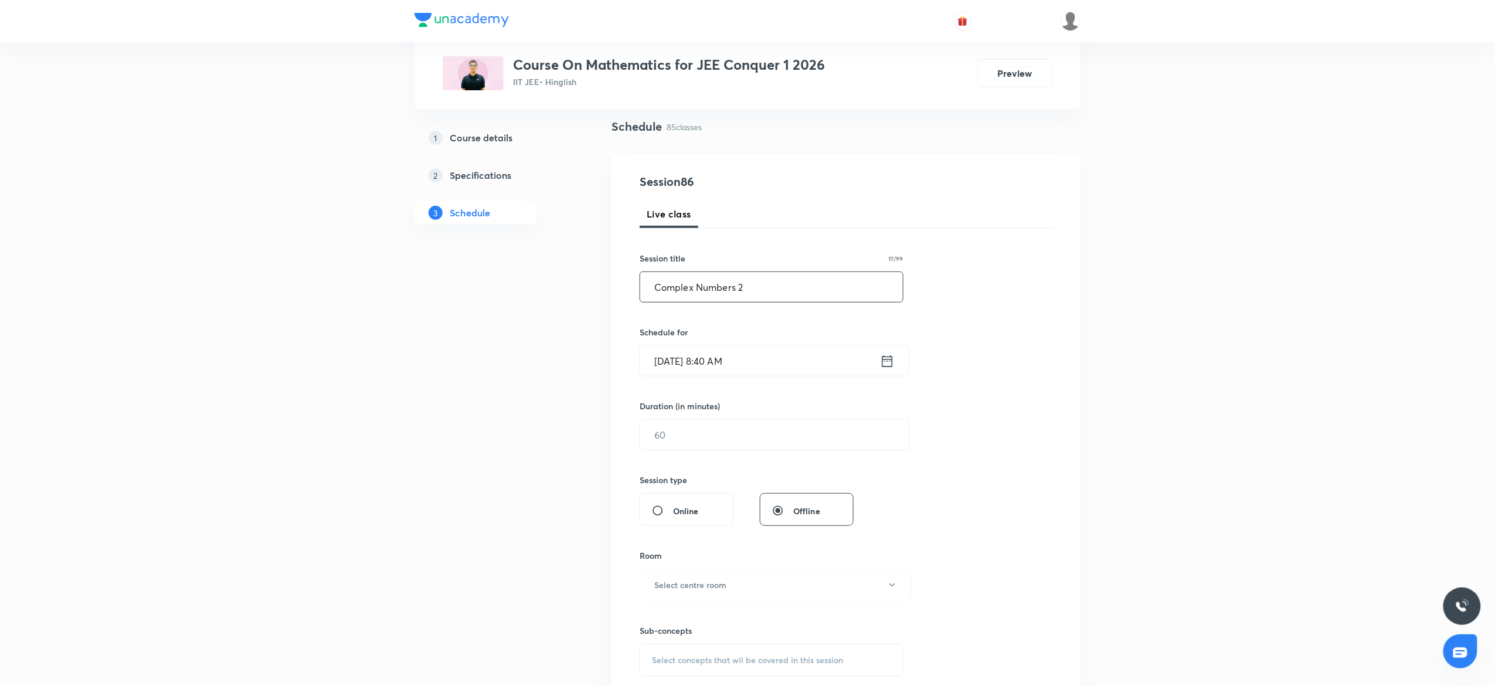
scroll to position [86, 0]
type input "Complex Numbers 2"
click at [790, 360] on input "[DATE] 8:40 AM" at bounding box center [760, 356] width 240 height 30
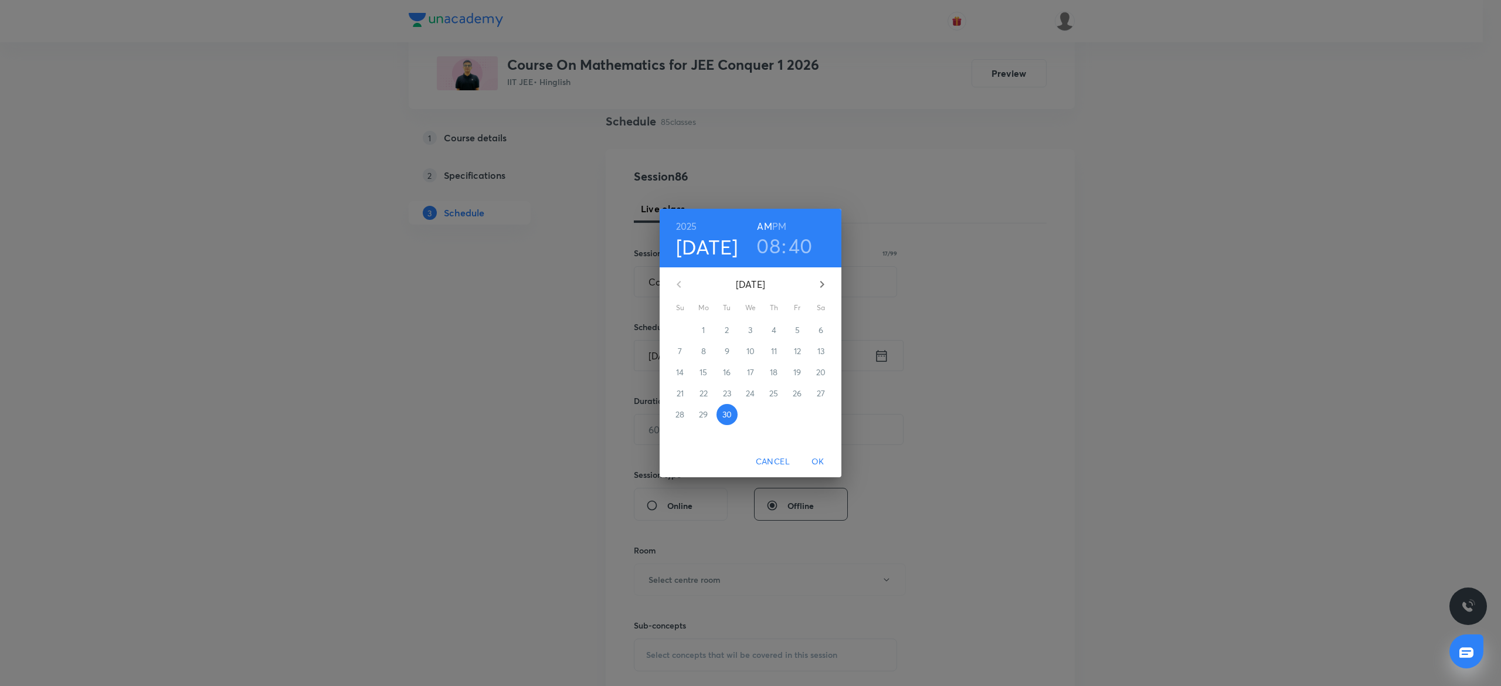
click at [772, 237] on h3 "08" at bounding box center [768, 245] width 24 height 25
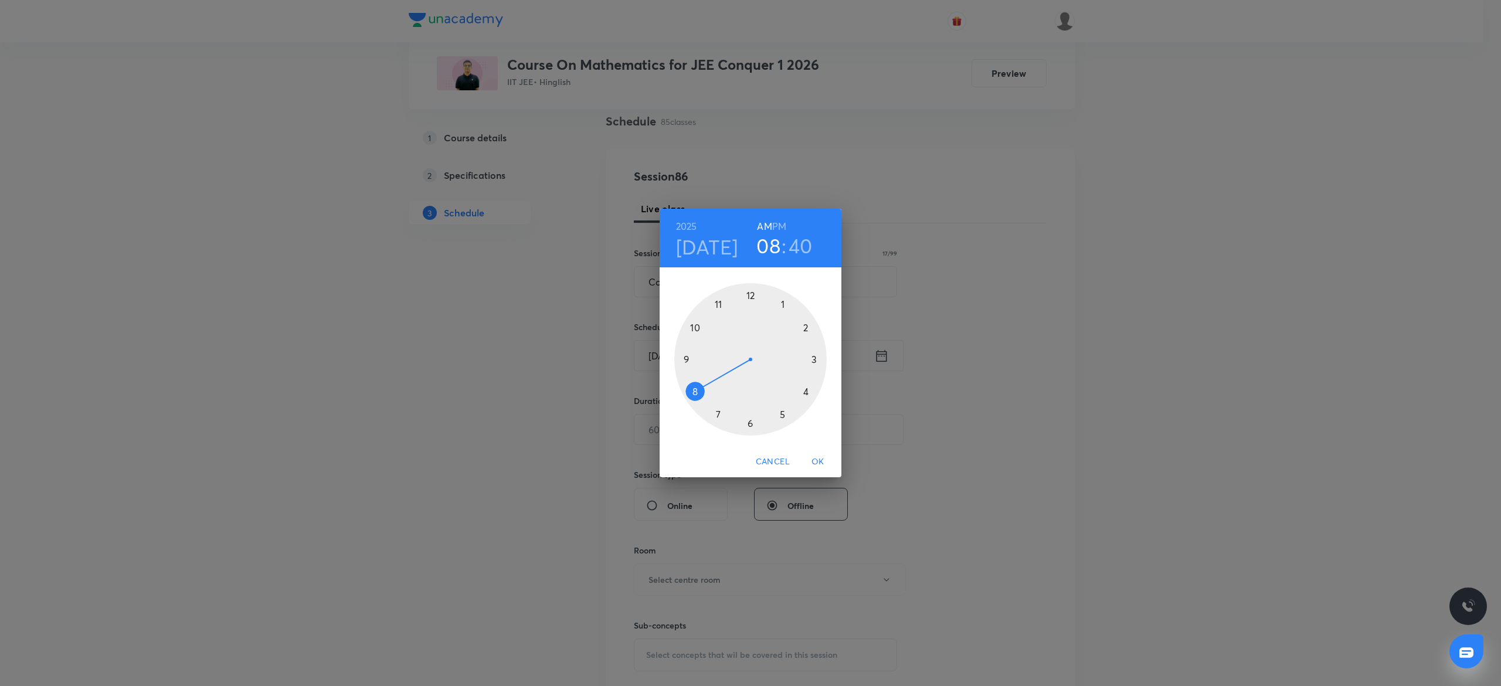
click at [714, 295] on div at bounding box center [750, 359] width 152 height 152
click at [824, 461] on span "OK" at bounding box center [818, 461] width 28 height 15
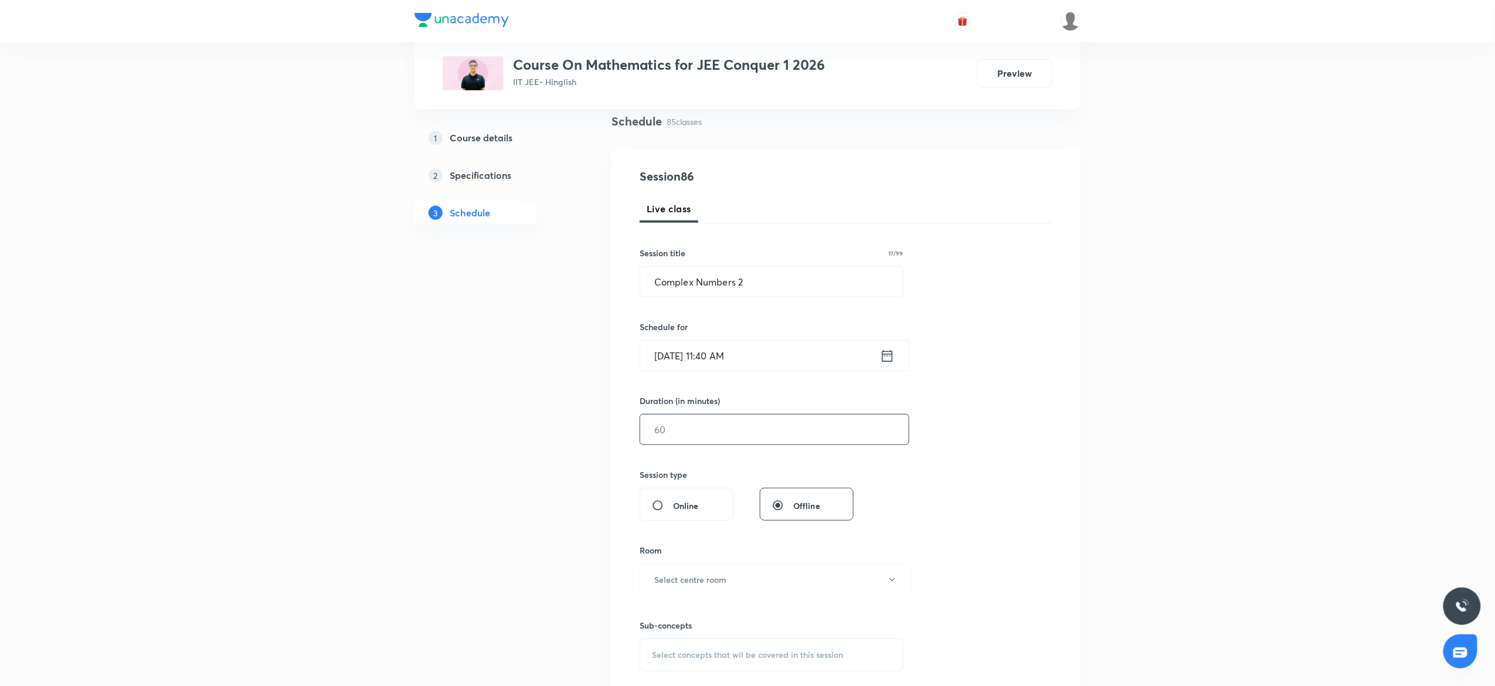
click at [749, 433] on input "text" at bounding box center [774, 429] width 268 height 30
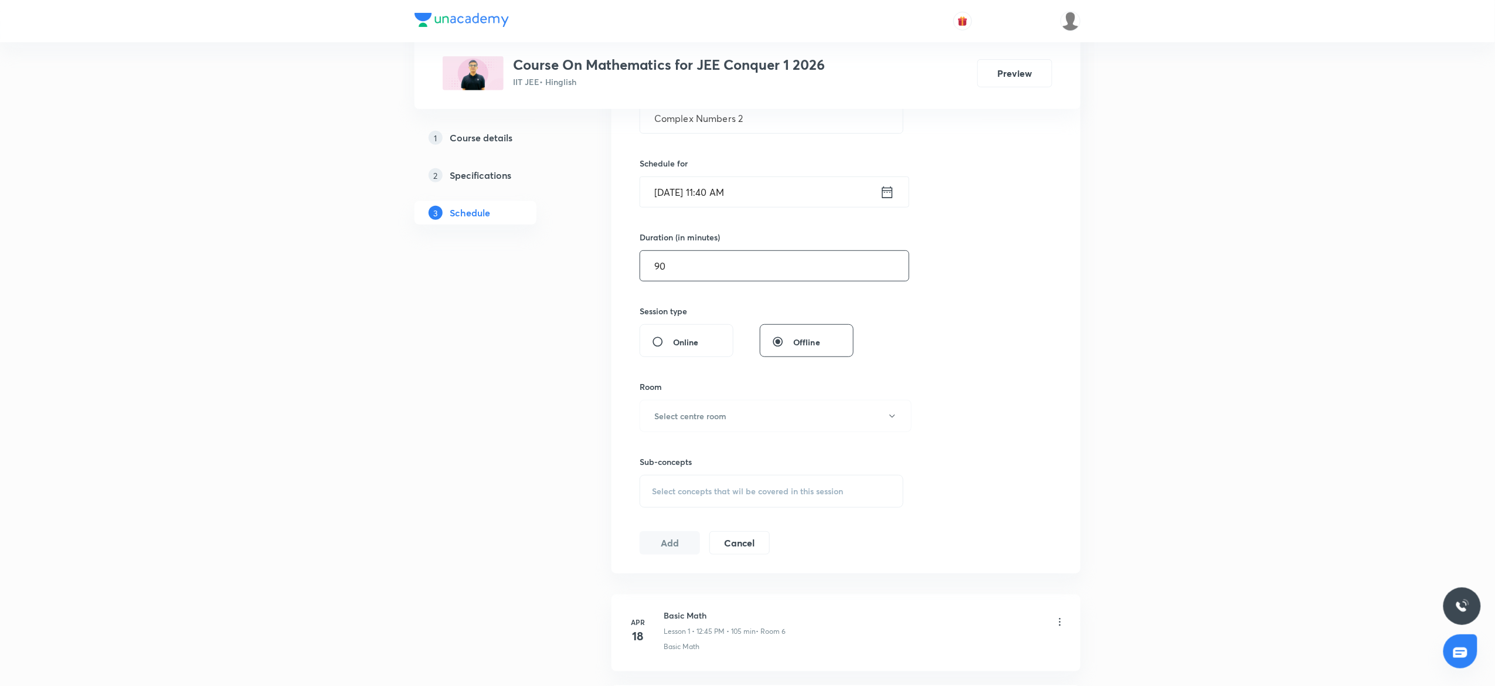
scroll to position [250, 0]
type input "90"
click at [737, 423] on button "Select centre room" at bounding box center [776, 415] width 272 height 32
click at [655, 585] on span "7" at bounding box center [769, 585] width 257 height 12
click at [704, 494] on span "Select concepts that wil be covered in this session" at bounding box center [747, 490] width 191 height 9
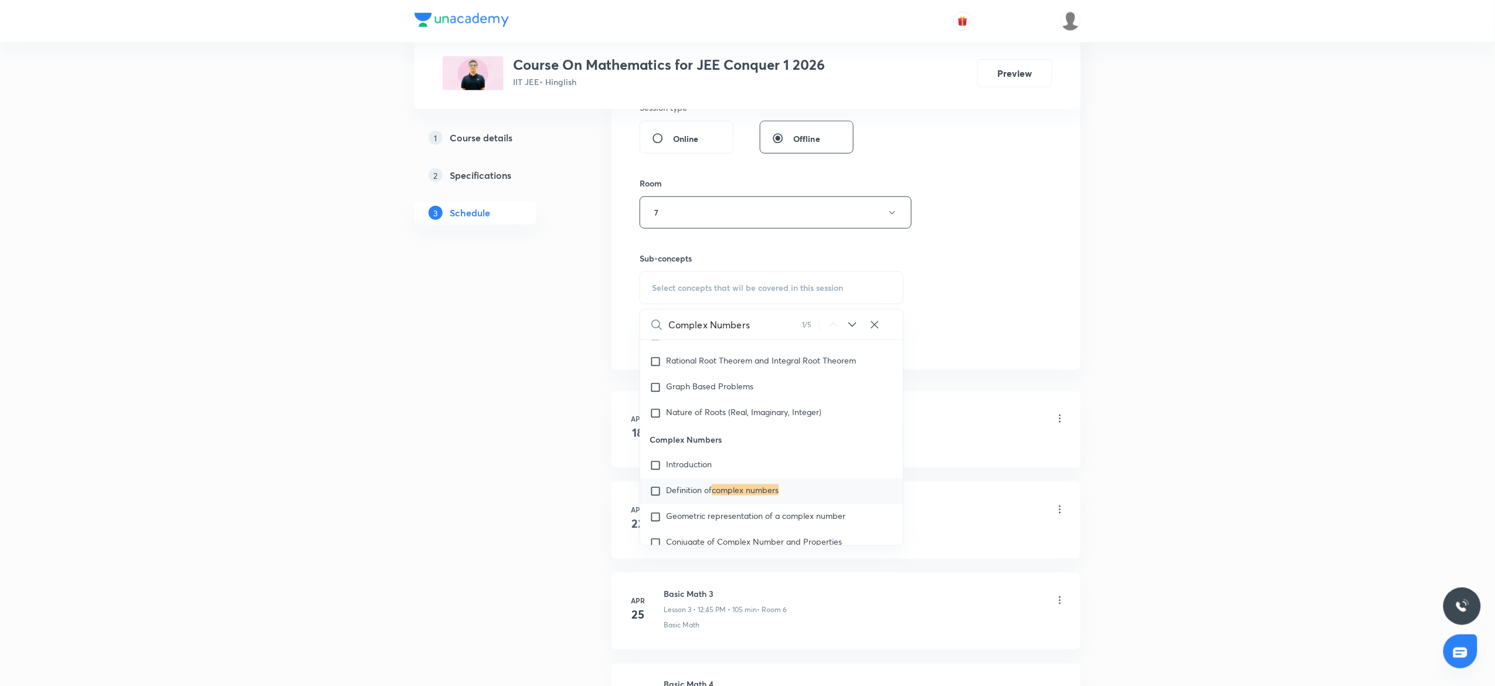
scroll to position [492, 0]
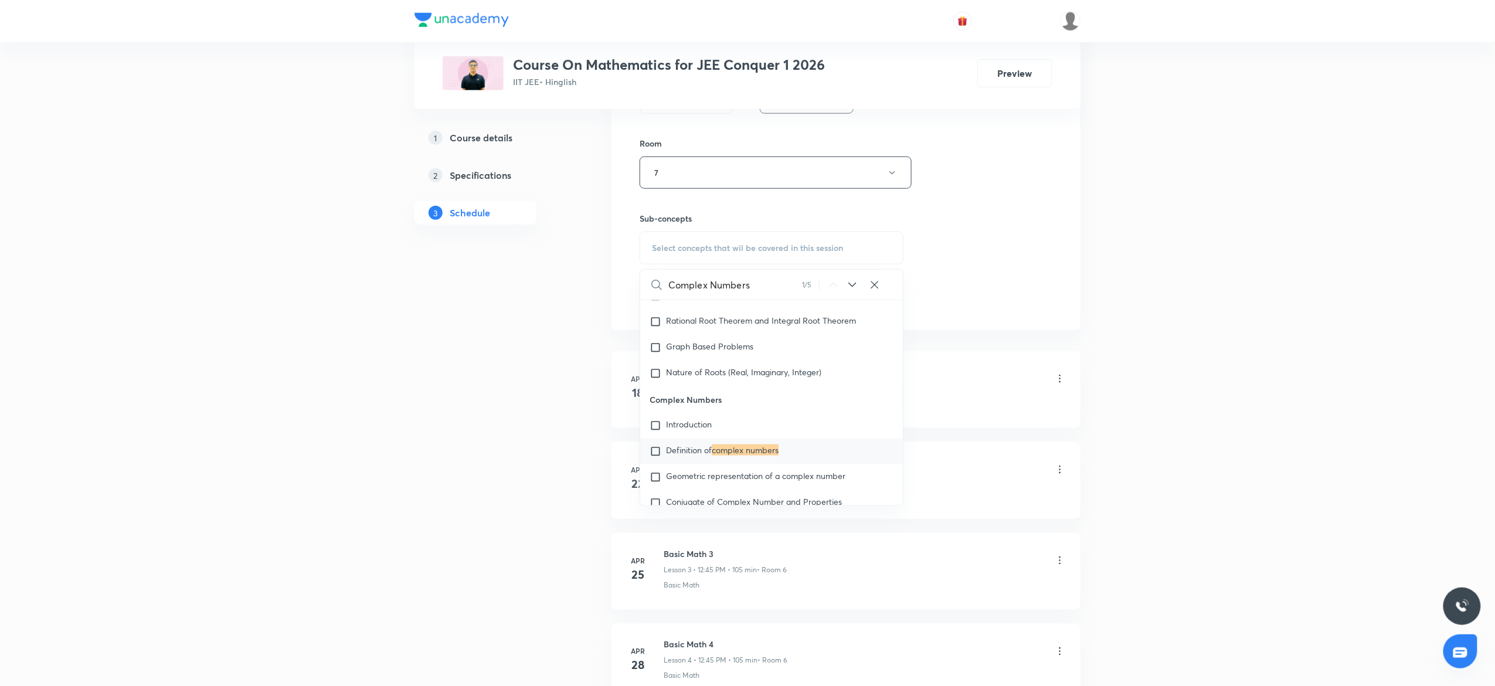
type input "Complex Numbers"
click at [698, 449] on span "Definition of" at bounding box center [689, 449] width 46 height 11
checkbox input "true"
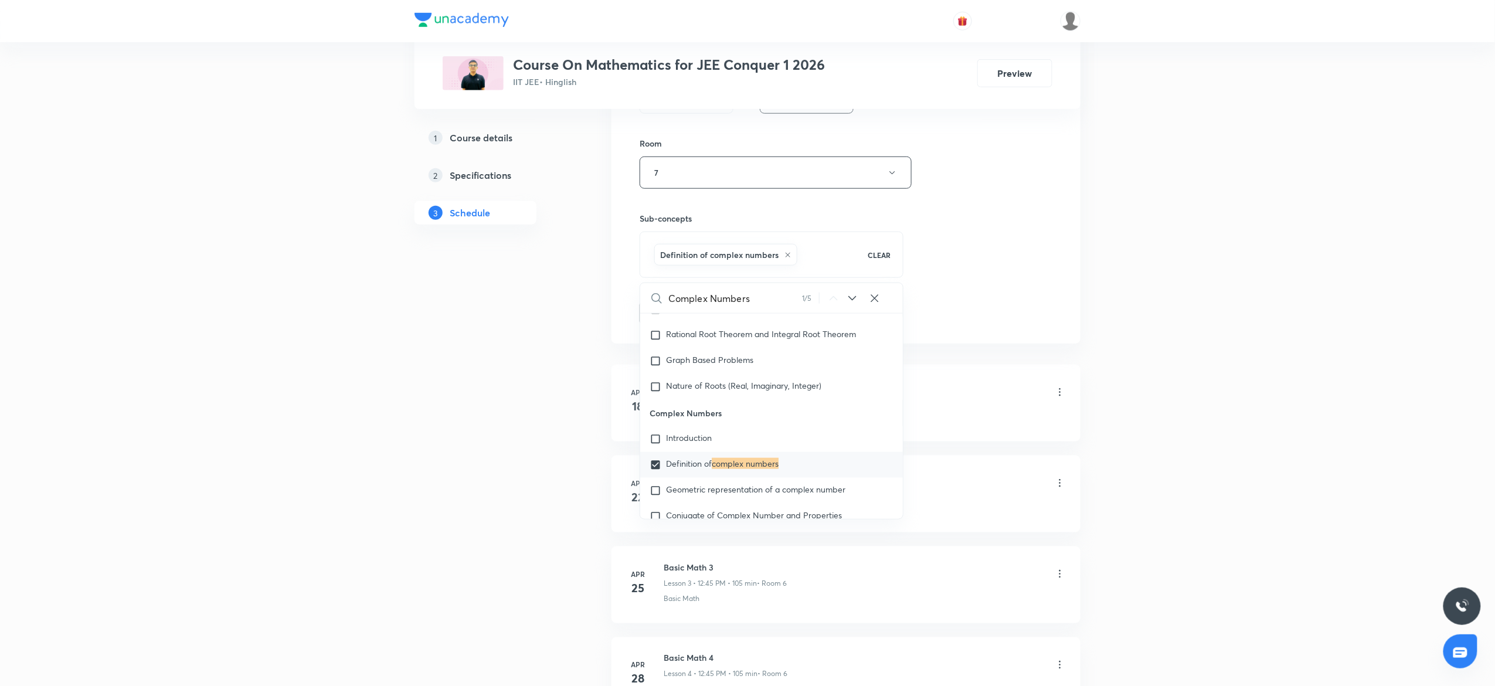
click at [917, 316] on div "Session 86 Live class Session title 17/99 Complex Numbers 2 ​ Schedule for [DAT…" at bounding box center [846, 43] width 413 height 564
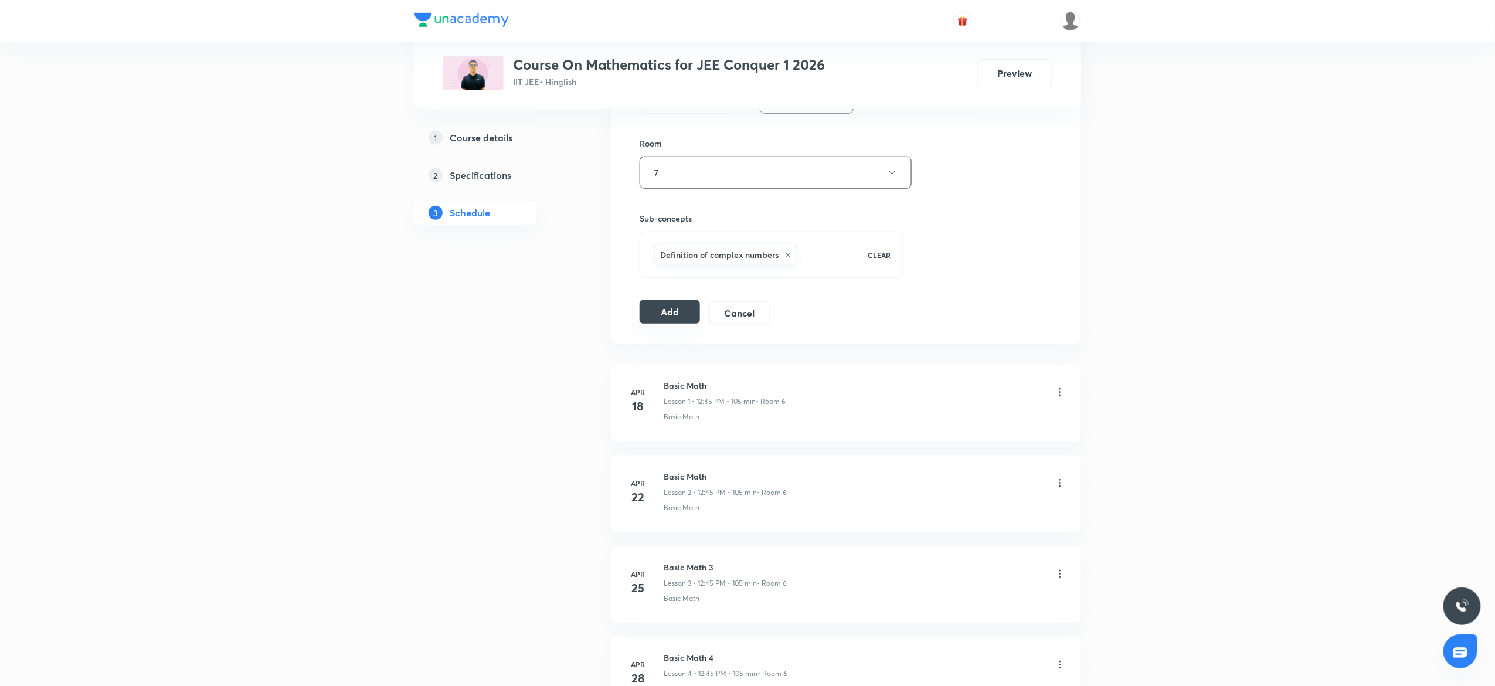
click at [669, 309] on button "Add" at bounding box center [670, 311] width 60 height 23
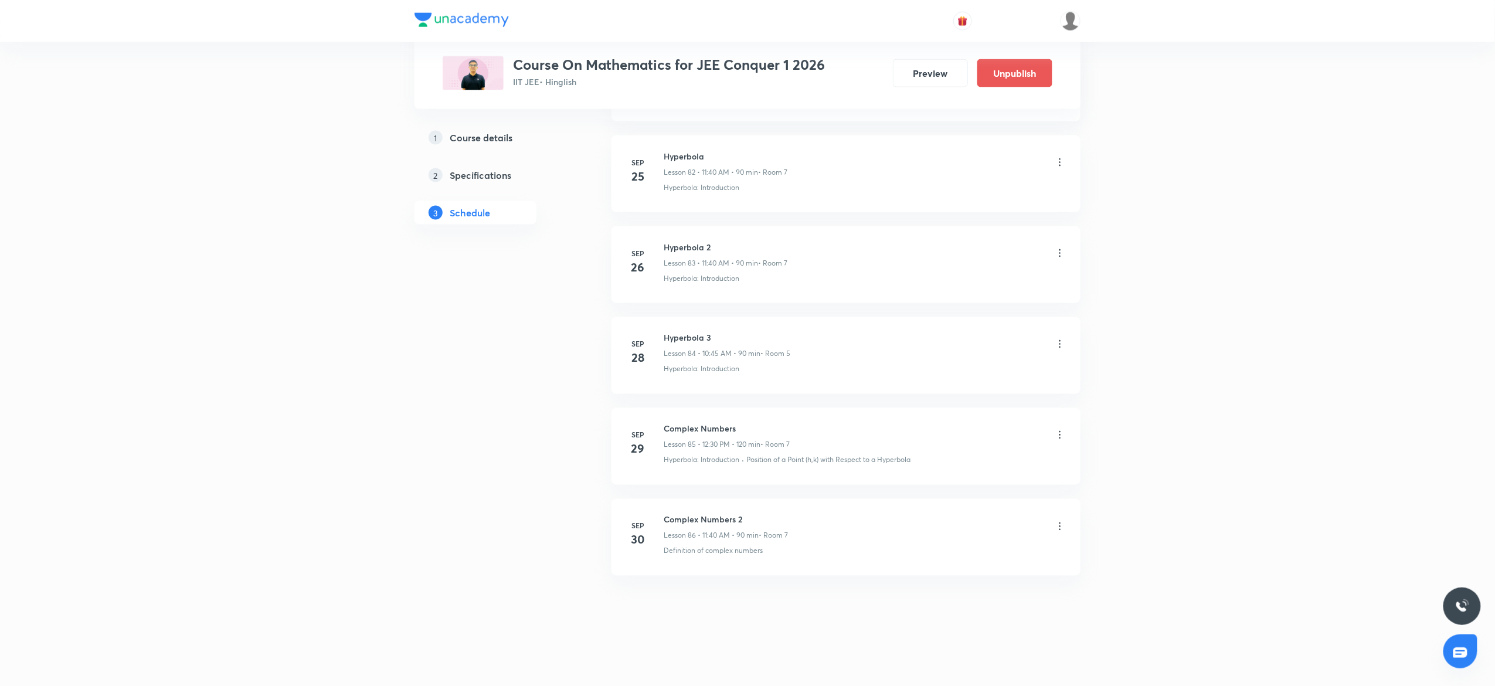
scroll to position [7563, 0]
